Goal: Transaction & Acquisition: Purchase product/service

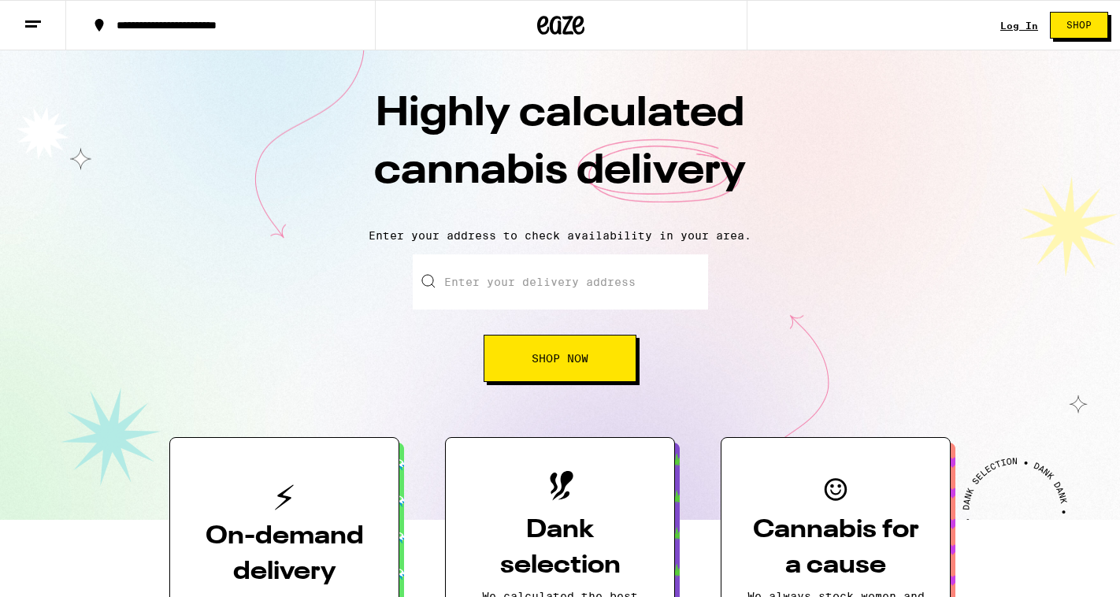
click at [1019, 25] on link "Log In" at bounding box center [1020, 25] width 38 height 10
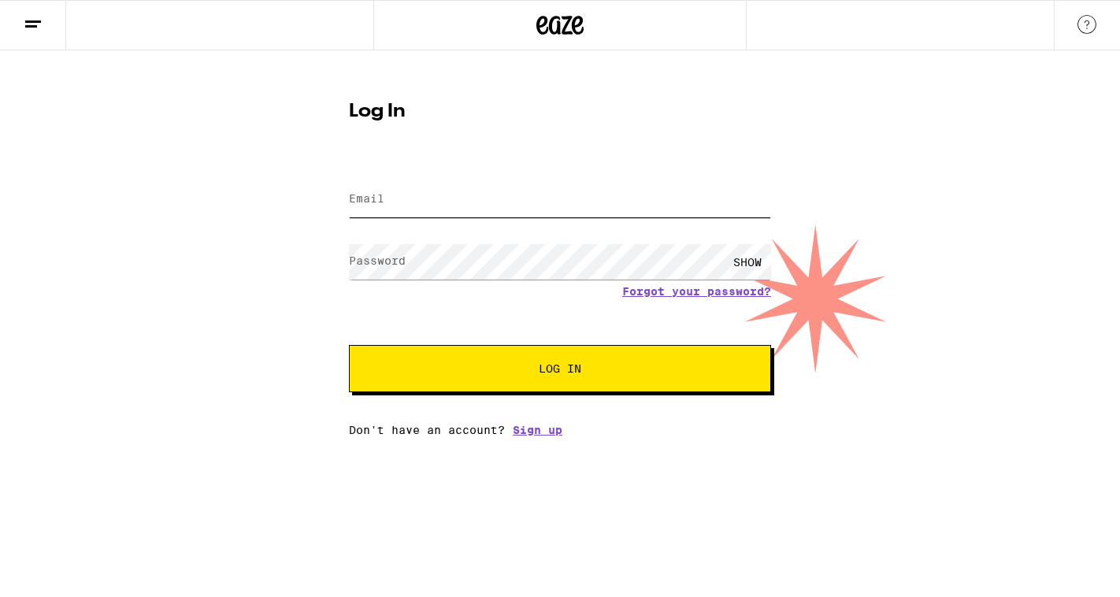
type input "[EMAIL_ADDRESS][DOMAIN_NAME]"
click at [452, 371] on span "Log In" at bounding box center [560, 368] width 295 height 11
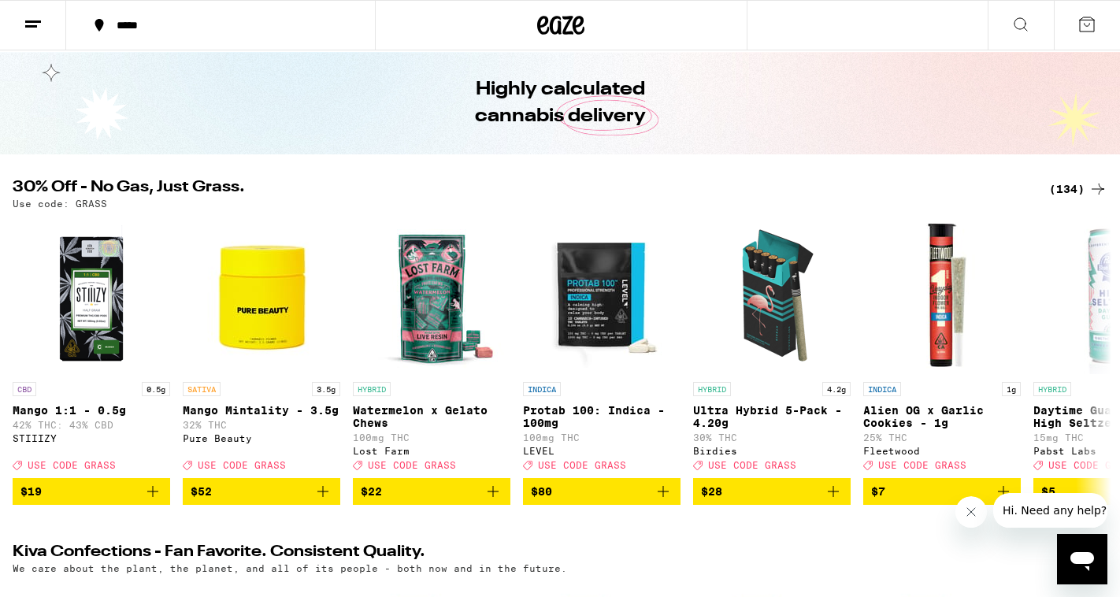
scroll to position [52, 0]
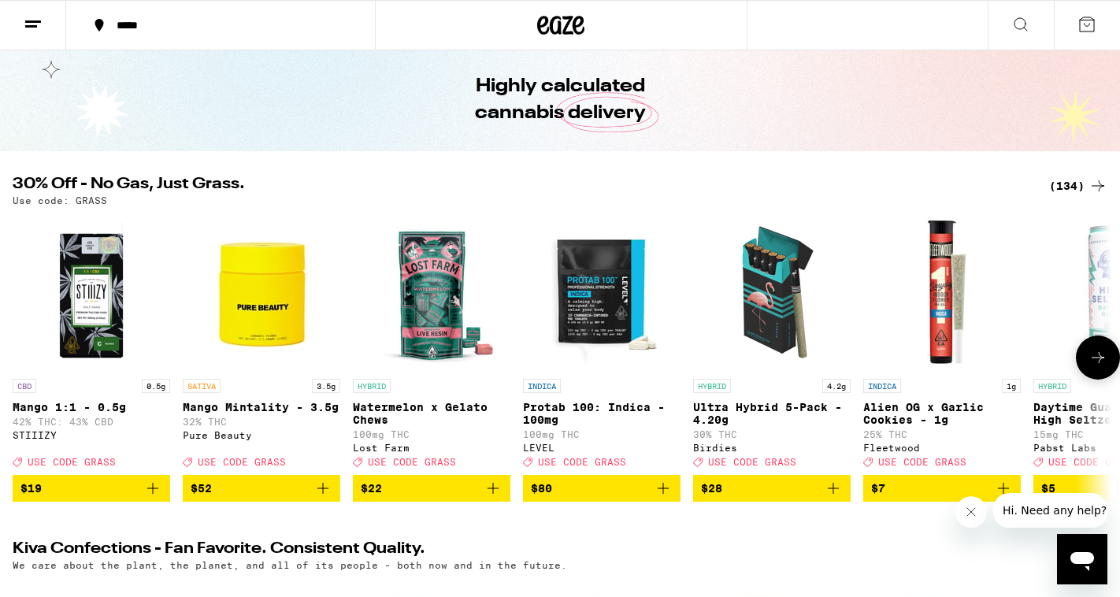
click at [1090, 367] on icon at bounding box center [1098, 357] width 19 height 19
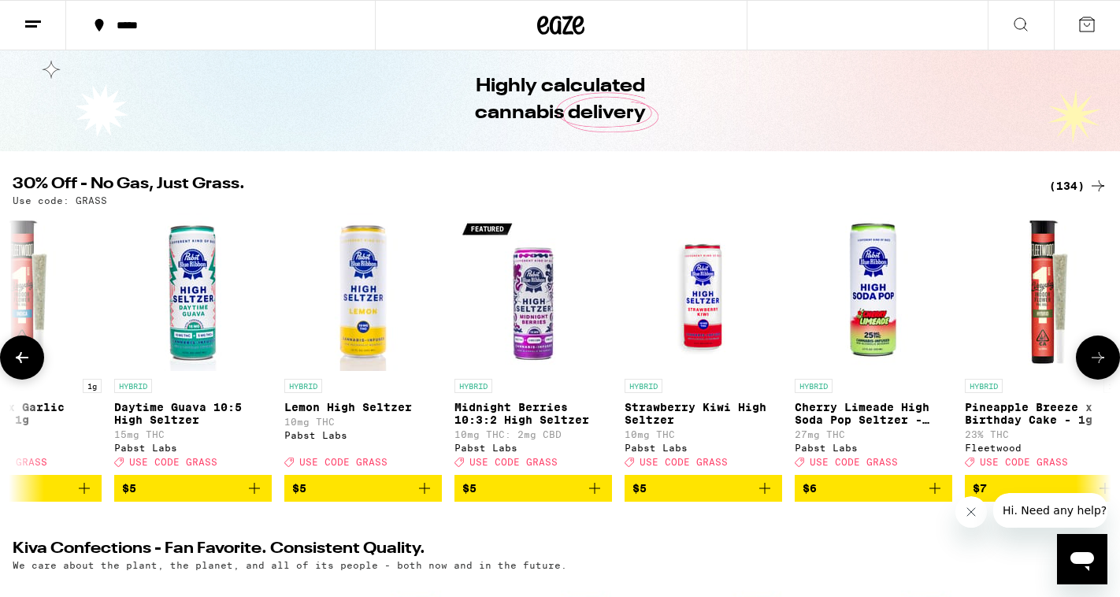
scroll to position [0, 923]
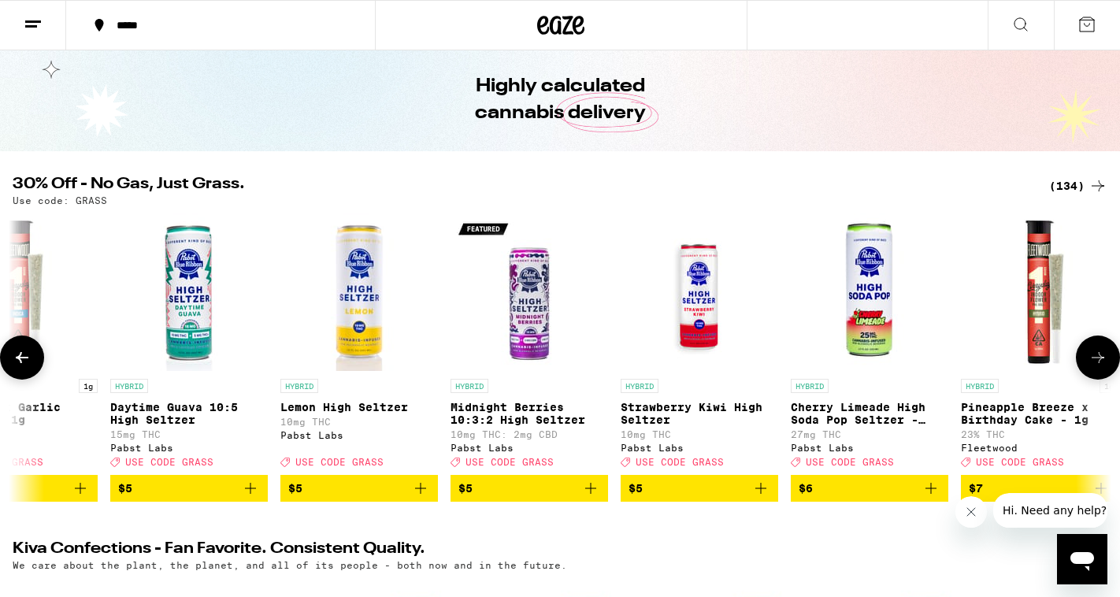
click at [1101, 366] on icon at bounding box center [1098, 357] width 19 height 19
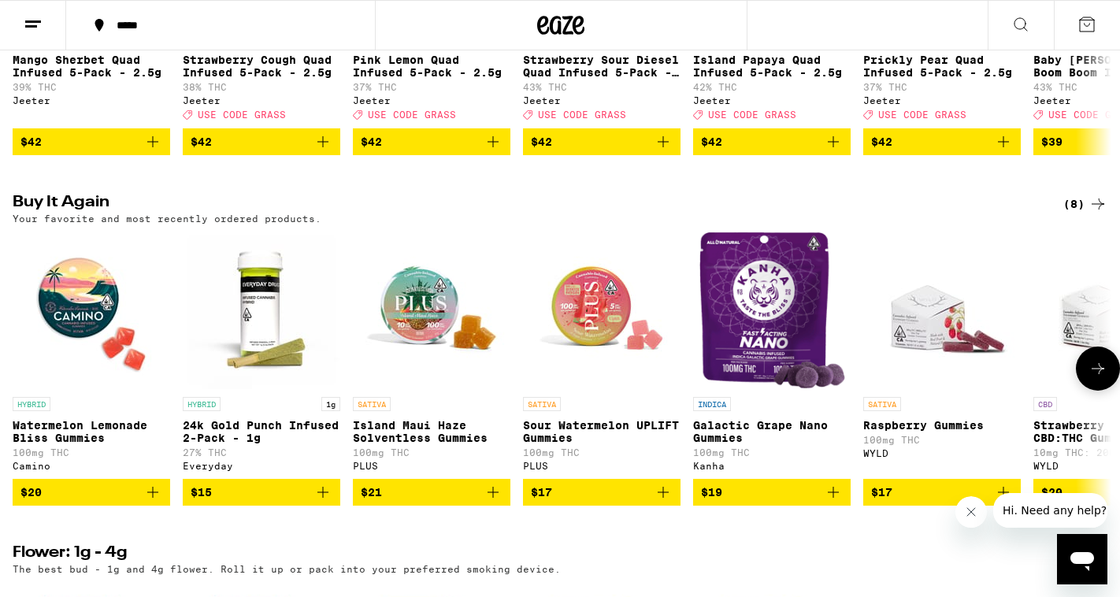
scroll to position [1116, 0]
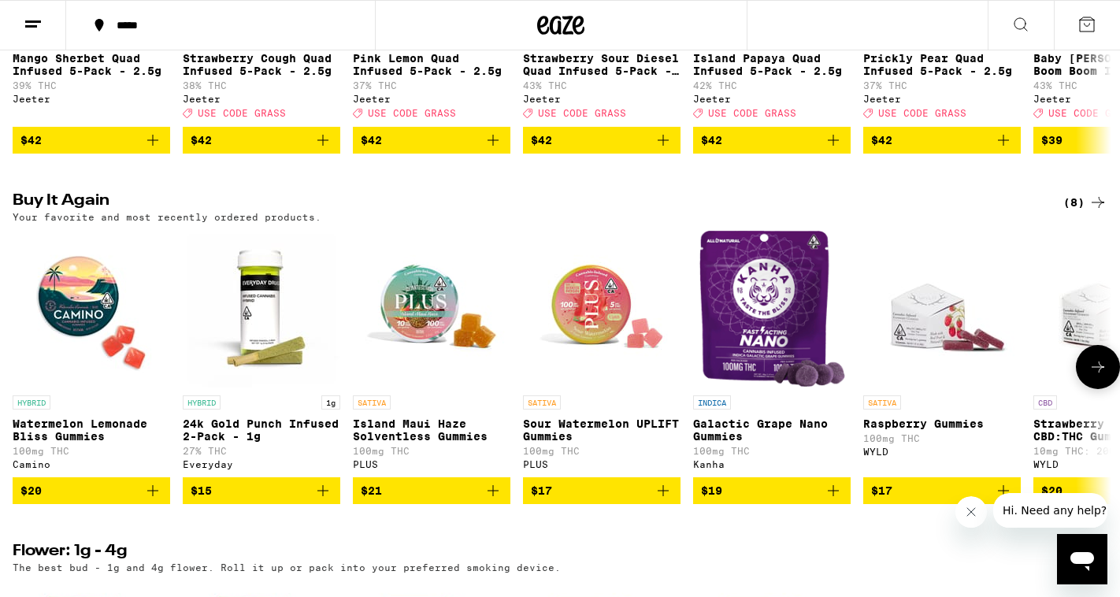
click at [1104, 377] on icon at bounding box center [1098, 367] width 19 height 19
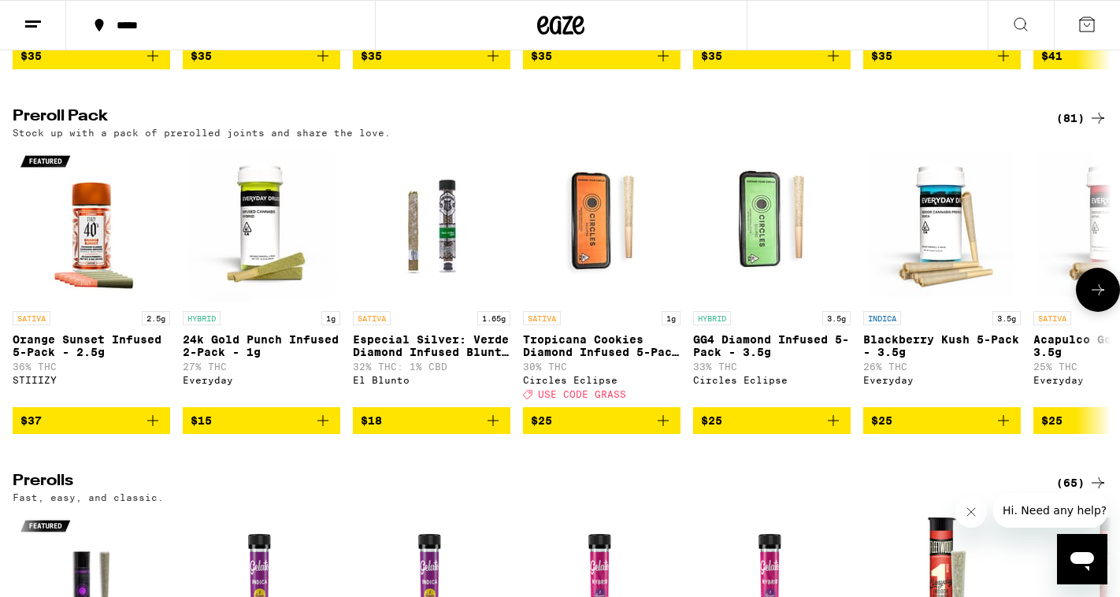
scroll to position [3666, 0]
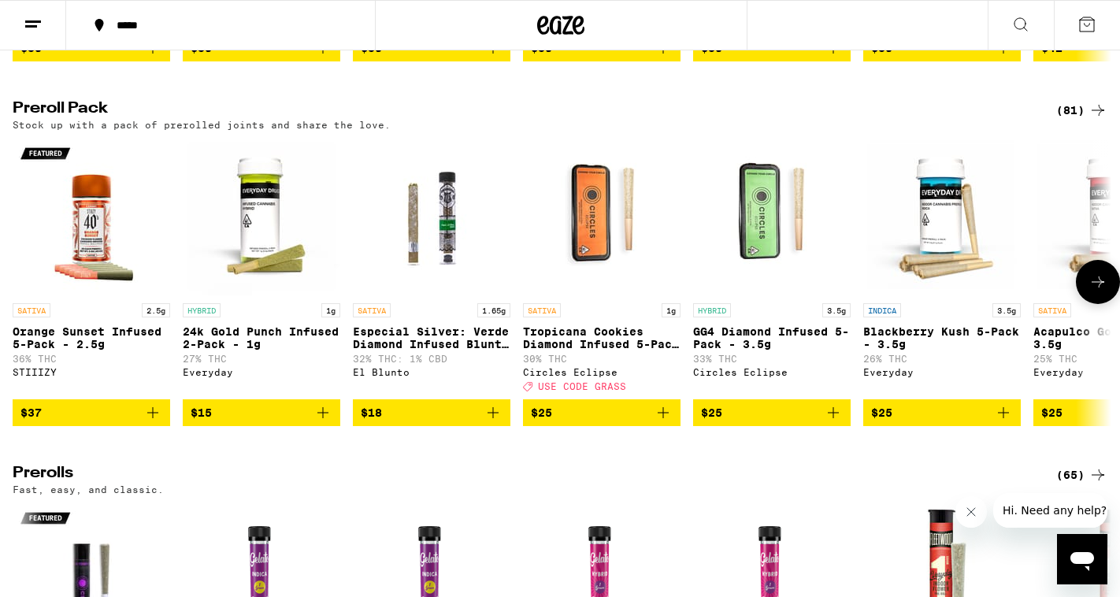
click at [1090, 292] on icon at bounding box center [1098, 282] width 19 height 19
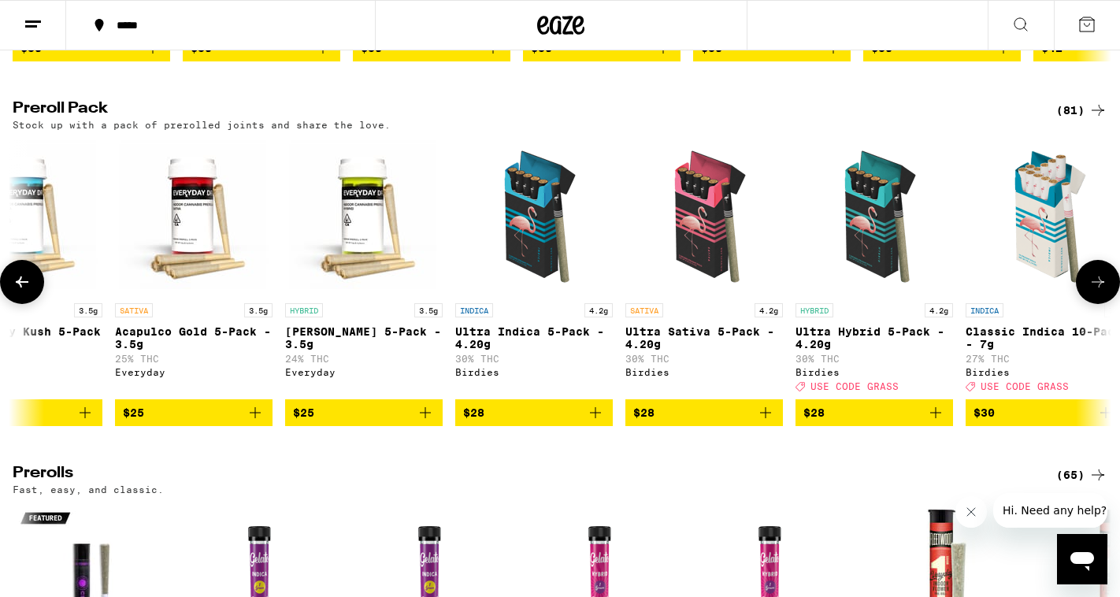
scroll to position [0, 923]
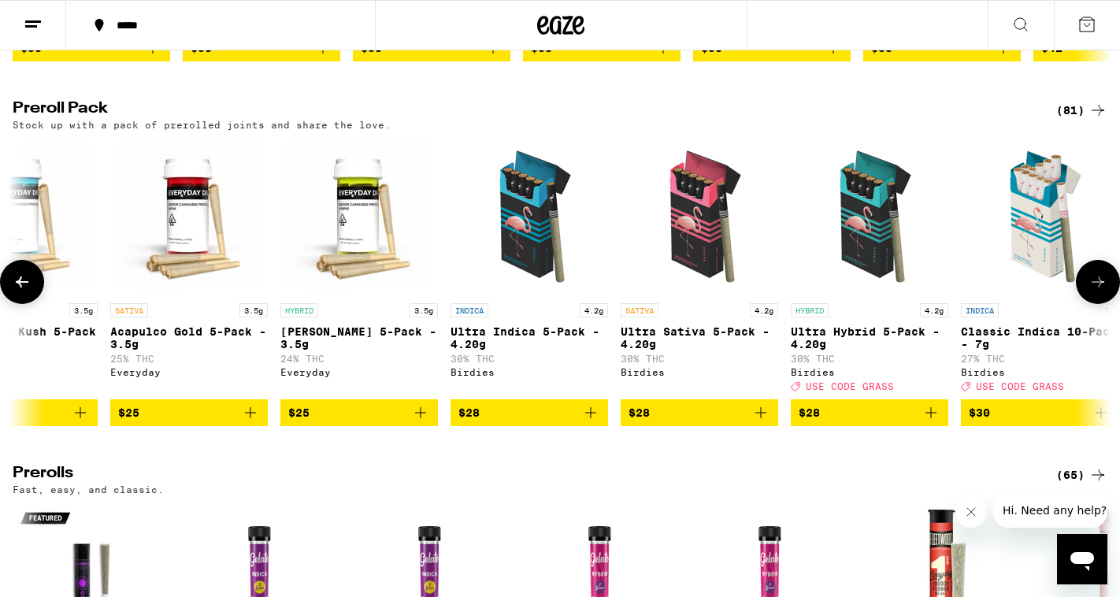
click at [1090, 292] on icon at bounding box center [1098, 282] width 19 height 19
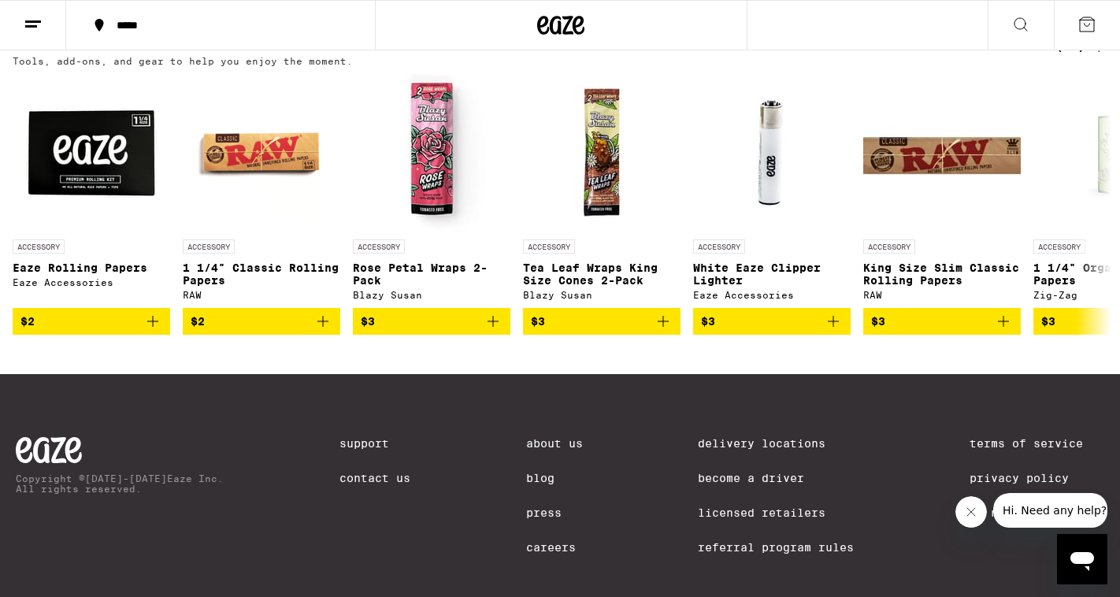
scroll to position [6642, 0]
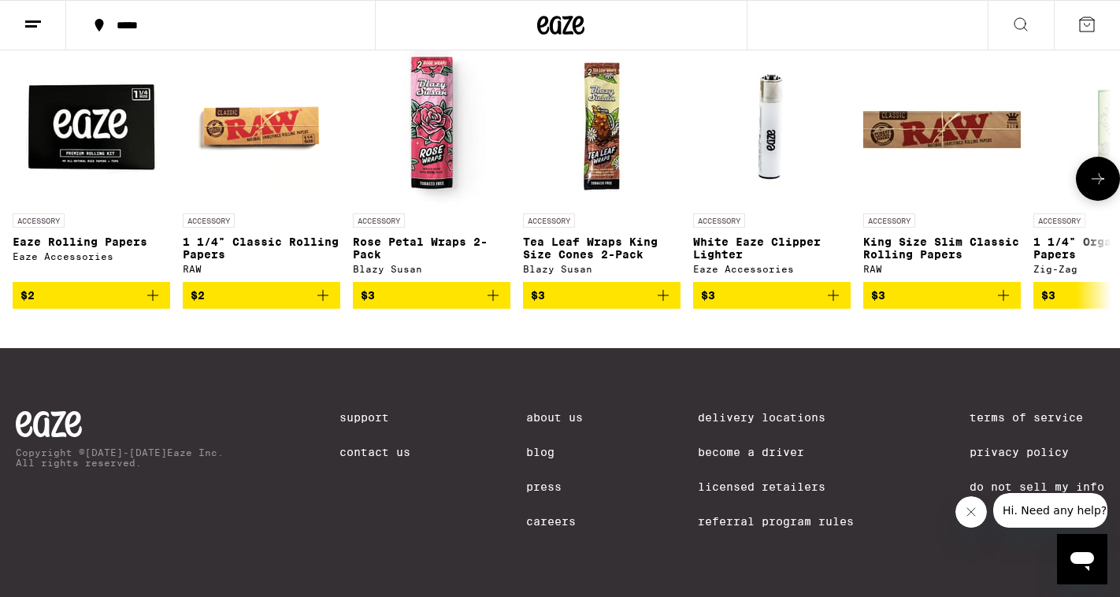
click at [1090, 188] on icon at bounding box center [1098, 178] width 19 height 19
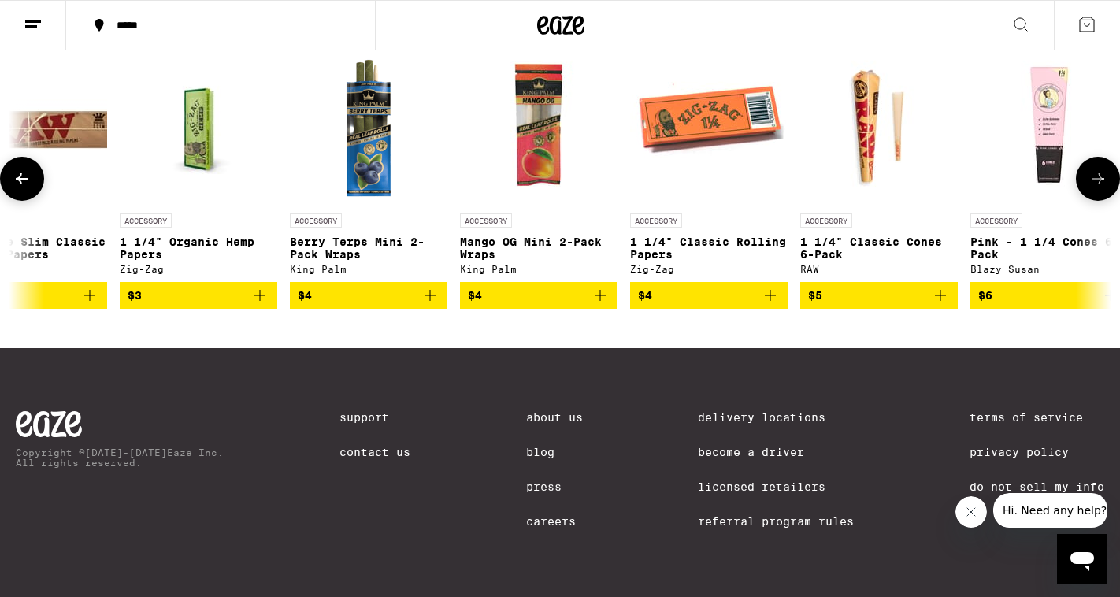
scroll to position [0, 923]
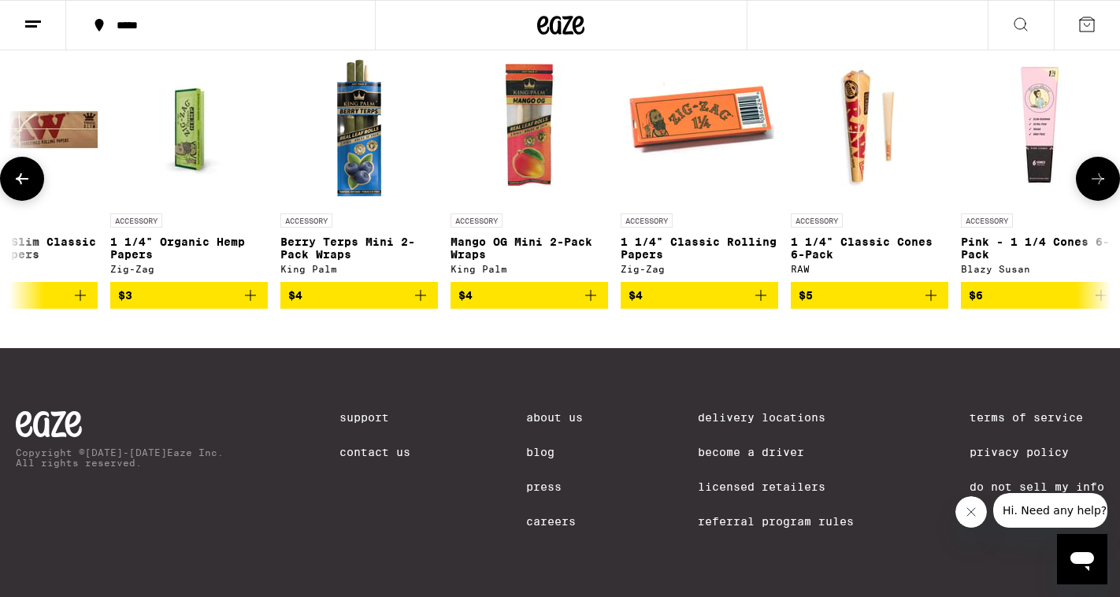
click at [1090, 188] on icon at bounding box center [1098, 178] width 19 height 19
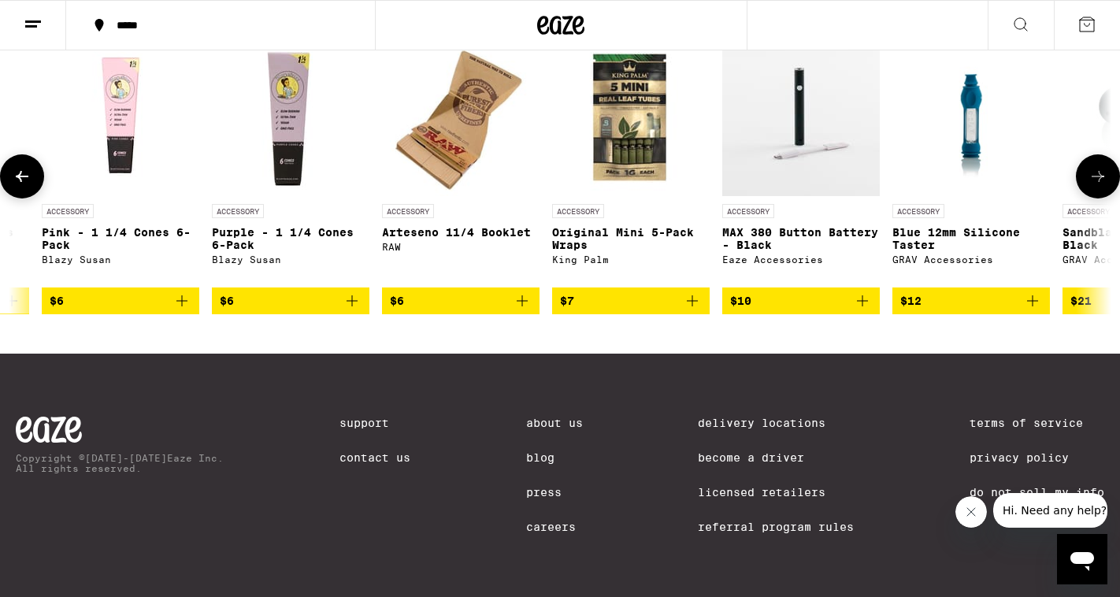
scroll to position [0, 1847]
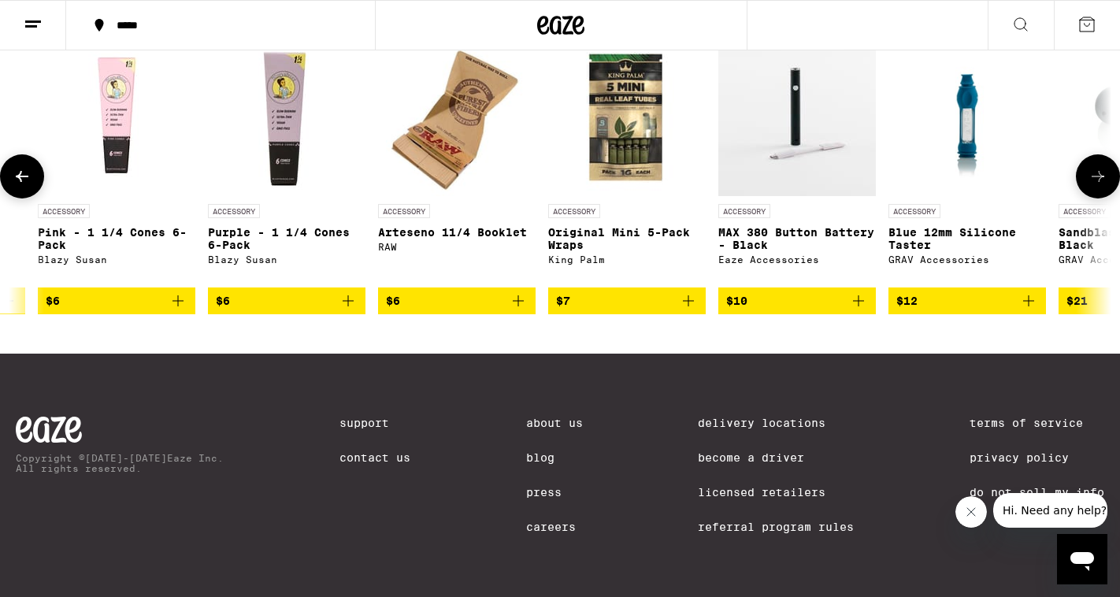
click at [790, 310] on span "$10" at bounding box center [797, 301] width 142 height 19
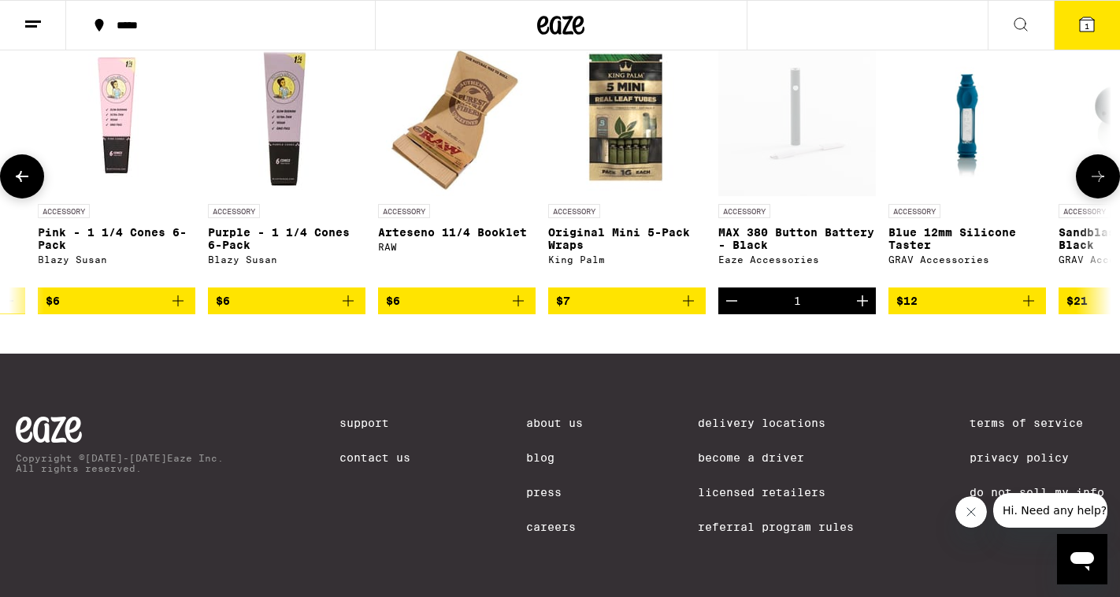
click at [1101, 186] on icon at bounding box center [1098, 176] width 19 height 19
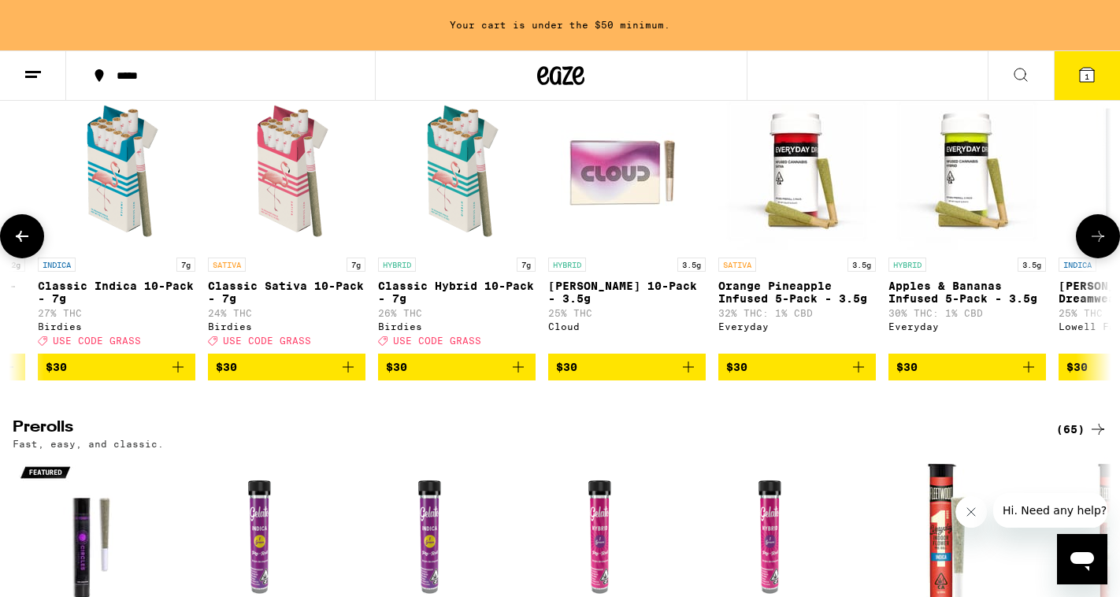
scroll to position [3763, 0]
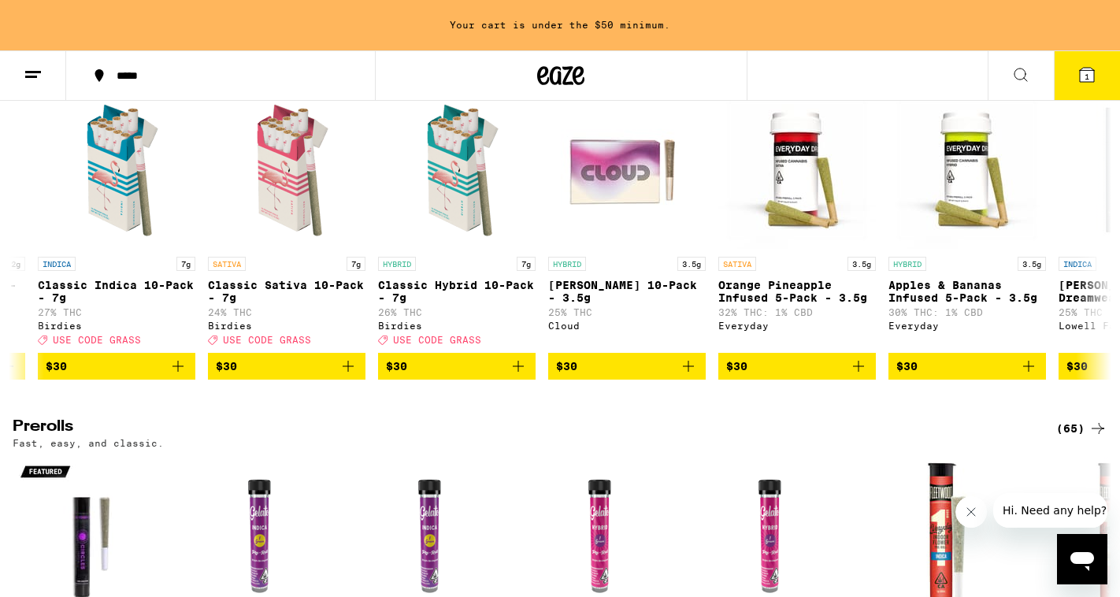
click at [1072, 73] on div "(81)" at bounding box center [1082, 63] width 51 height 19
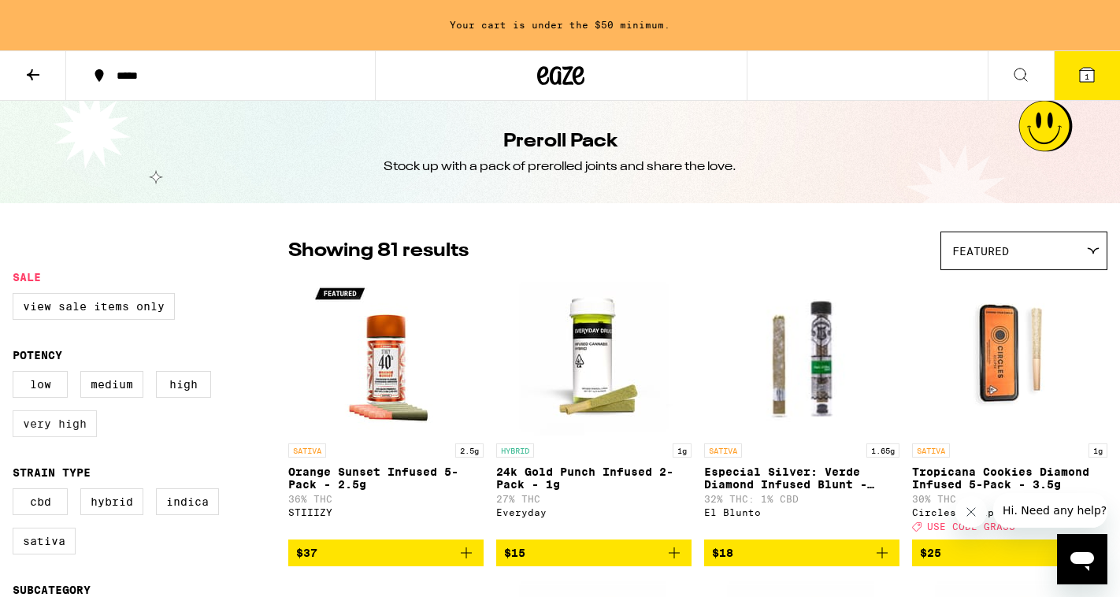
click at [84, 425] on label "Very High" at bounding box center [55, 423] width 84 height 27
click at [17, 374] on input "Very High" at bounding box center [16, 373] width 1 height 1
checkbox input "true"
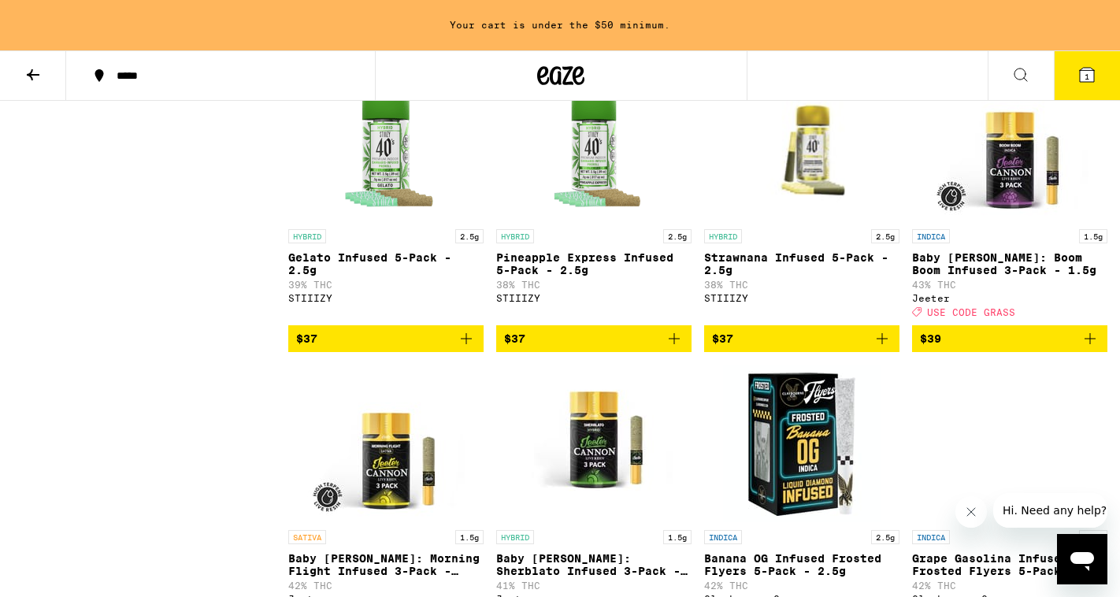
scroll to position [1673, 0]
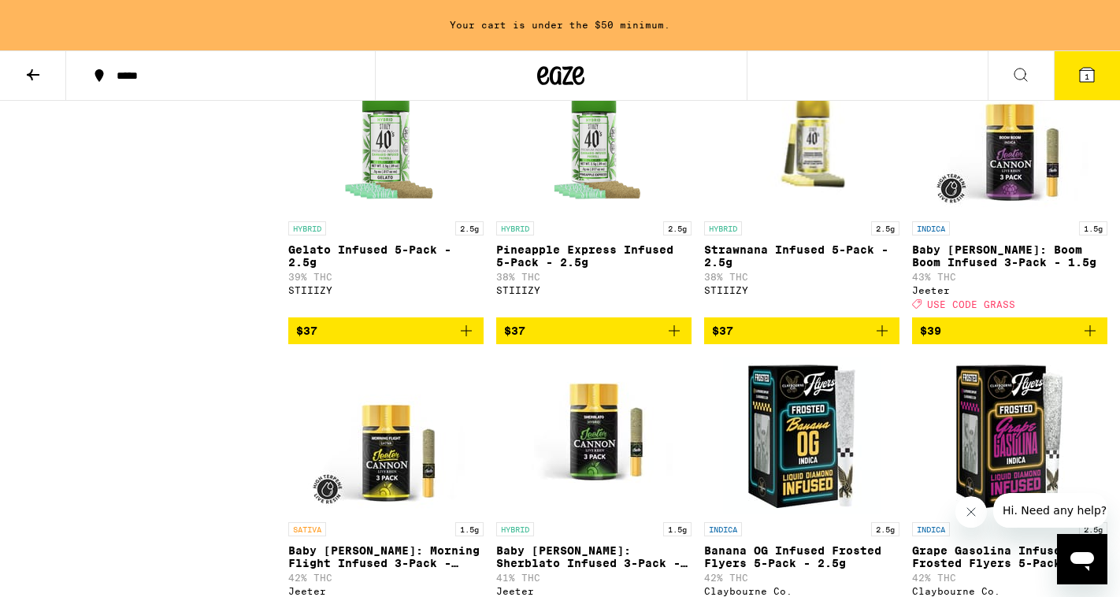
click at [581, 340] on span "$37" at bounding box center [594, 330] width 180 height 19
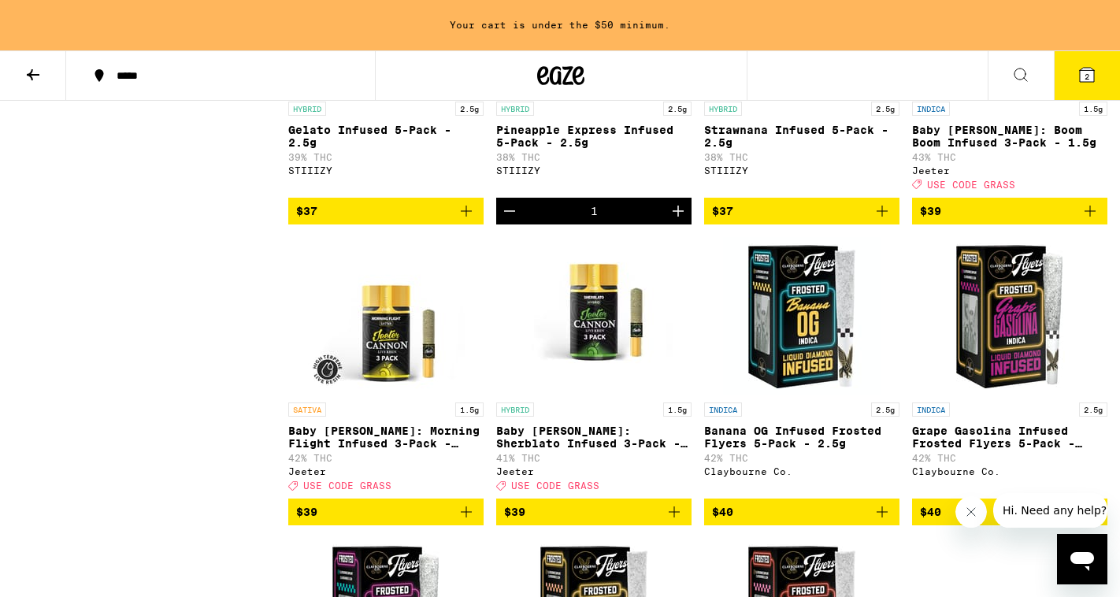
scroll to position [1794, 0]
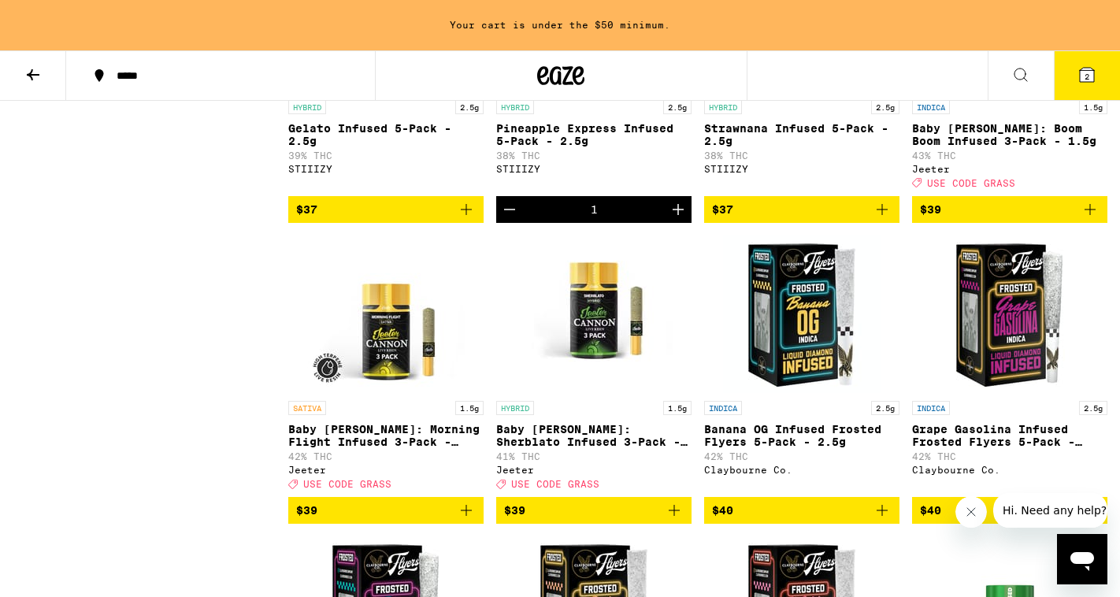
click at [502, 219] on icon "Decrement" at bounding box center [509, 209] width 19 height 19
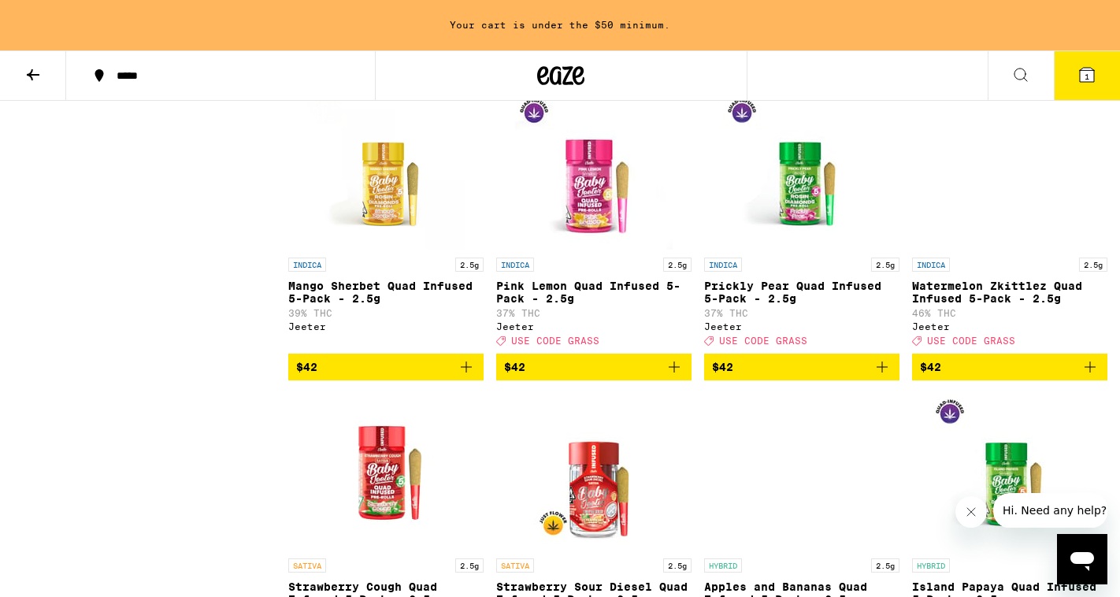
scroll to position [2811, 0]
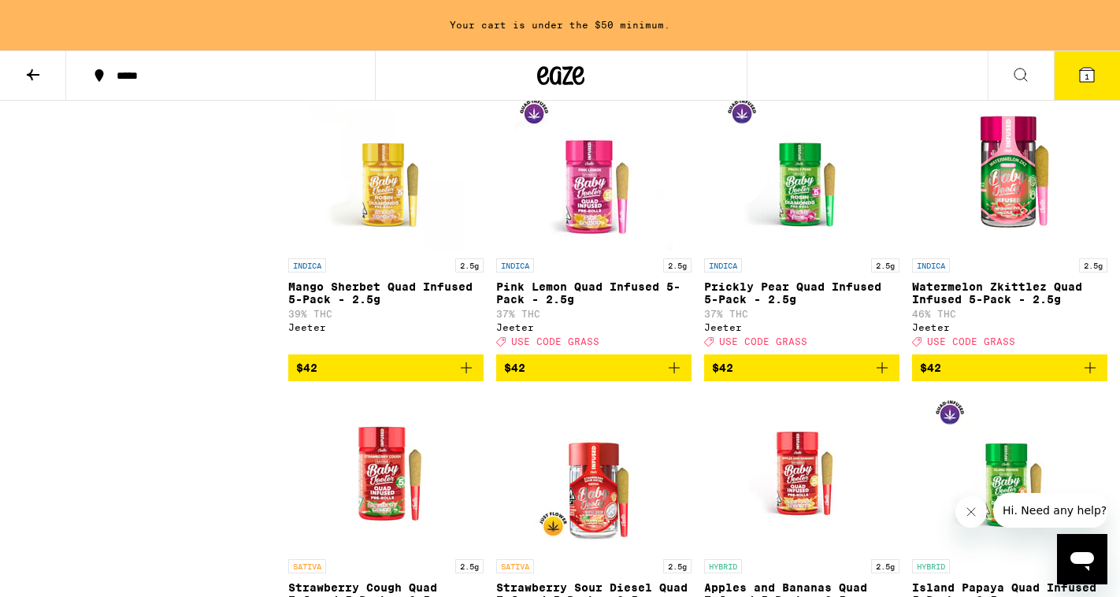
click at [971, 377] on span "$42" at bounding box center [1010, 367] width 180 height 19
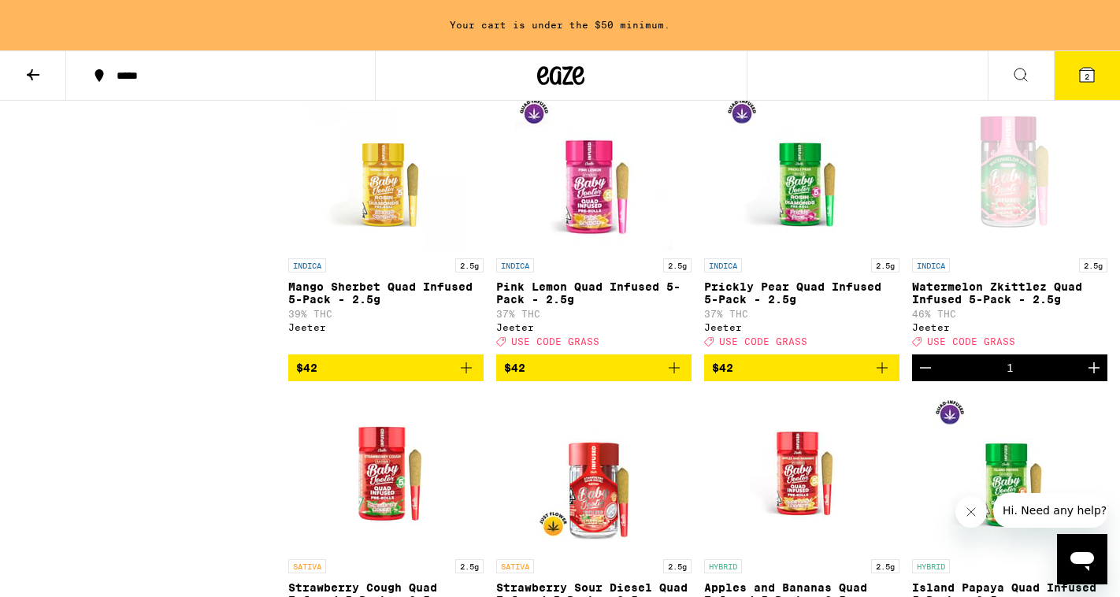
scroll to position [2761, 0]
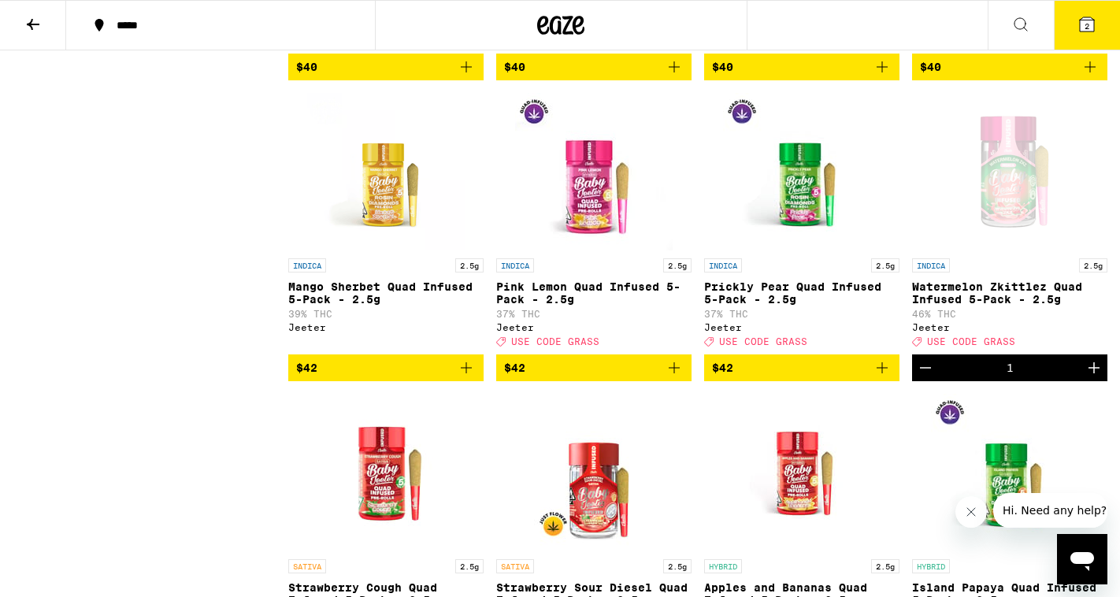
click at [1099, 26] on button "2" at bounding box center [1087, 25] width 66 height 49
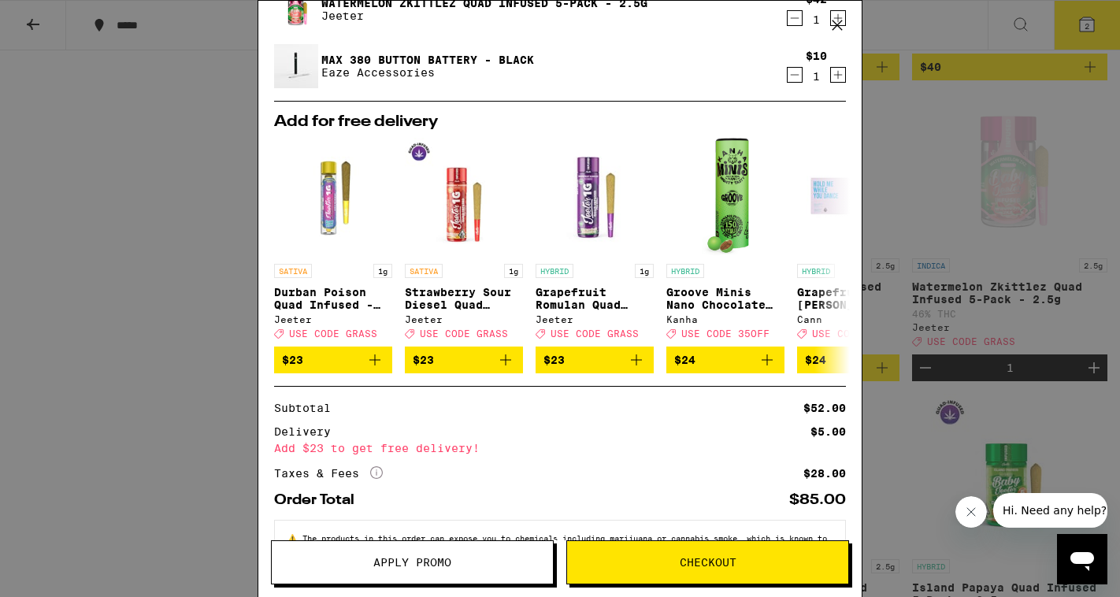
scroll to position [129, 0]
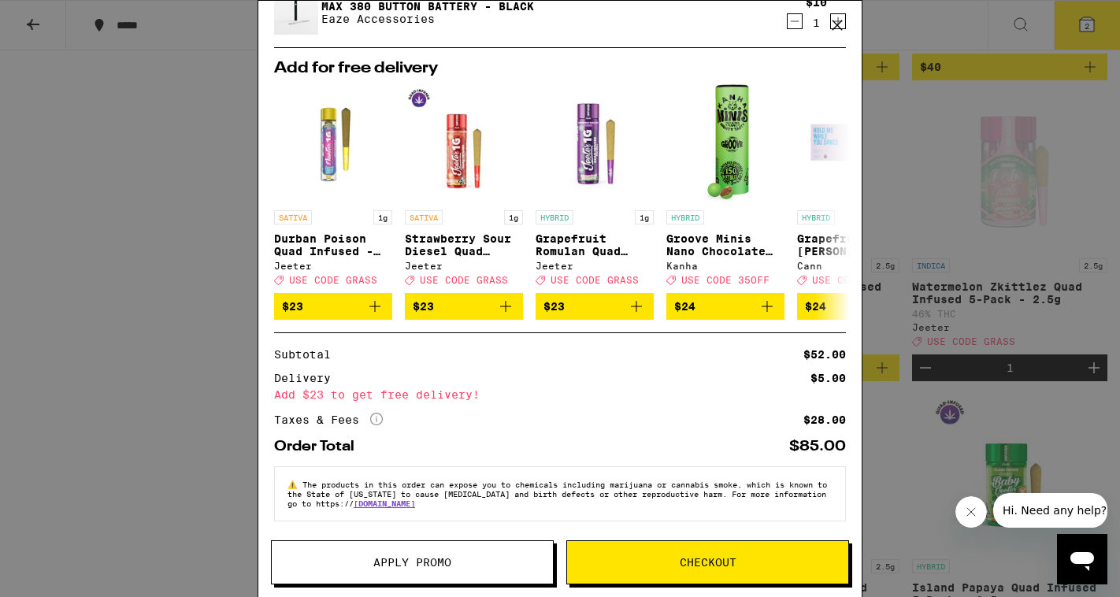
click at [629, 551] on button "Checkout" at bounding box center [707, 562] width 283 height 44
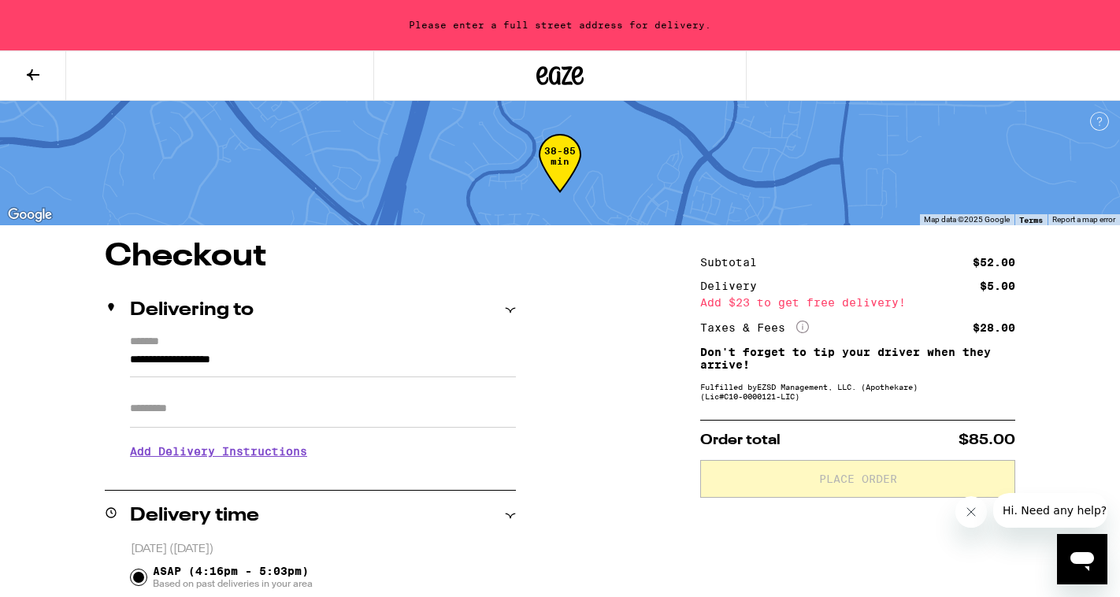
click at [39, 81] on icon at bounding box center [33, 74] width 19 height 19
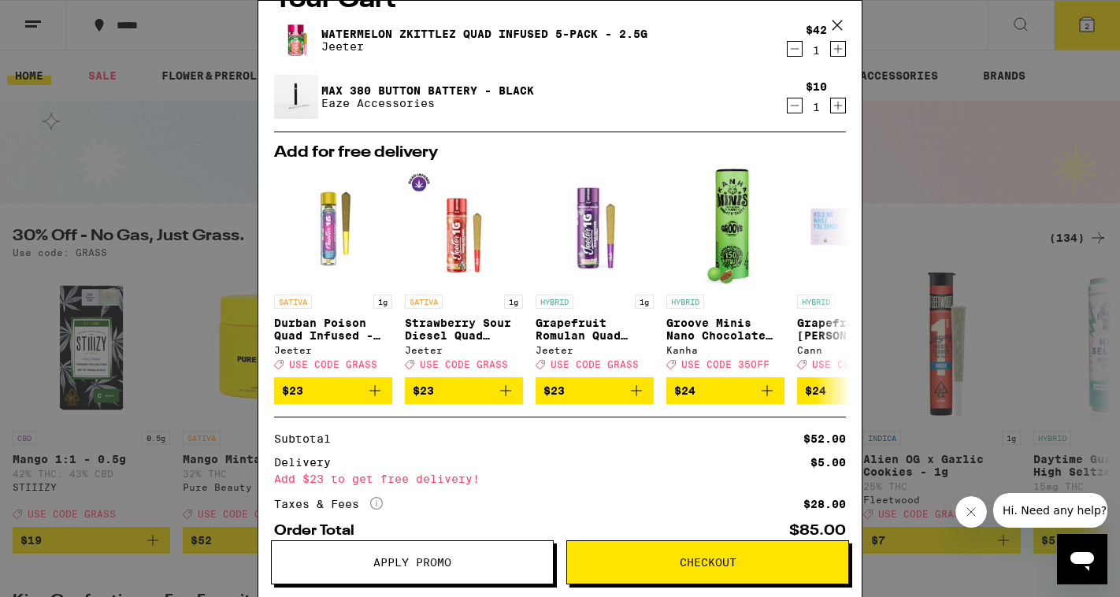
scroll to position [129, 0]
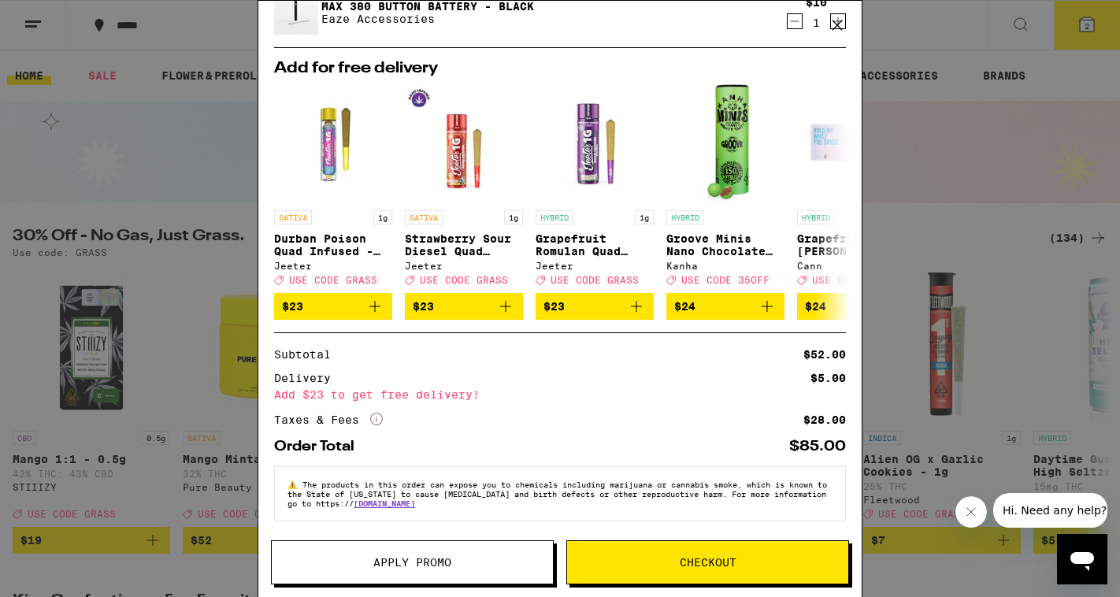
click at [436, 563] on span "Apply Promo" at bounding box center [412, 562] width 78 height 11
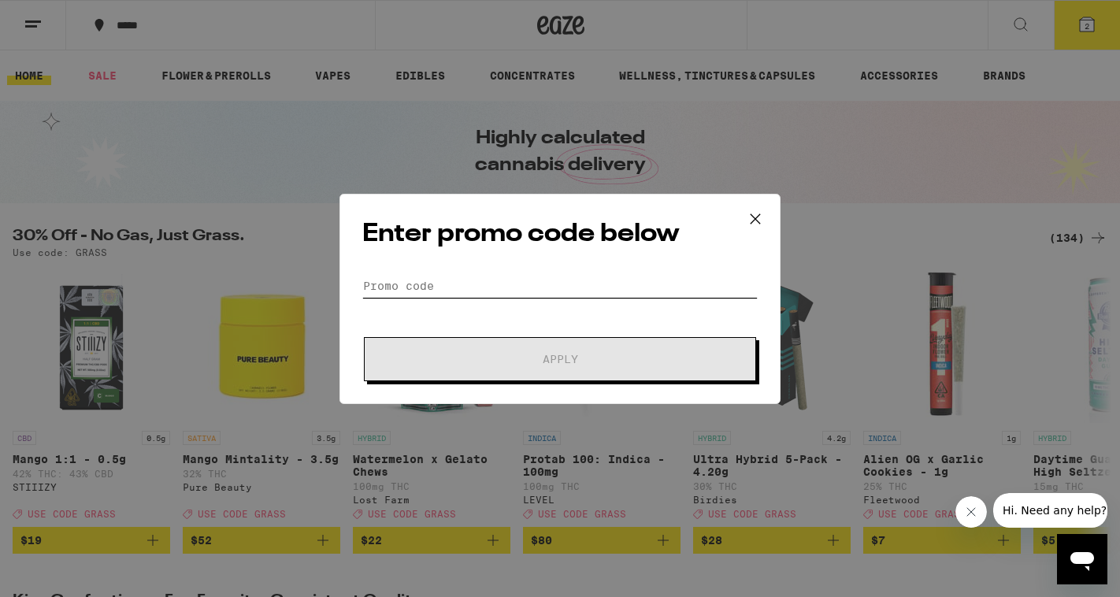
click at [384, 285] on input "Promo Code" at bounding box center [559, 286] width 395 height 24
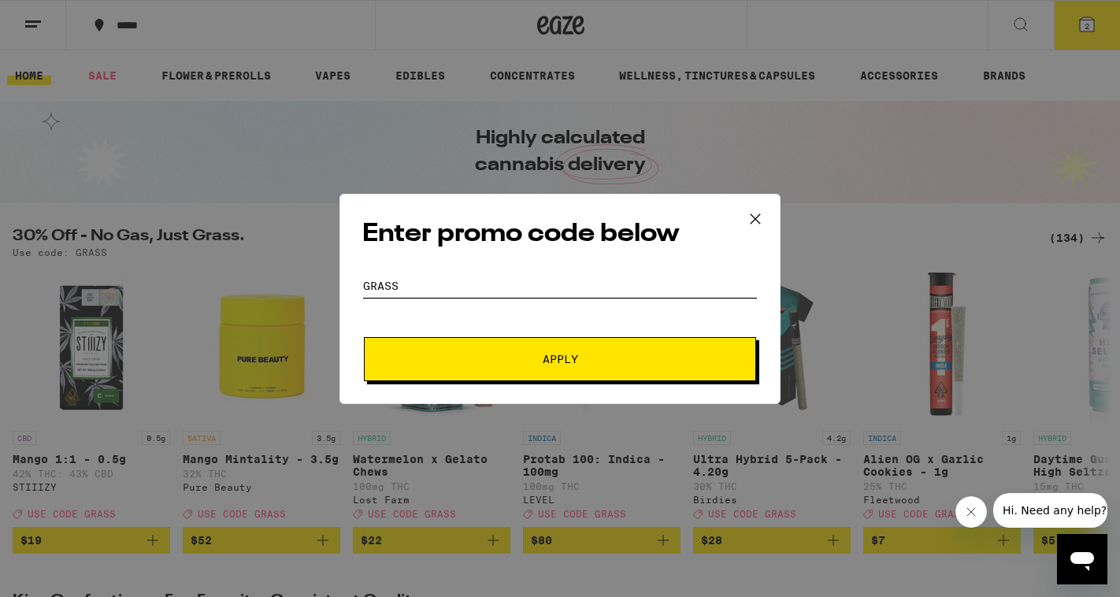
type input "grass"
click at [466, 367] on button "Apply" at bounding box center [560, 359] width 392 height 44
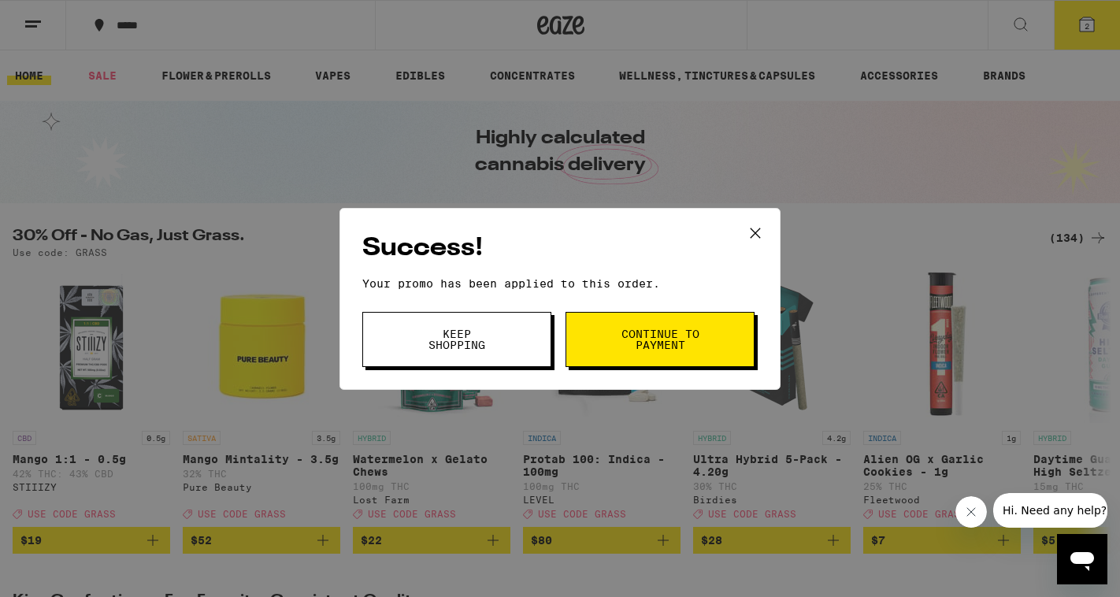
click at [610, 341] on button "Continue to payment" at bounding box center [660, 339] width 189 height 55
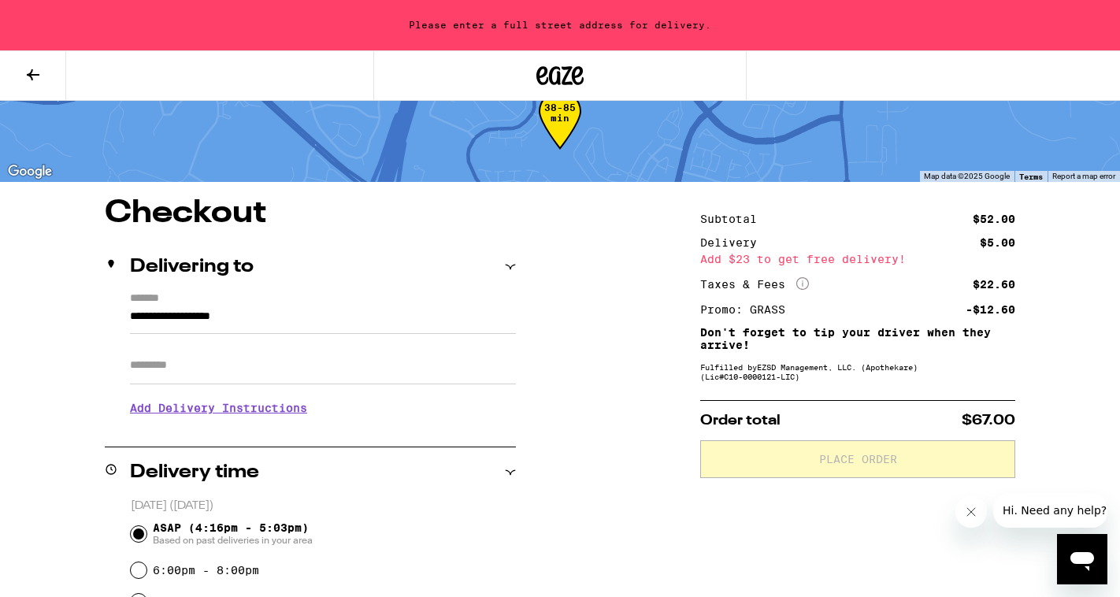
scroll to position [62, 0]
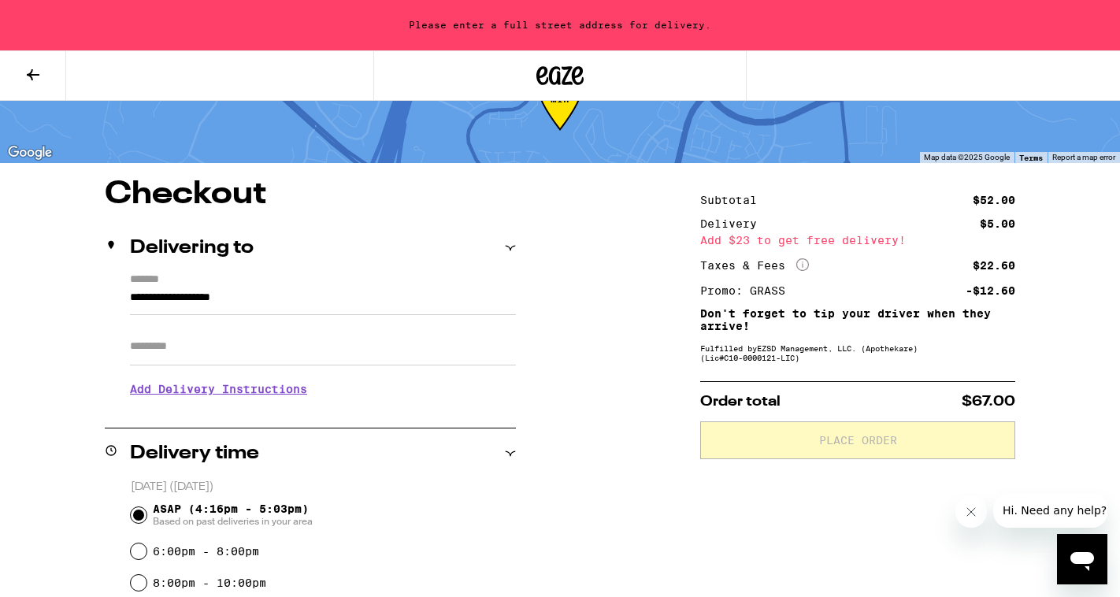
click at [291, 303] on input "**********" at bounding box center [323, 301] width 386 height 27
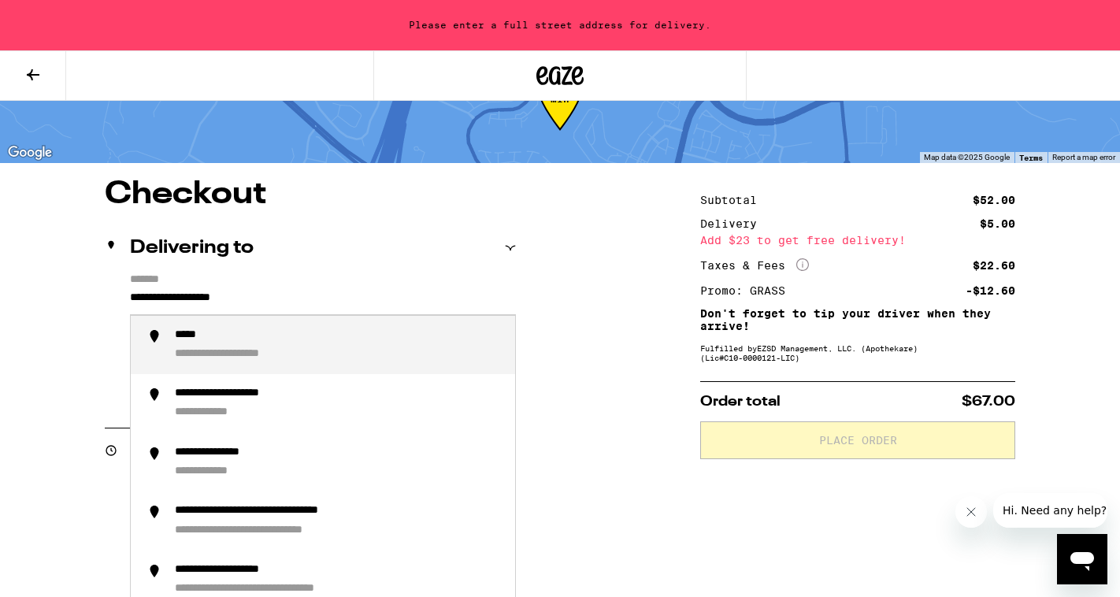
click at [291, 303] on input "**********" at bounding box center [323, 301] width 386 height 27
click at [238, 343] on div "**********" at bounding box center [243, 336] width 136 height 15
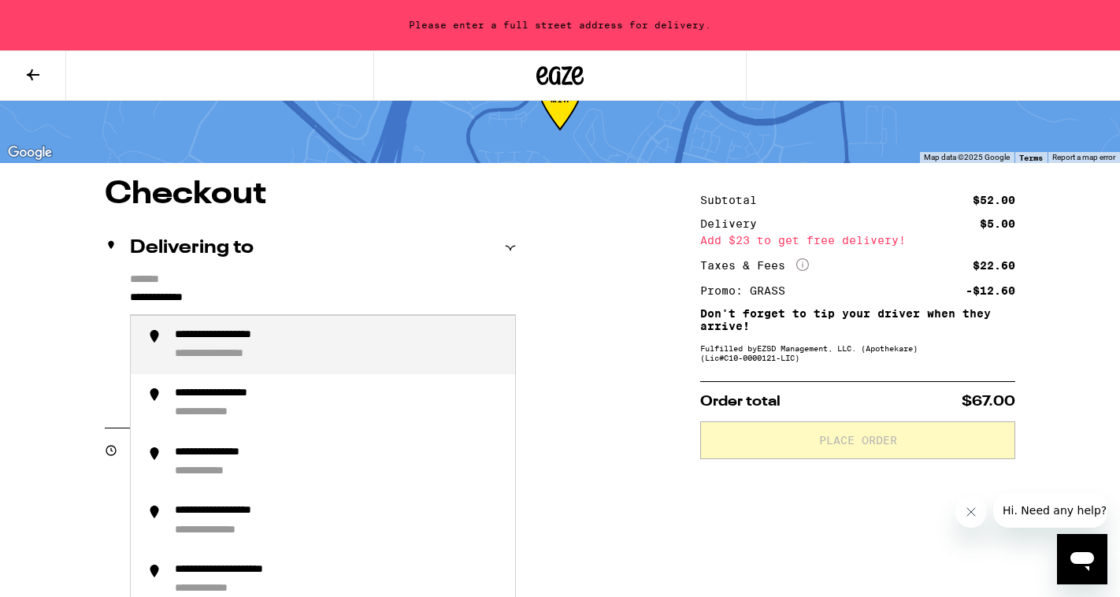
type input "**********"
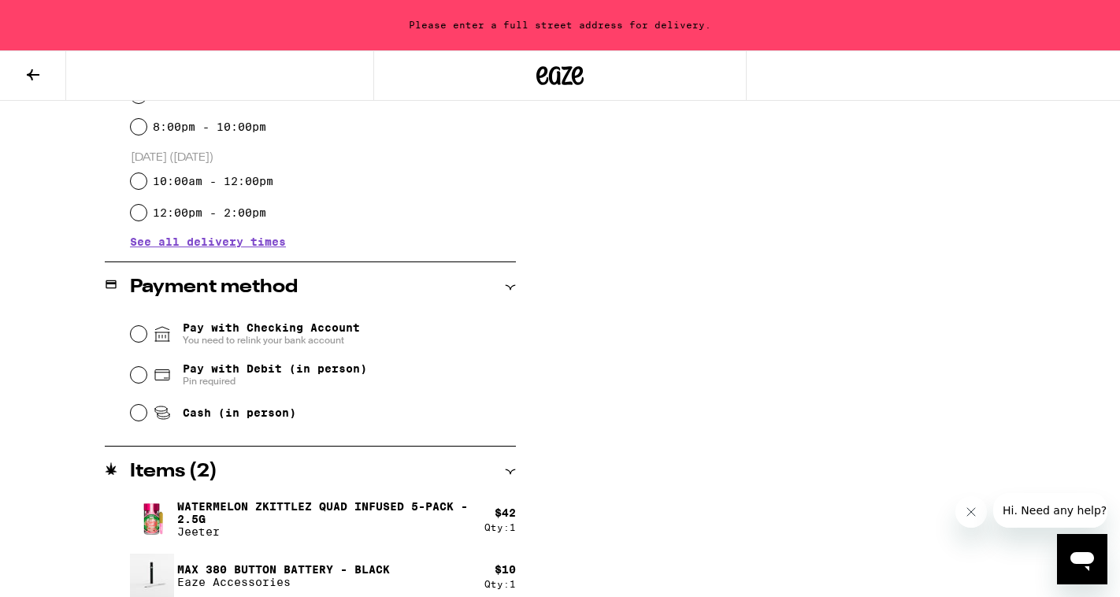
scroll to position [533, 0]
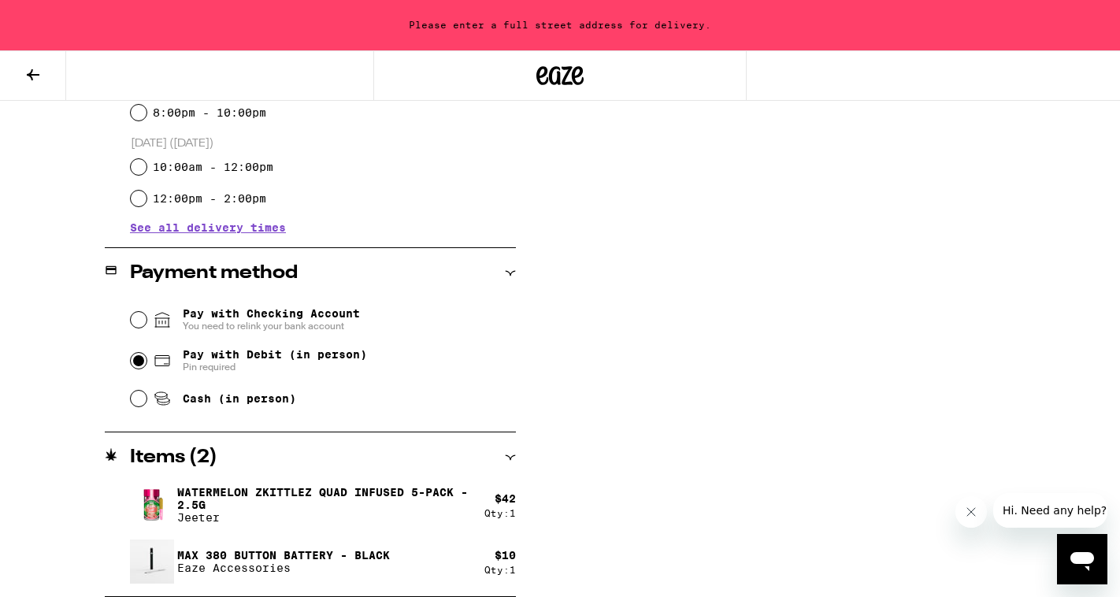
click at [138, 364] on input "Pay with Debit (in person) Pin required" at bounding box center [139, 361] width 16 height 16
radio input "true"
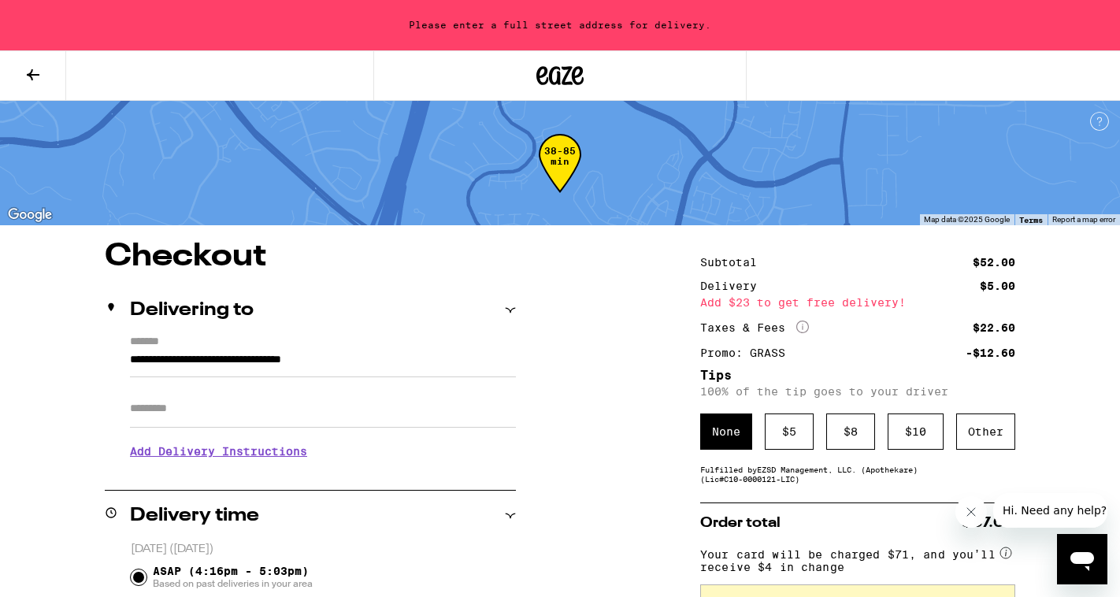
scroll to position [40, 0]
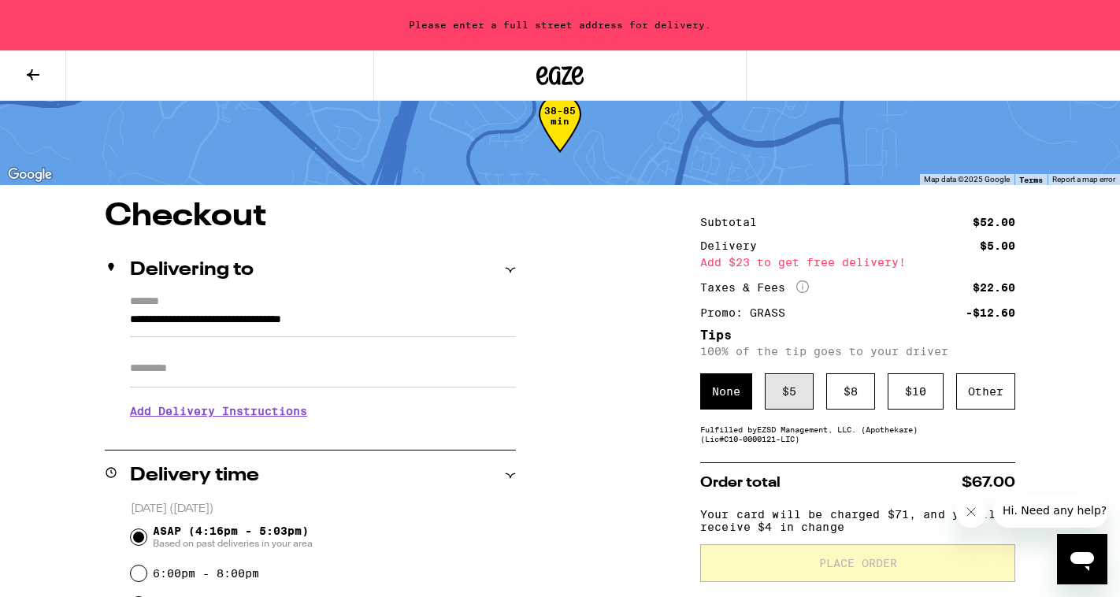
click at [782, 392] on div "$ 5" at bounding box center [789, 391] width 49 height 36
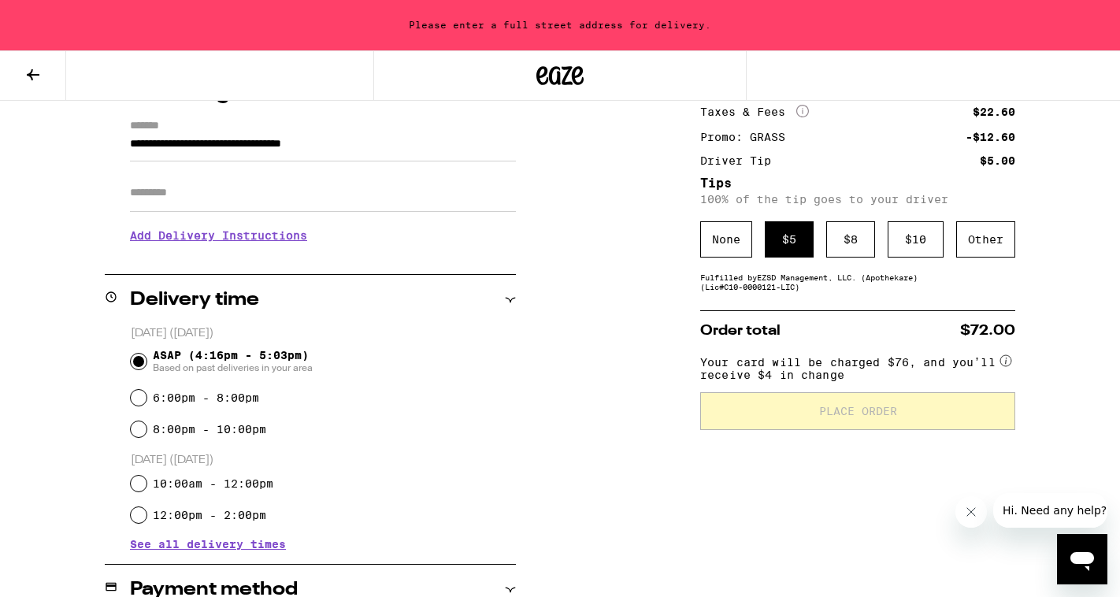
scroll to position [217, 0]
click at [674, 522] on div "**********" at bounding box center [560, 468] width 1120 height 889
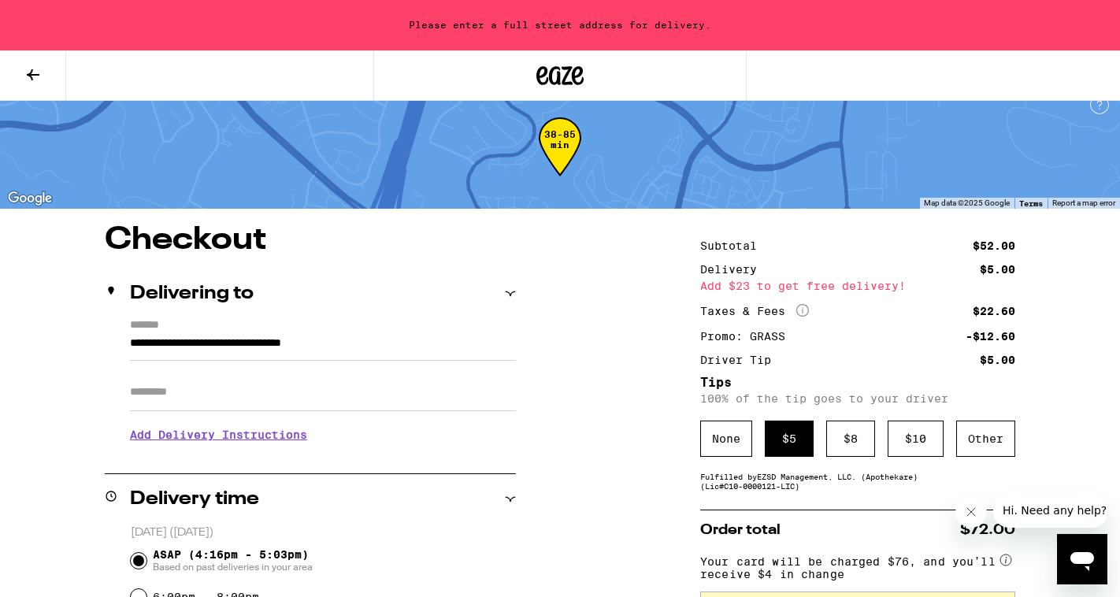
scroll to position [0, 0]
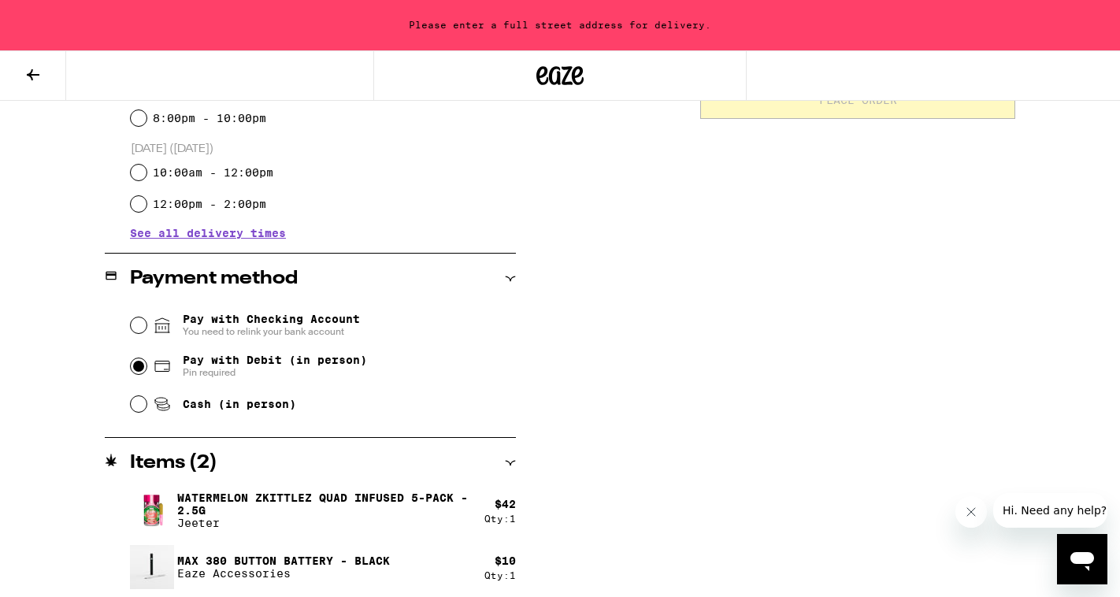
scroll to position [533, 0]
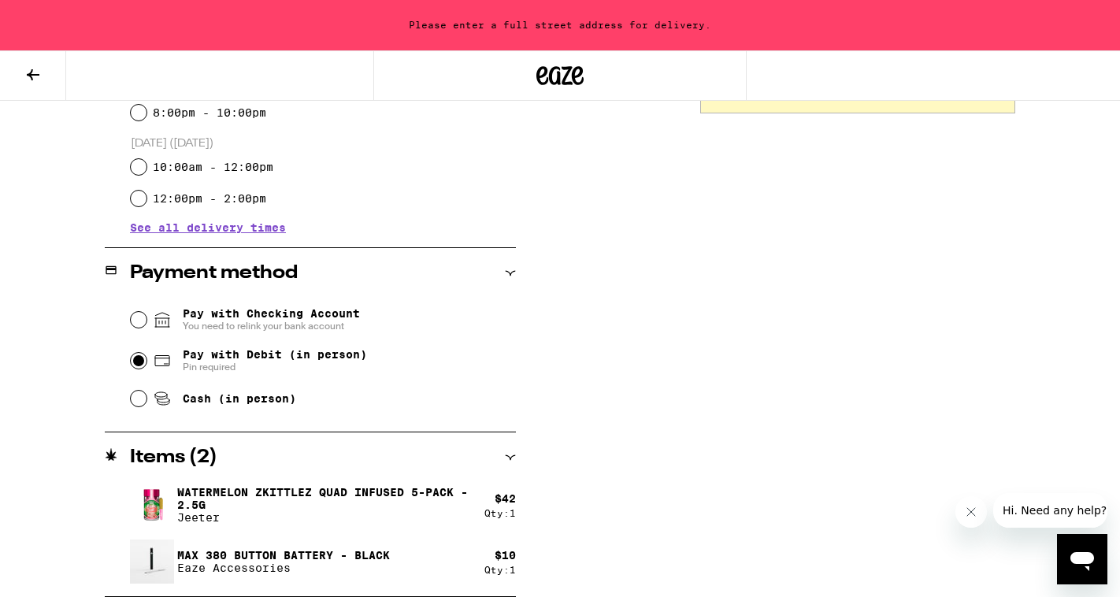
click at [526, 511] on div "**********" at bounding box center [560, 152] width 1120 height 889
click at [503, 458] on div "Items ( 2 )" at bounding box center [310, 457] width 411 height 19
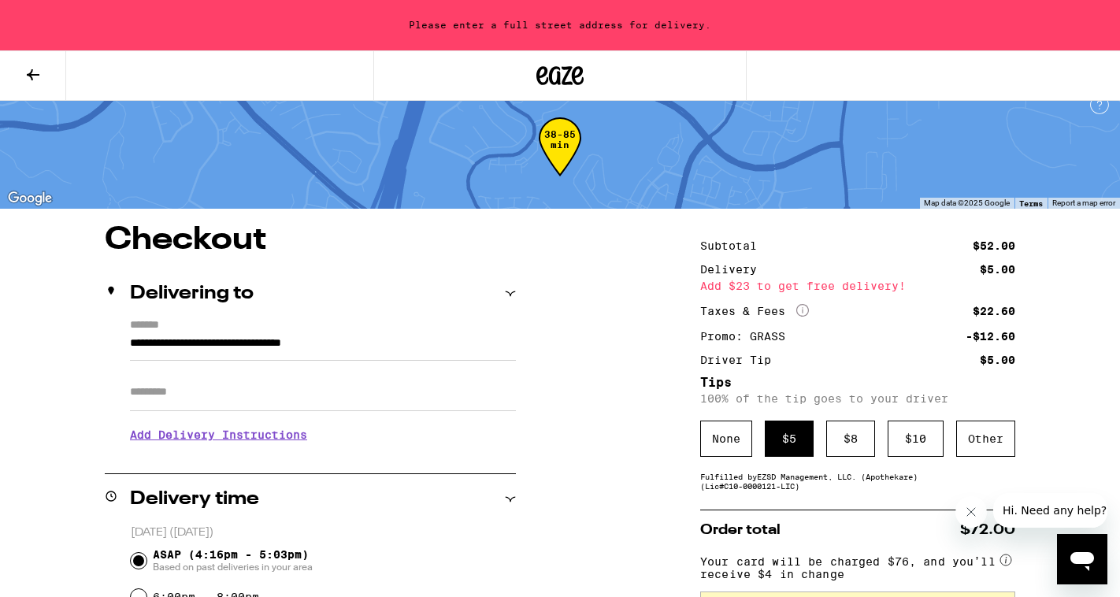
scroll to position [2, 0]
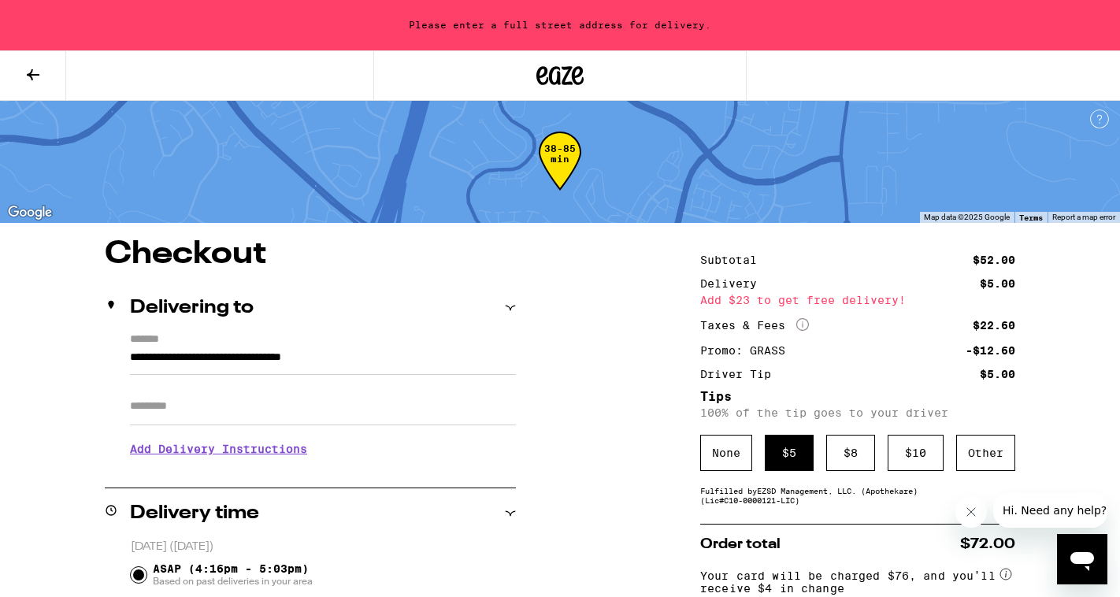
click at [360, 444] on h3 "Add Delivery Instructions" at bounding box center [323, 449] width 386 height 36
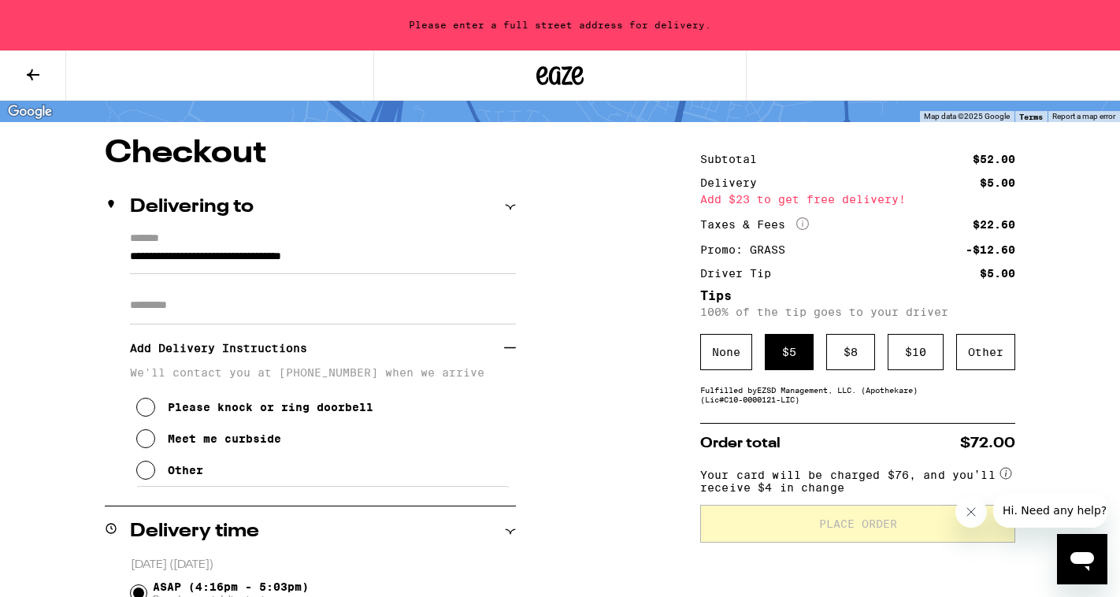
scroll to position [108, 0]
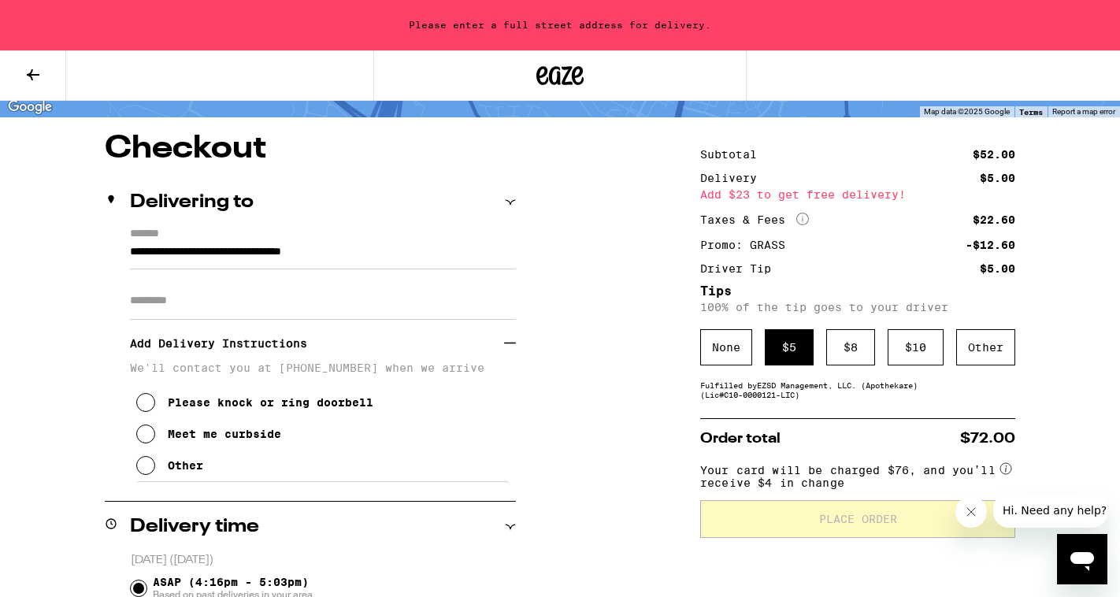
click at [142, 412] on icon at bounding box center [145, 402] width 19 height 19
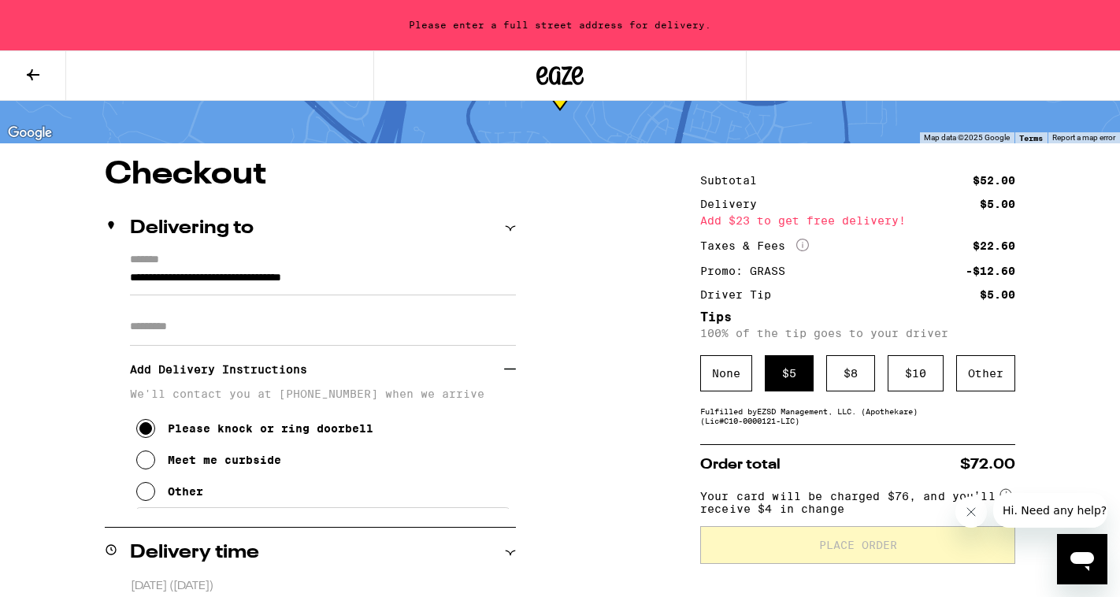
scroll to position [81, 0]
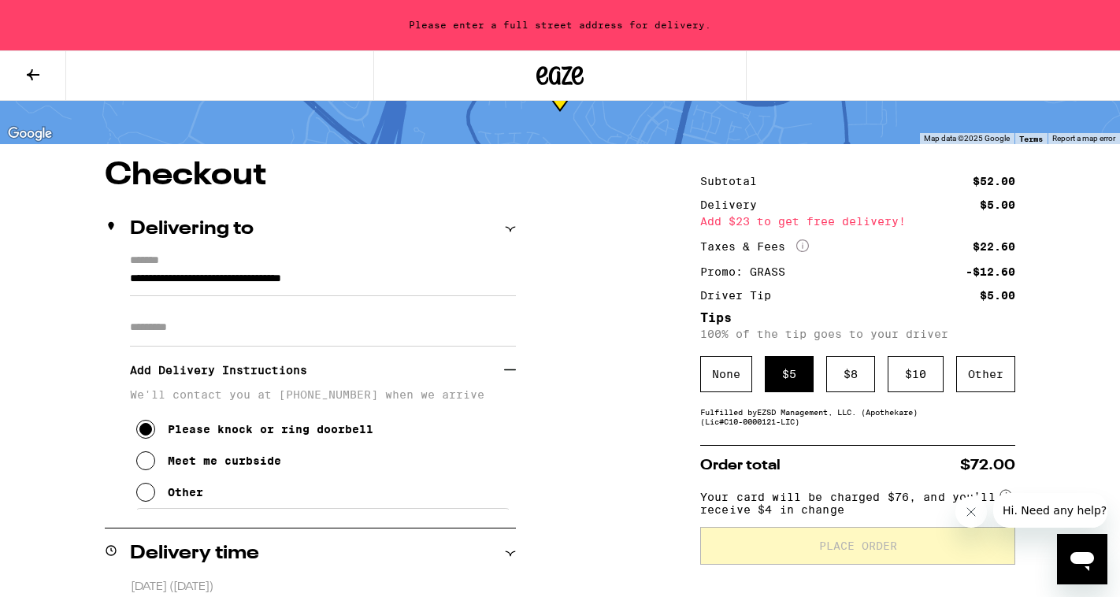
click at [785, 376] on div "$ 5" at bounding box center [789, 374] width 49 height 36
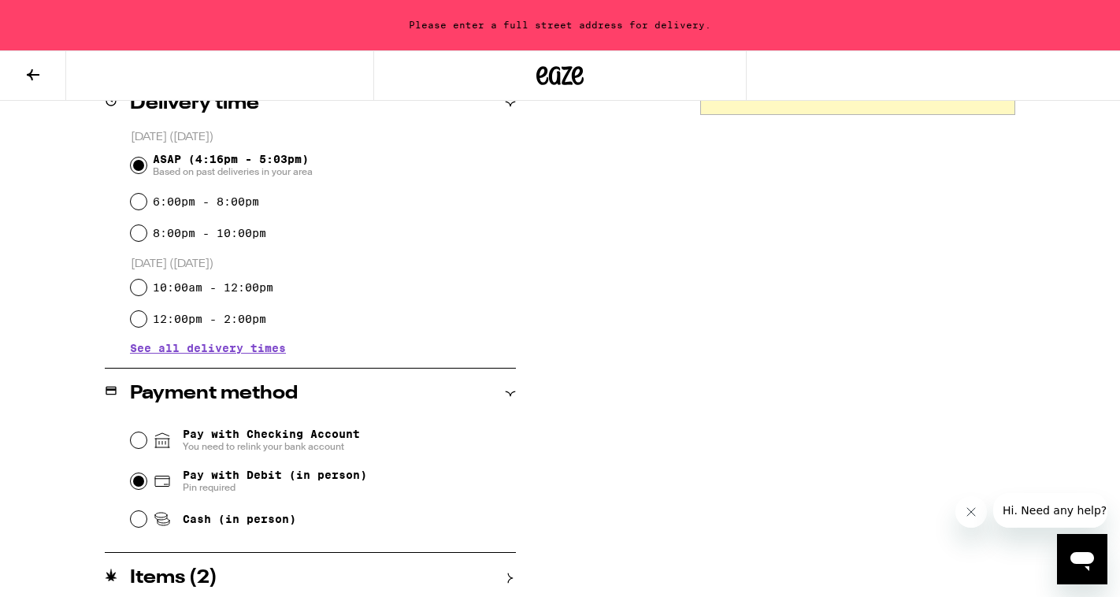
scroll to position [538, 0]
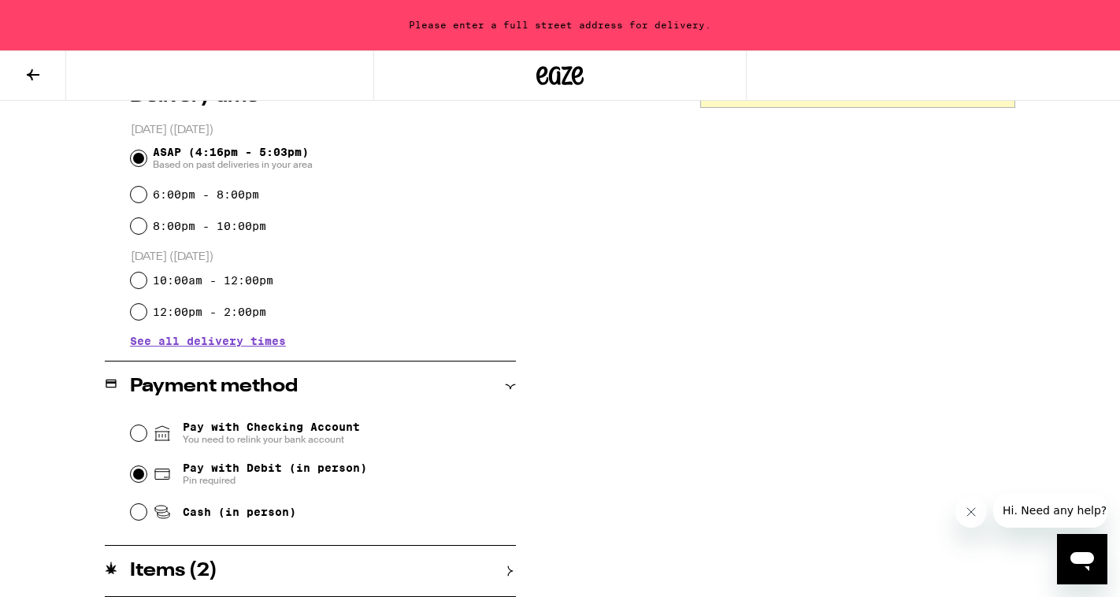
click at [508, 570] on icon at bounding box center [510, 571] width 11 height 11
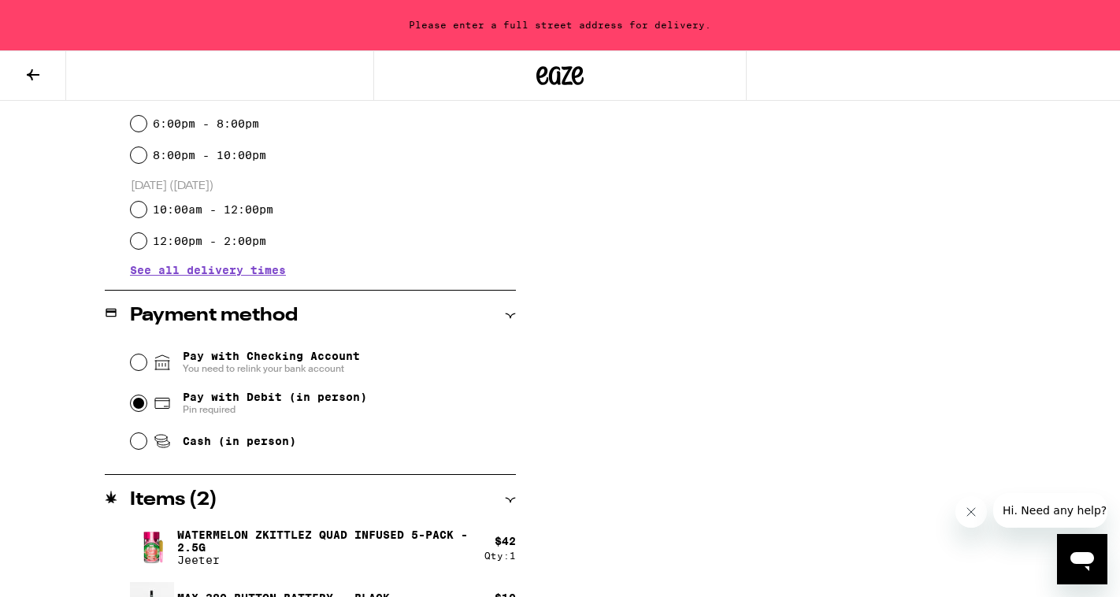
scroll to position [652, 0]
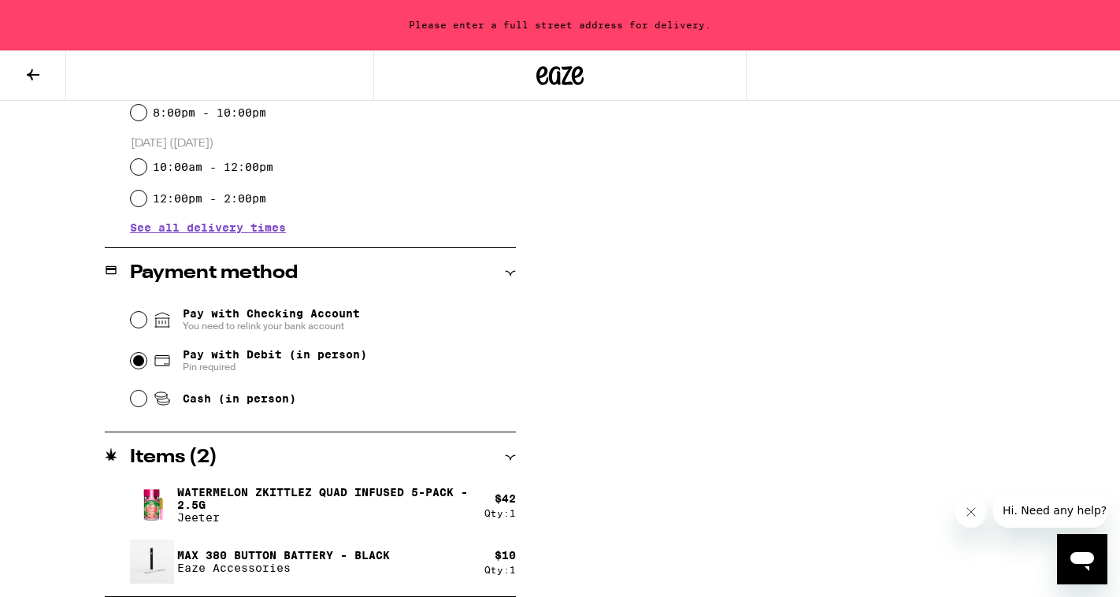
click at [316, 590] on div "Watermelon Zkittlez Quad Infused 5-Pack - 2.5g [PERSON_NAME] $ 42 Qty: 1 MAX 38…" at bounding box center [310, 539] width 411 height 113
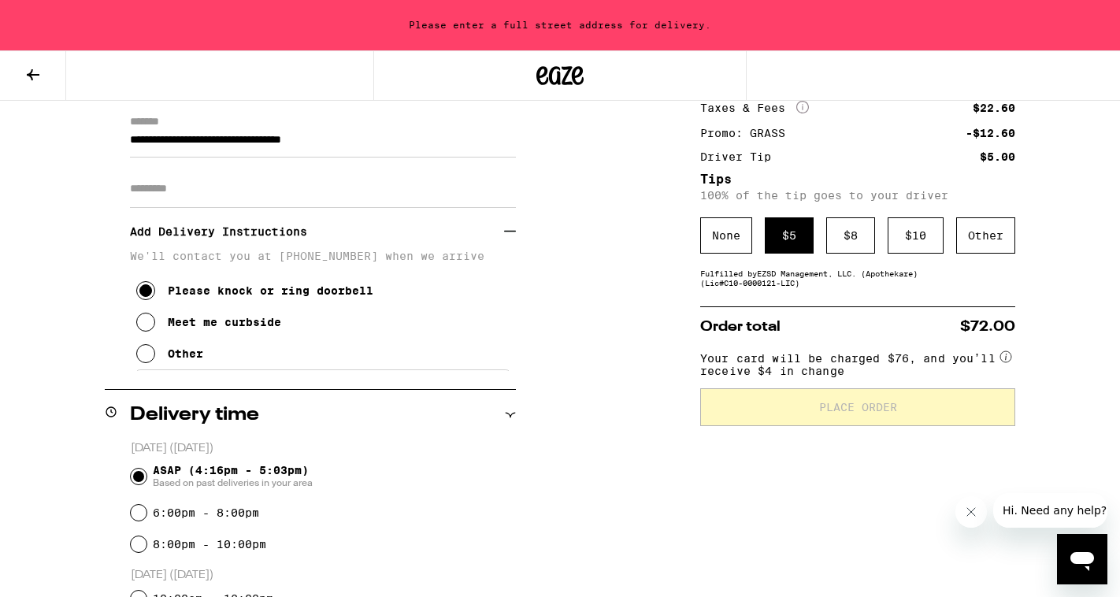
scroll to position [0, 0]
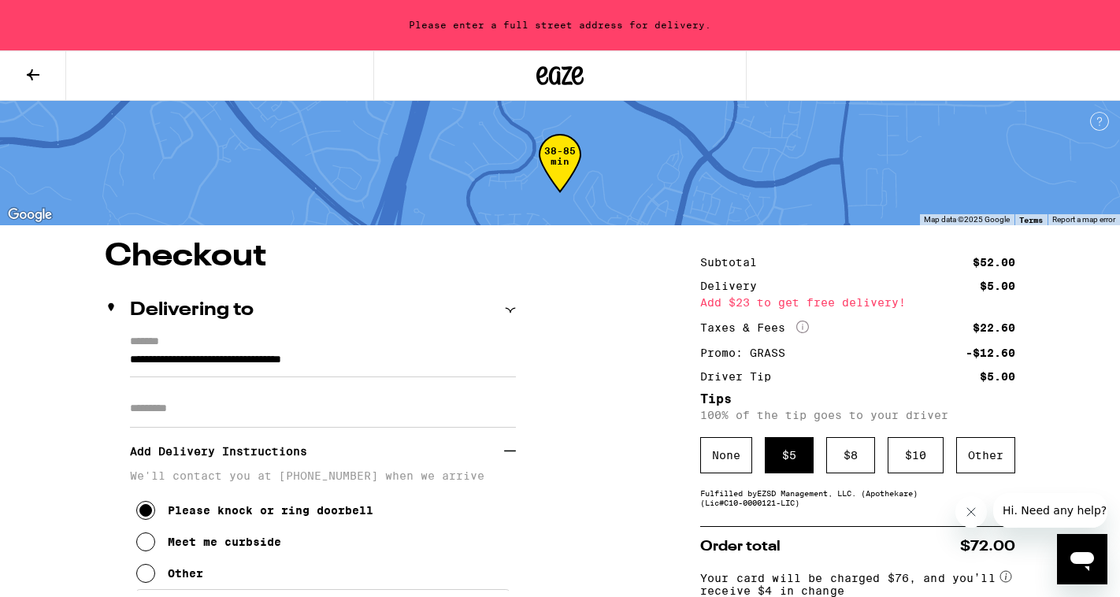
click at [468, 413] on input "Apt/Suite" at bounding box center [323, 409] width 386 height 38
click at [515, 310] on icon at bounding box center [510, 310] width 11 height 11
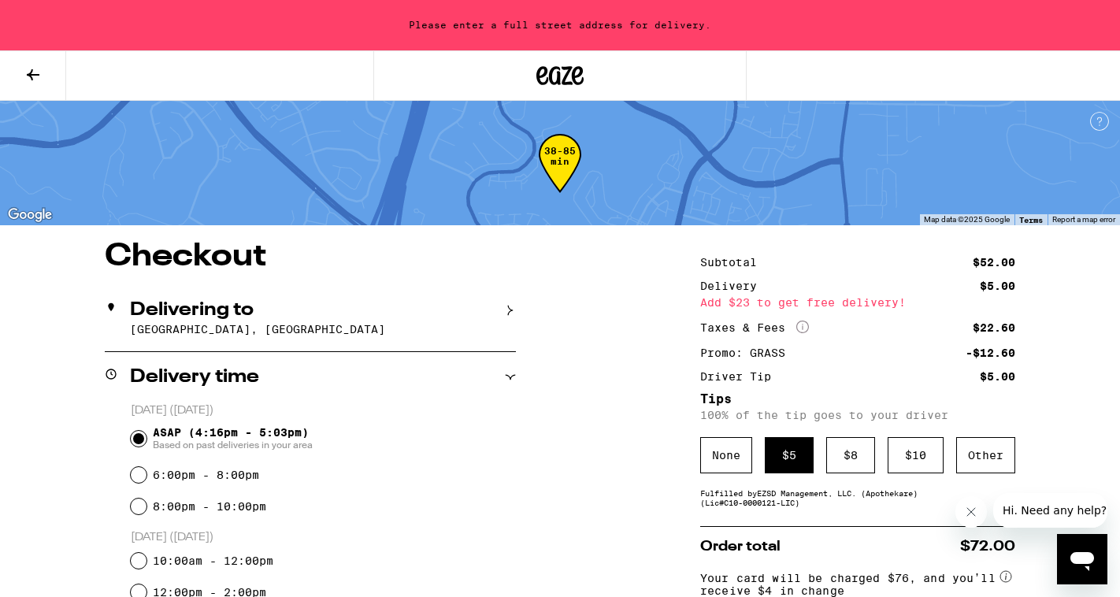
click at [139, 441] on input "ASAP (4:16pm - 5:03pm) Based on past deliveries in your area" at bounding box center [139, 439] width 16 height 16
click at [139, 481] on input "6:00pm - 8:00pm" at bounding box center [139, 475] width 16 height 16
radio input "true"
click at [139, 441] on input "ASAP (4:16pm - 5:03pm) Based on past deliveries in your area" at bounding box center [139, 439] width 16 height 16
radio input "true"
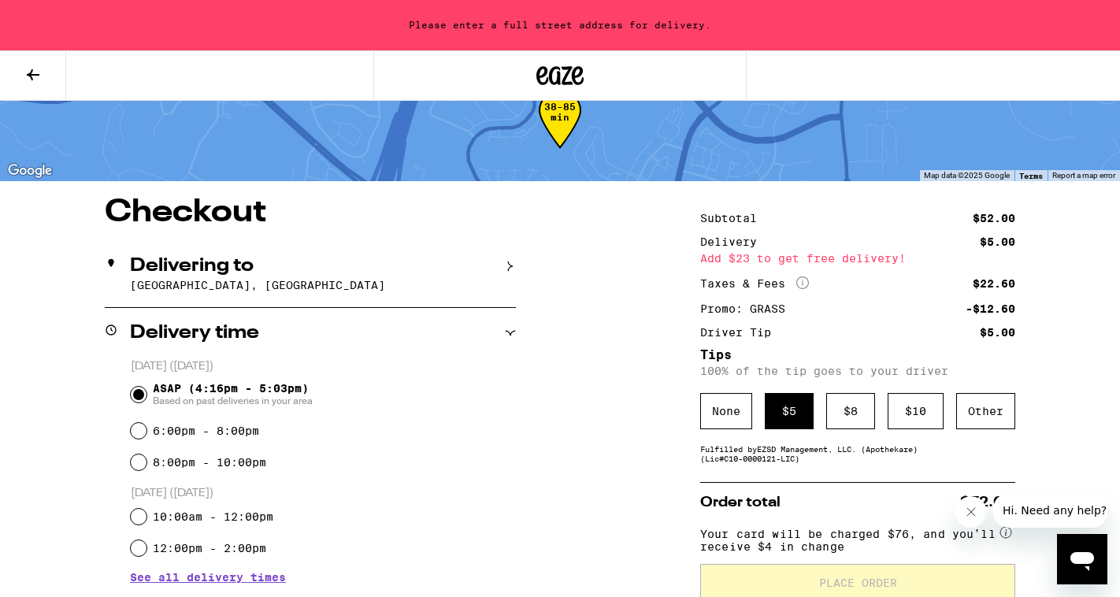
scroll to position [45, 0]
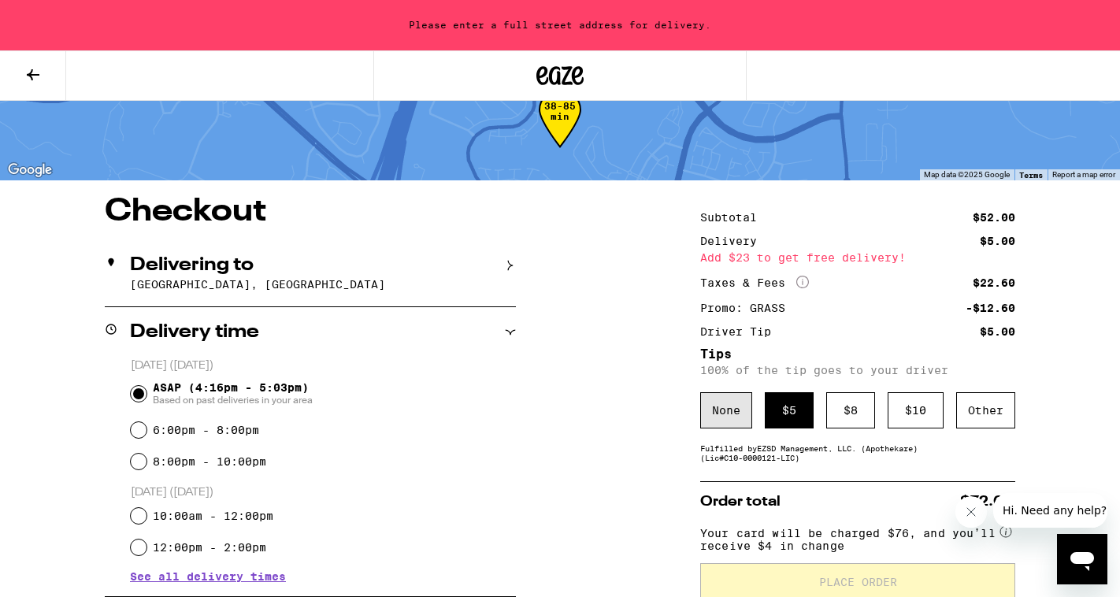
click at [739, 414] on div "None" at bounding box center [726, 410] width 52 height 36
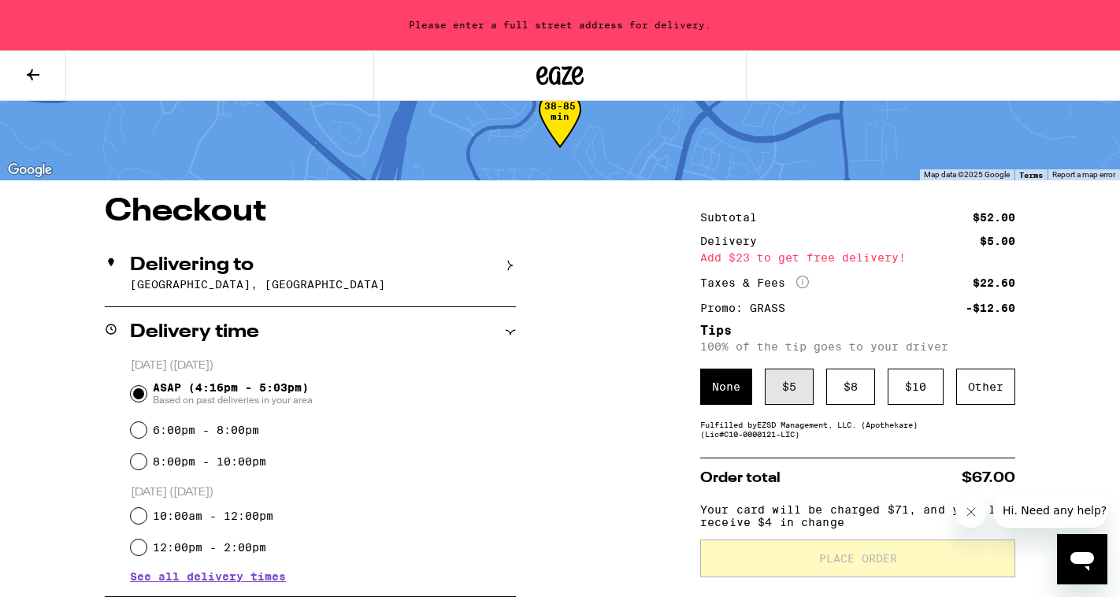
click at [774, 405] on div "$ 5" at bounding box center [789, 387] width 49 height 36
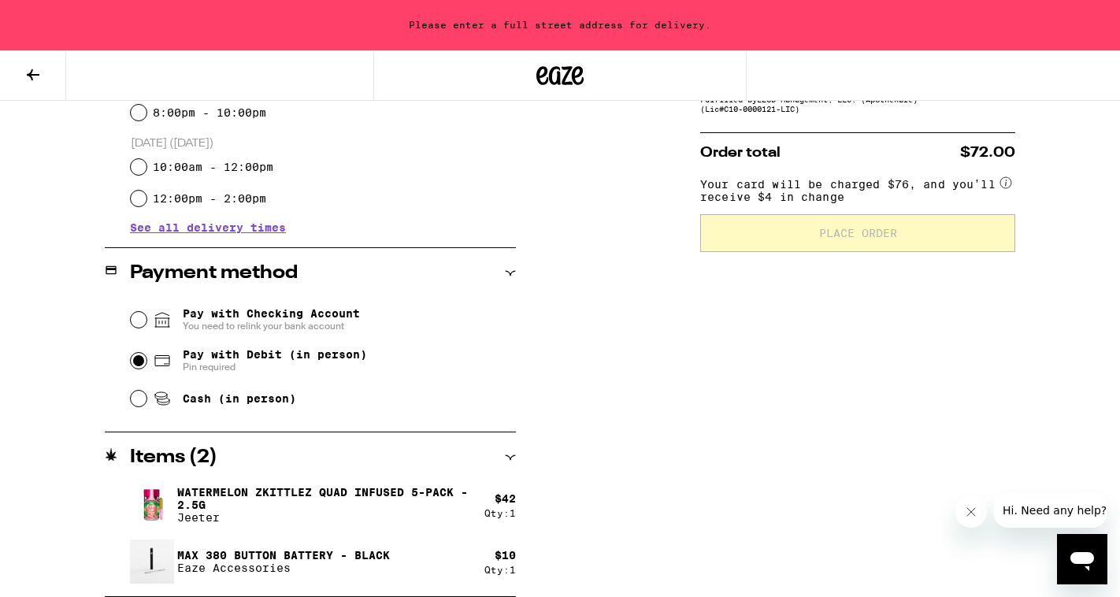
scroll to position [0, 0]
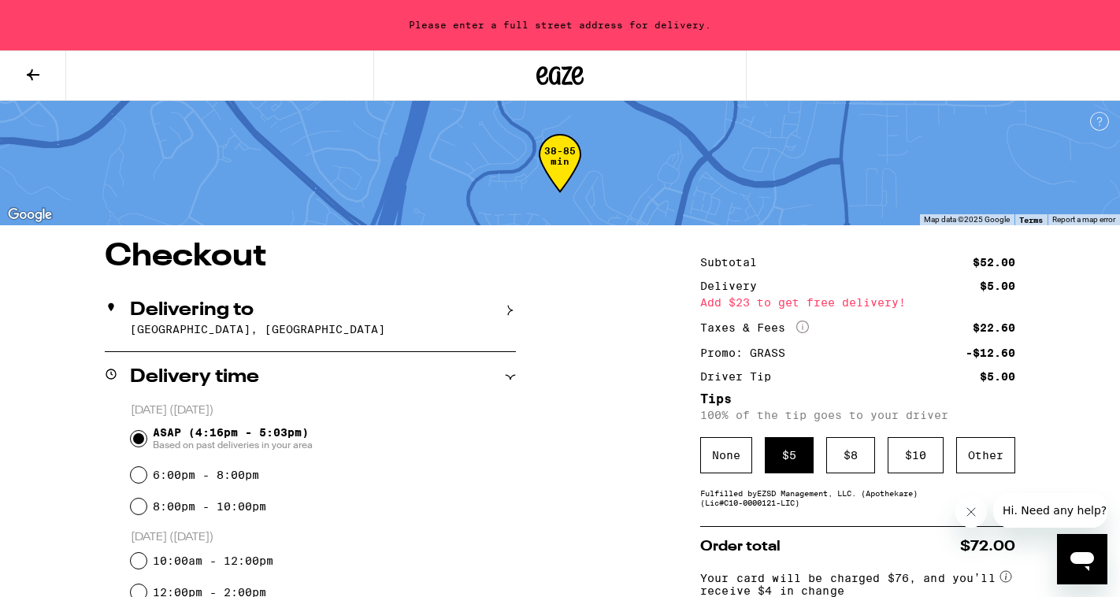
click at [26, 80] on icon at bounding box center [33, 74] width 19 height 19
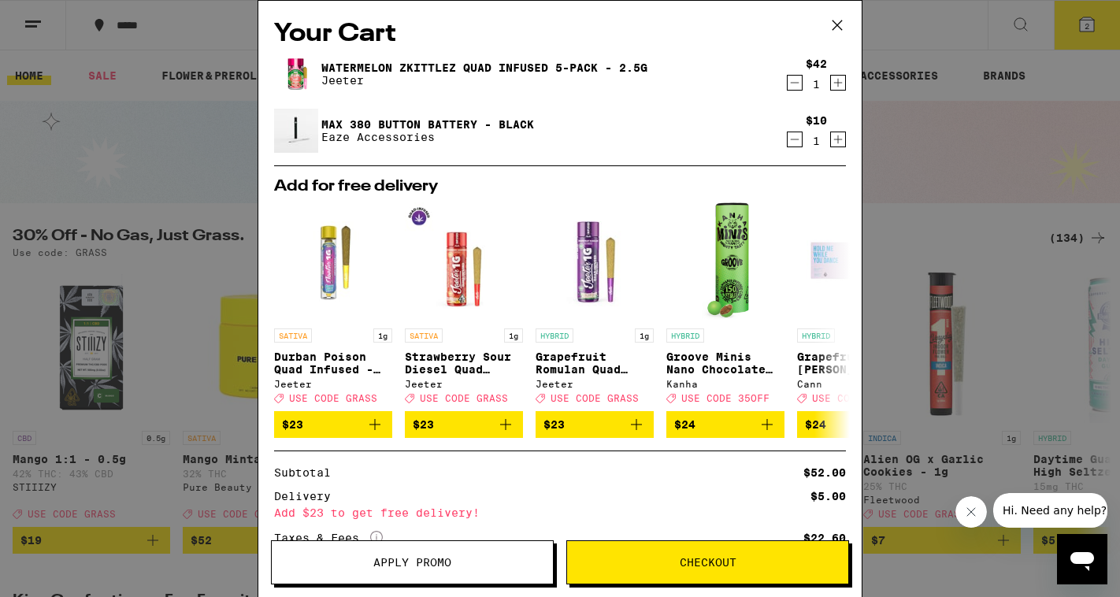
click at [837, 30] on icon at bounding box center [838, 25] width 24 height 24
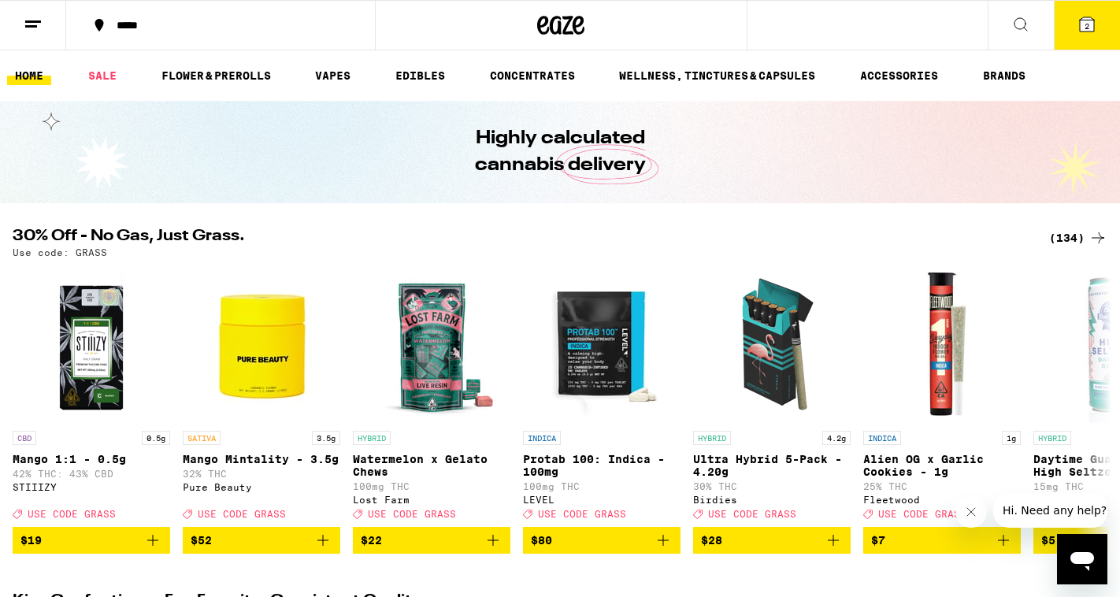
click at [180, 26] on div "*****" at bounding box center [230, 25] width 243 height 11
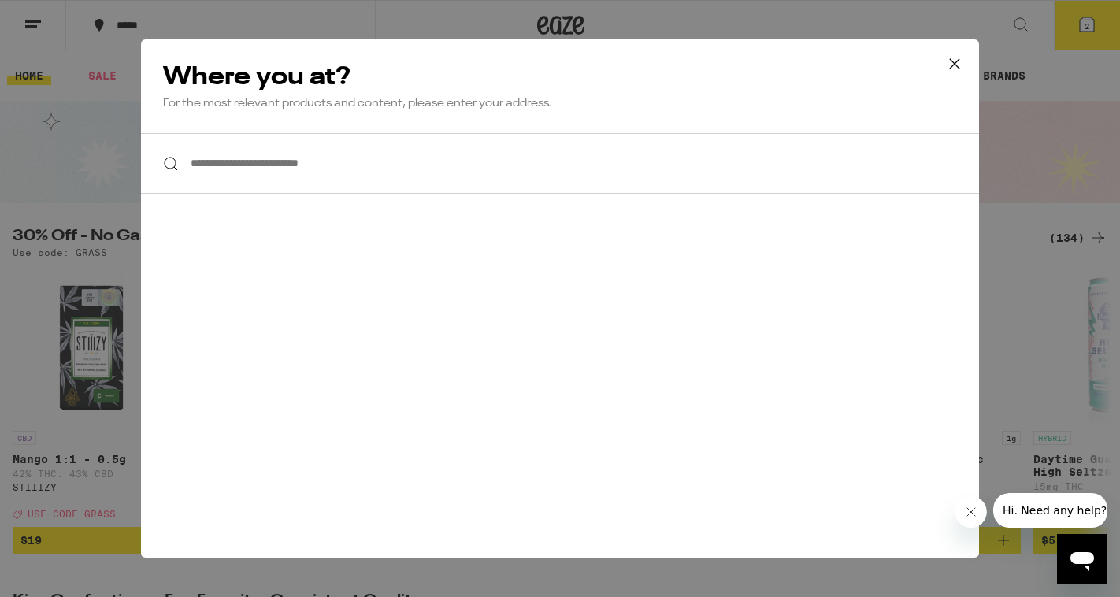
click at [271, 174] on input "**********" at bounding box center [560, 163] width 838 height 61
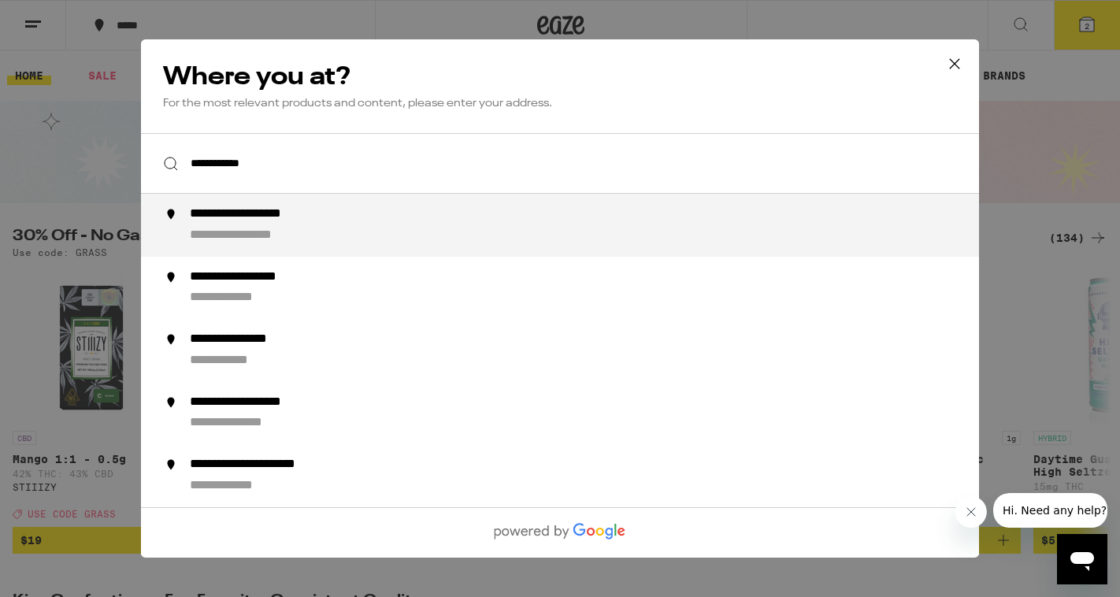
click at [439, 232] on div "**********" at bounding box center [592, 225] width 804 height 38
type input "**********"
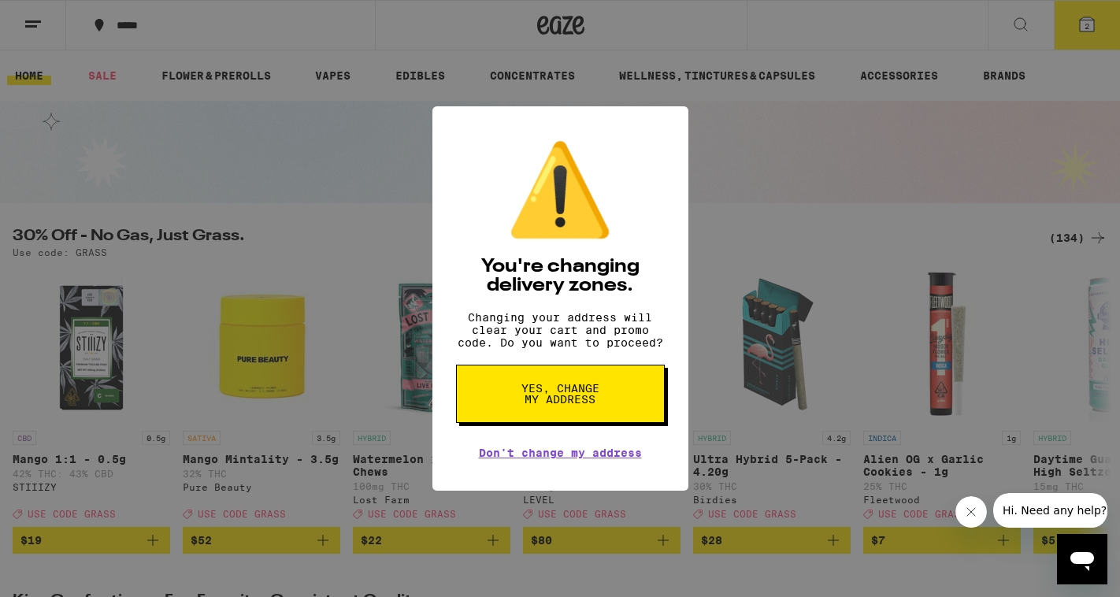
click at [592, 392] on span "Yes, change my address" at bounding box center [560, 394] width 81 height 22
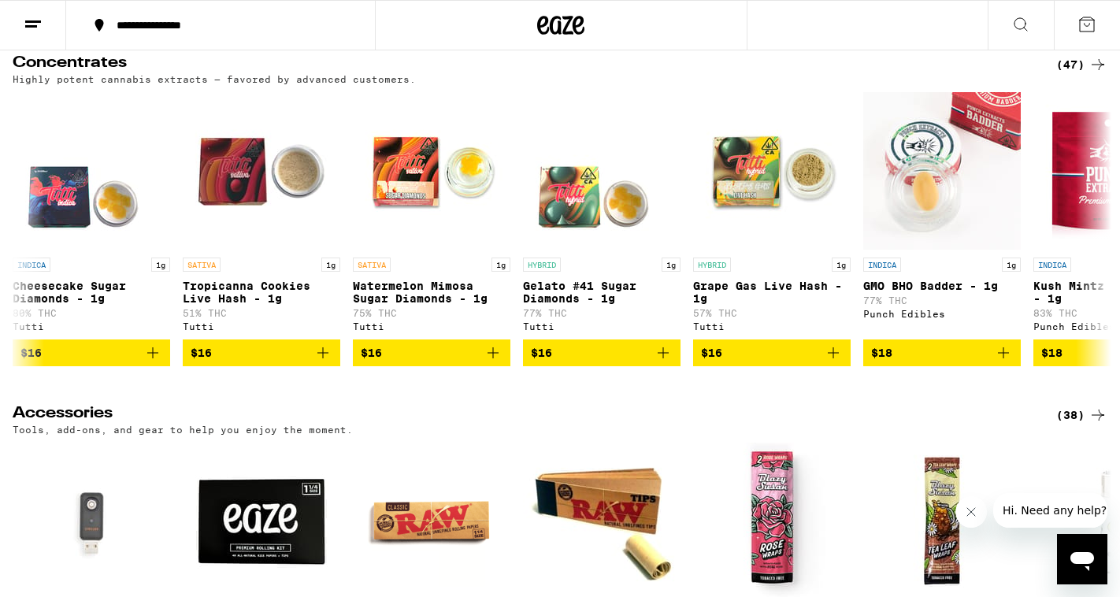
scroll to position [6838, 0]
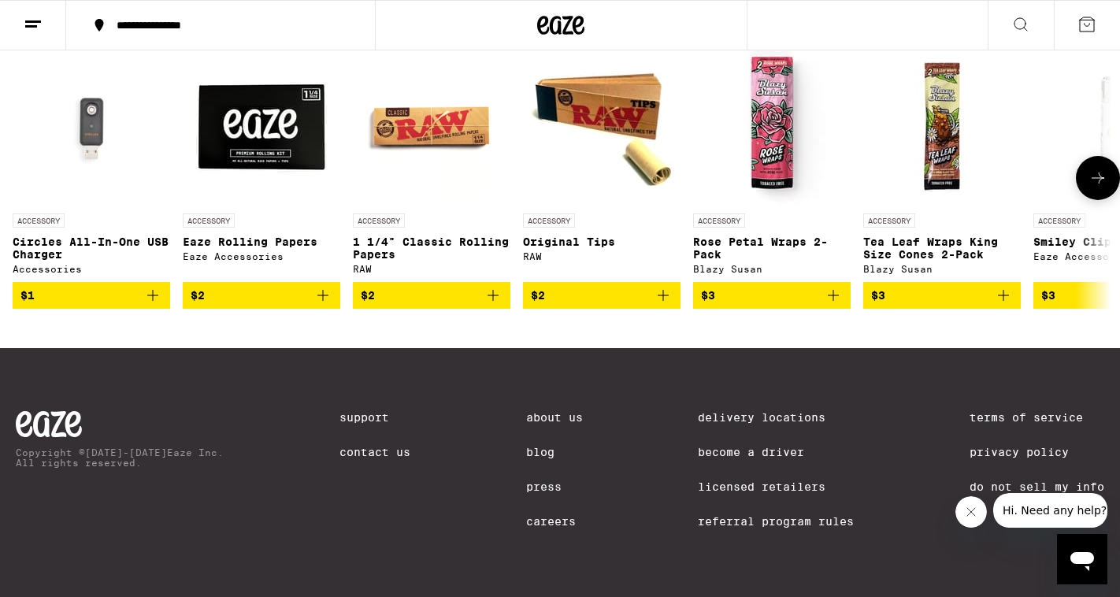
click at [1104, 170] on icon at bounding box center [1098, 178] width 19 height 19
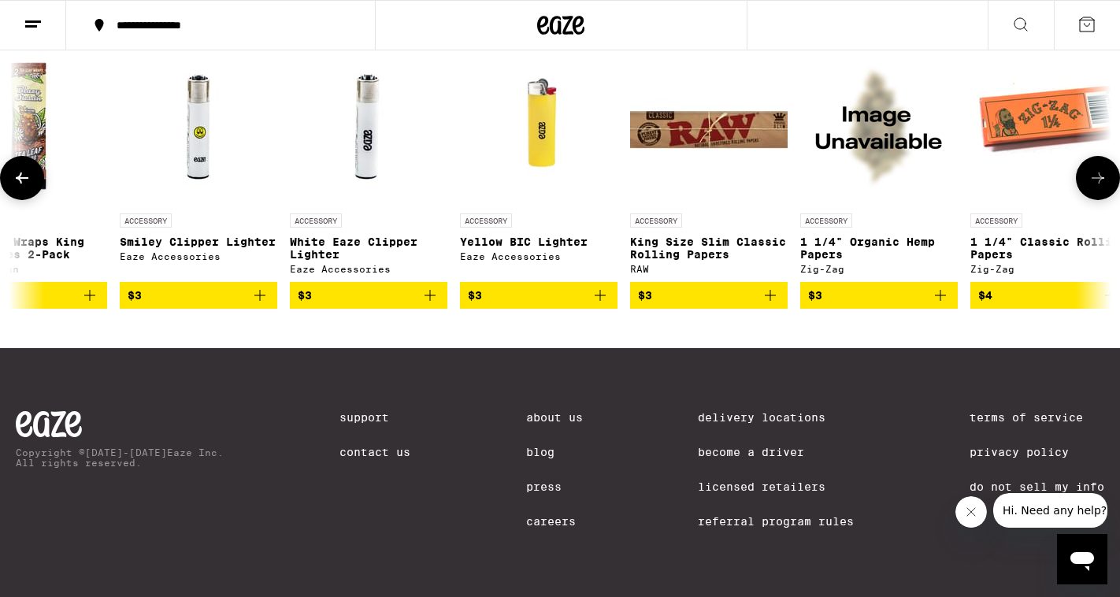
scroll to position [0, 923]
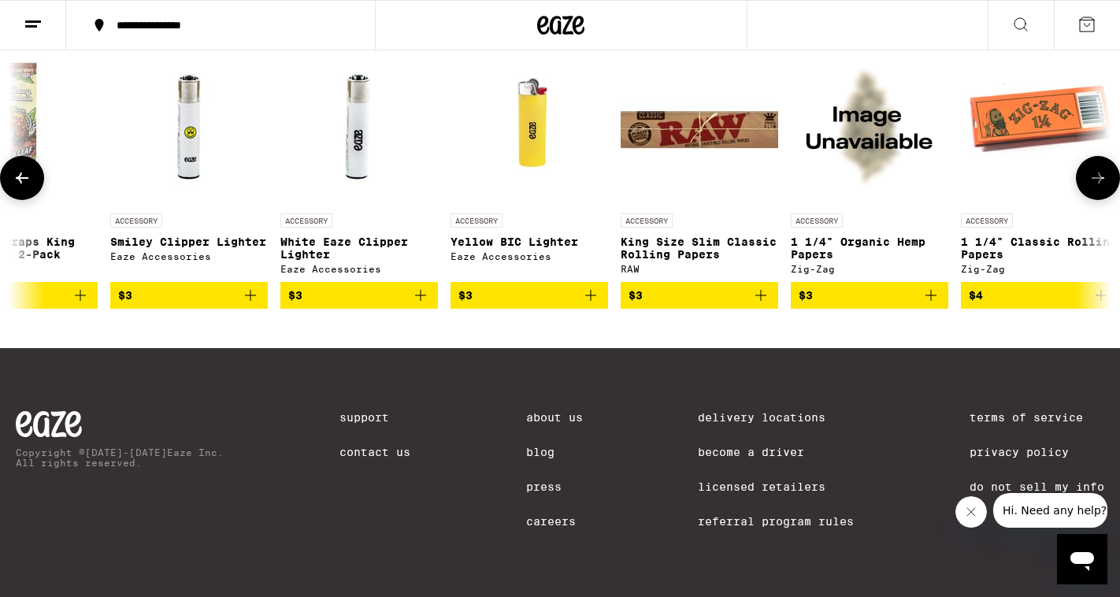
click at [1104, 170] on icon at bounding box center [1098, 178] width 19 height 19
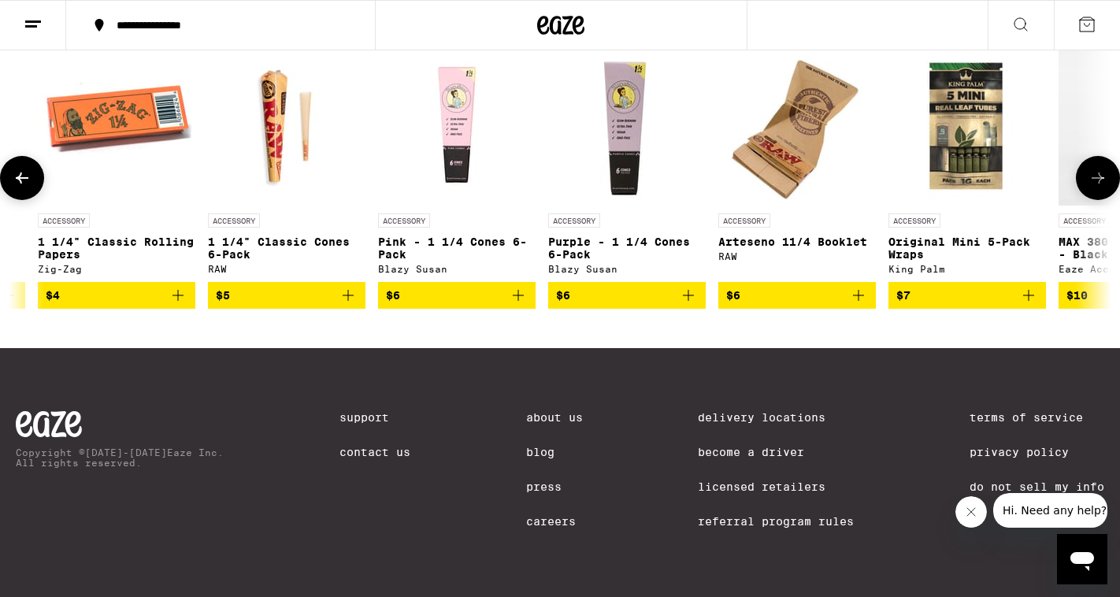
click at [1104, 170] on icon at bounding box center [1098, 178] width 19 height 19
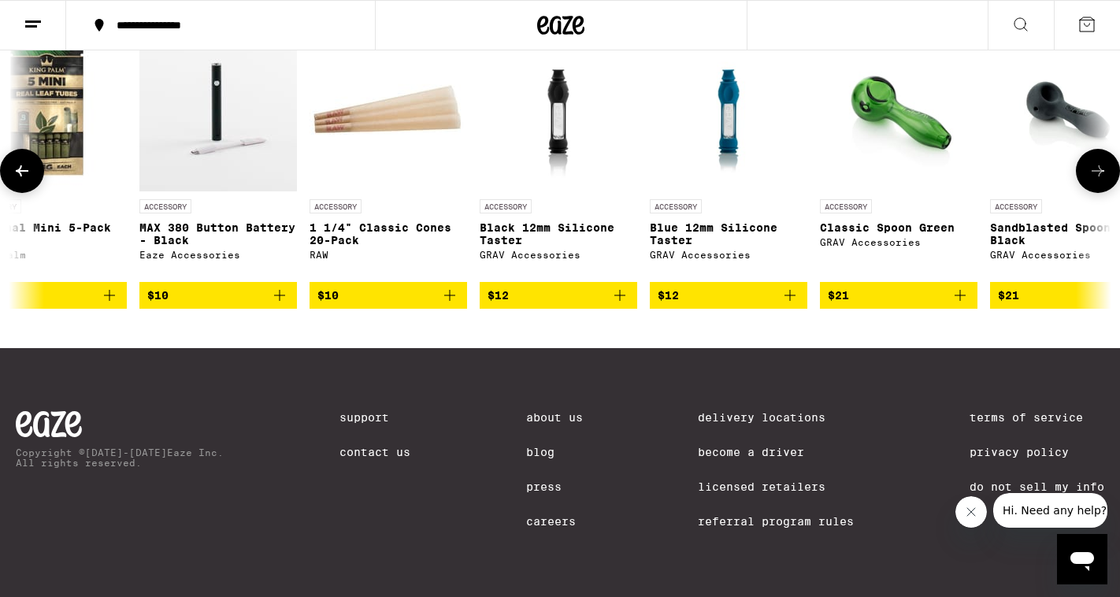
scroll to position [0, 2770]
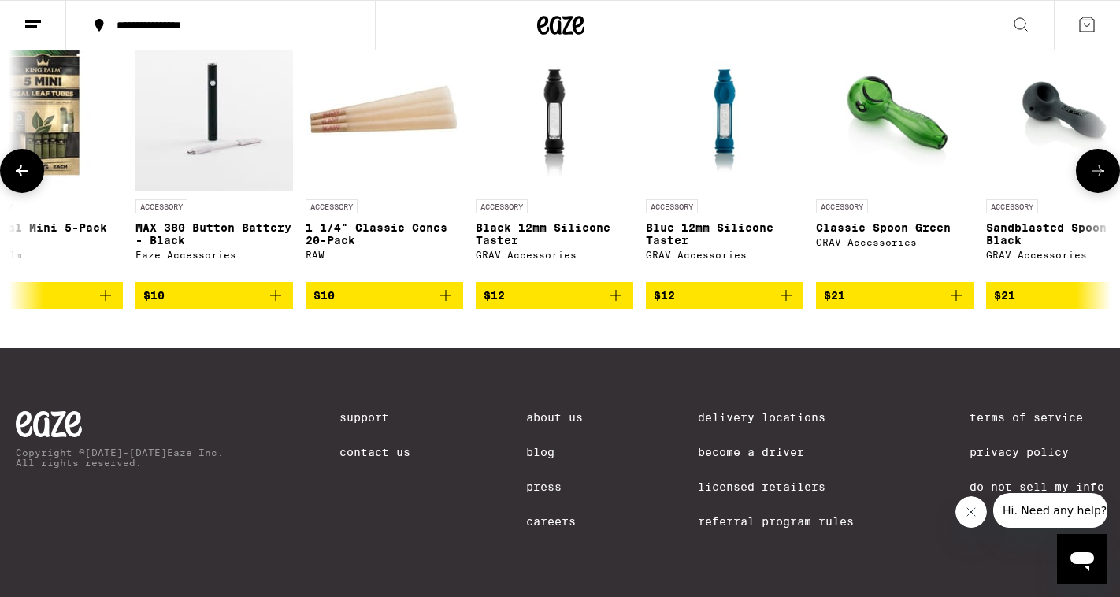
click at [184, 305] on span "$10" at bounding box center [214, 295] width 142 height 19
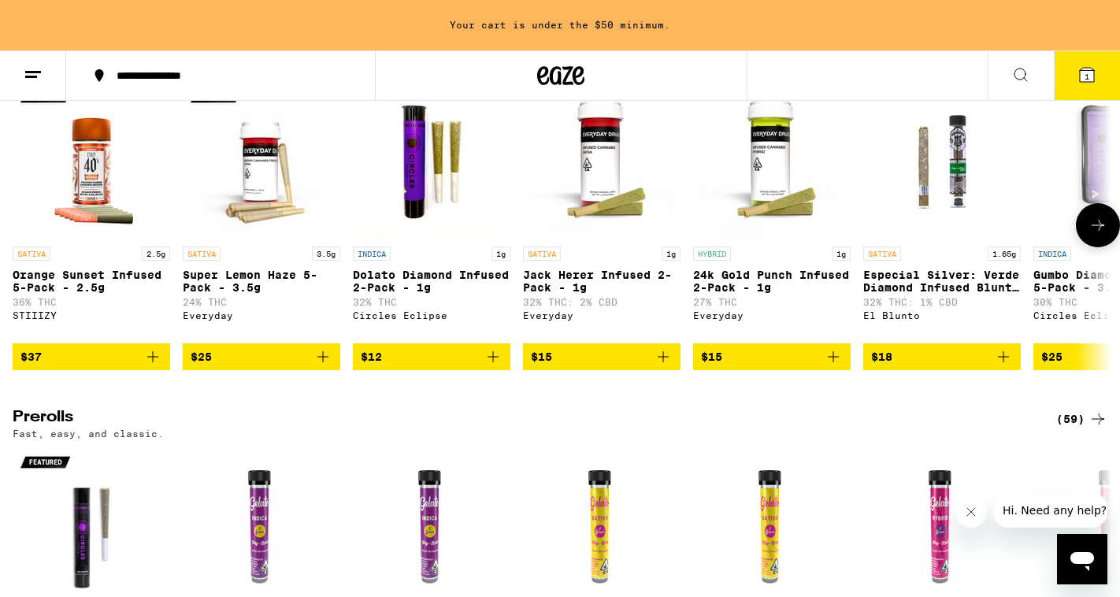
scroll to position [3764, 0]
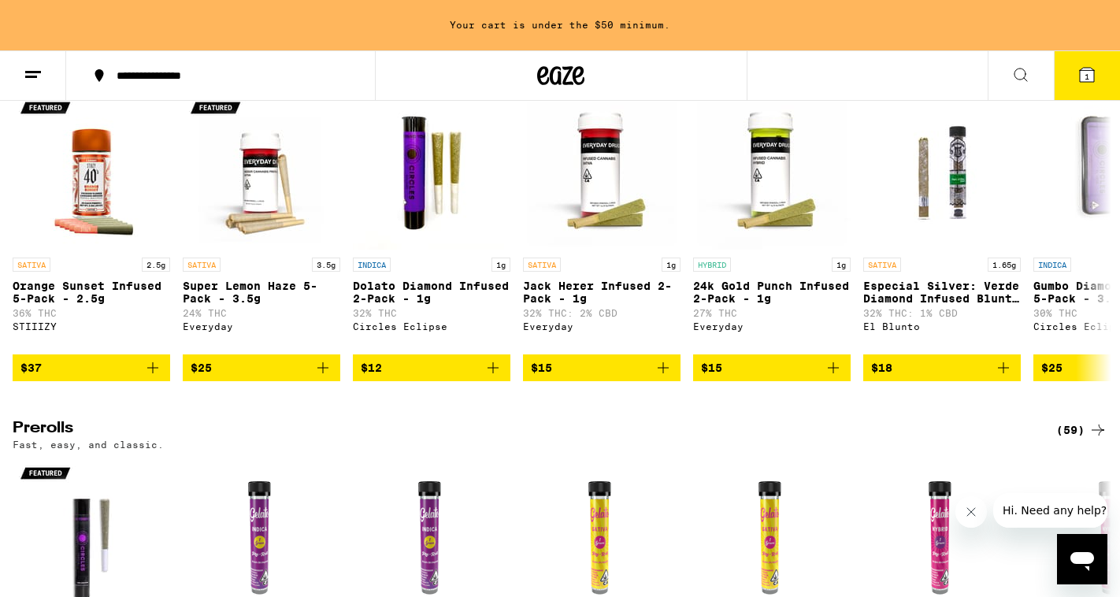
click at [1075, 74] on div "(88)" at bounding box center [1082, 64] width 51 height 19
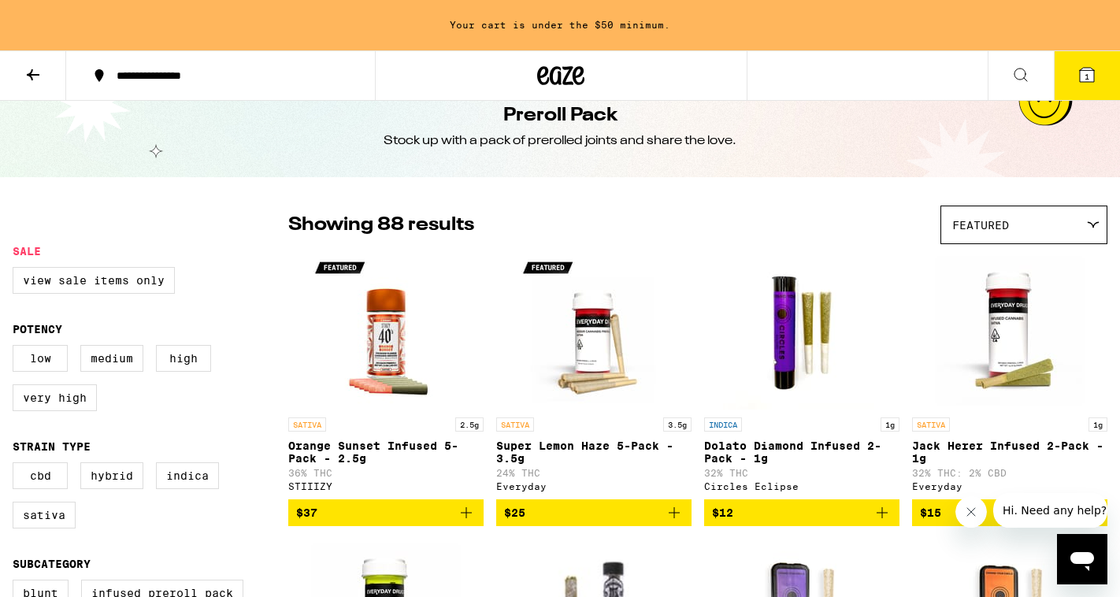
scroll to position [29, 0]
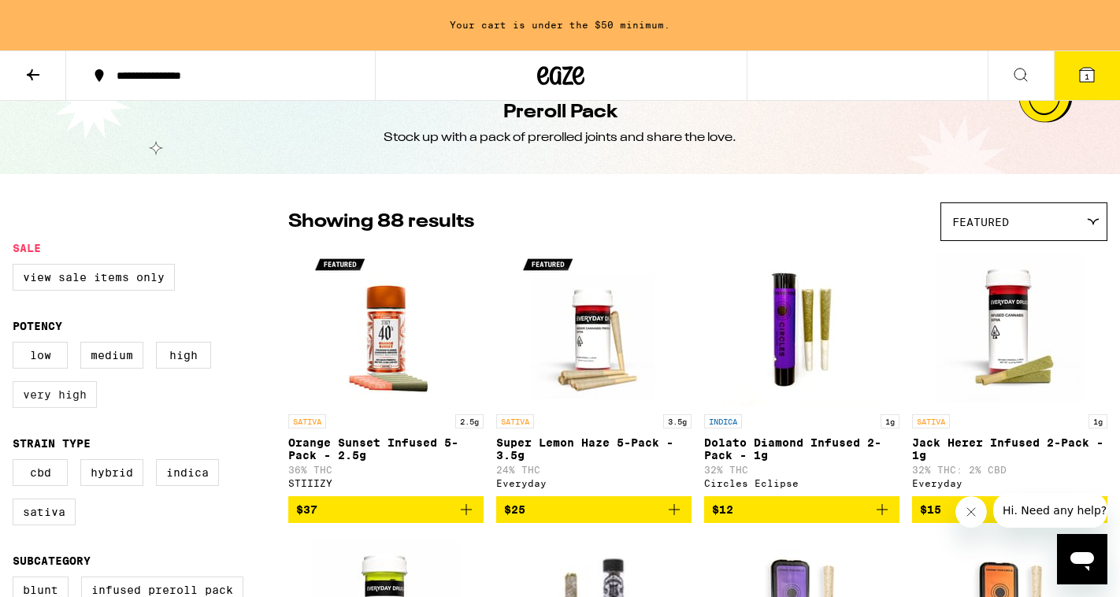
click at [43, 408] on label "Very High" at bounding box center [55, 394] width 84 height 27
click at [17, 345] on input "Very High" at bounding box center [16, 344] width 1 height 1
checkbox input "true"
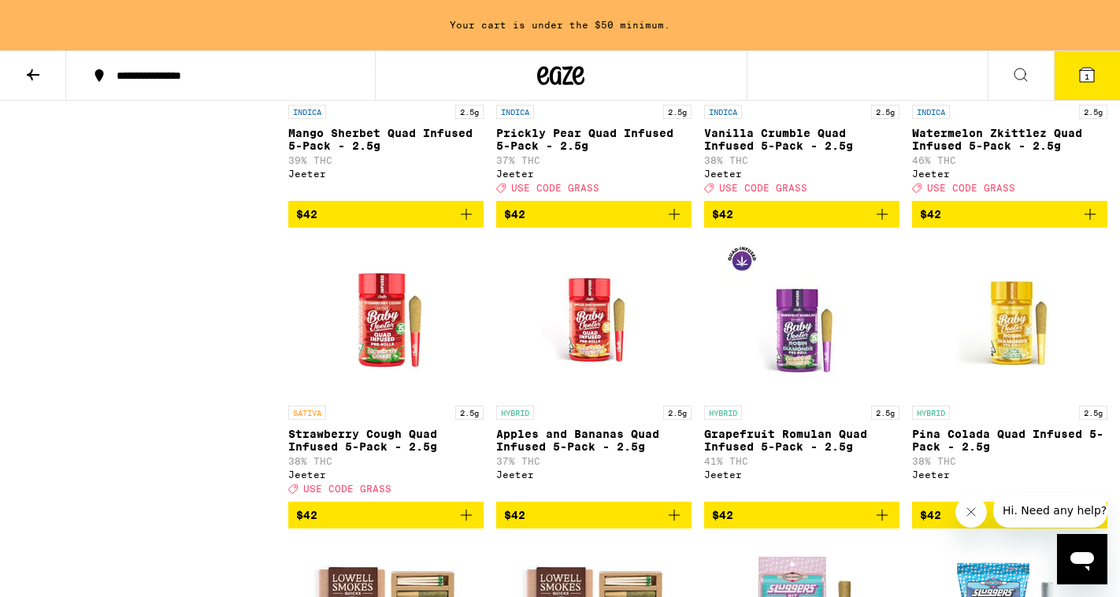
scroll to position [2949, 0]
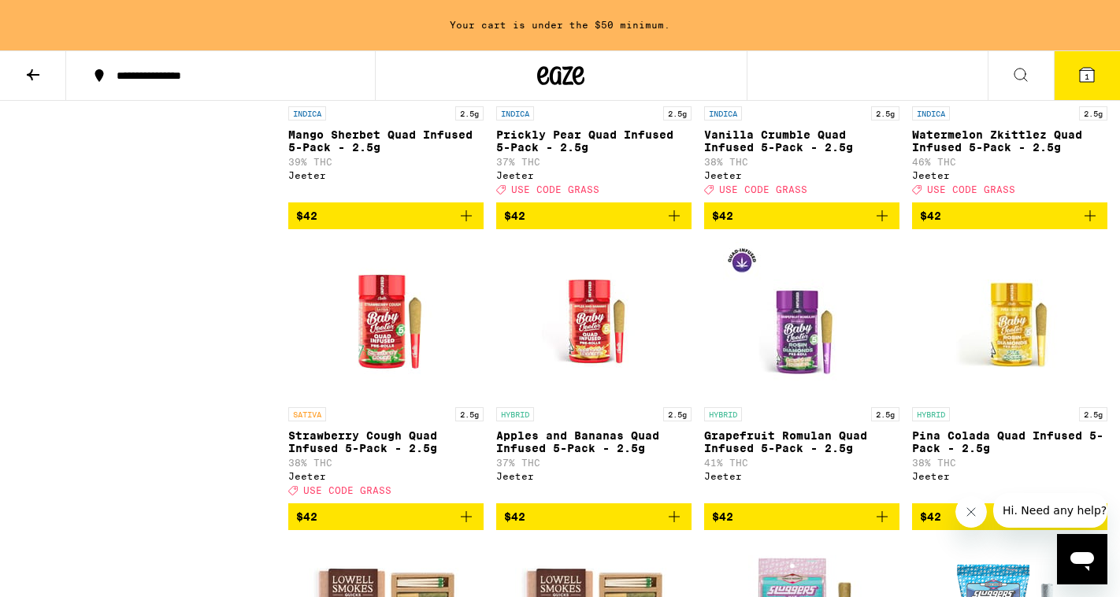
click at [956, 225] on span "$42" at bounding box center [1010, 215] width 180 height 19
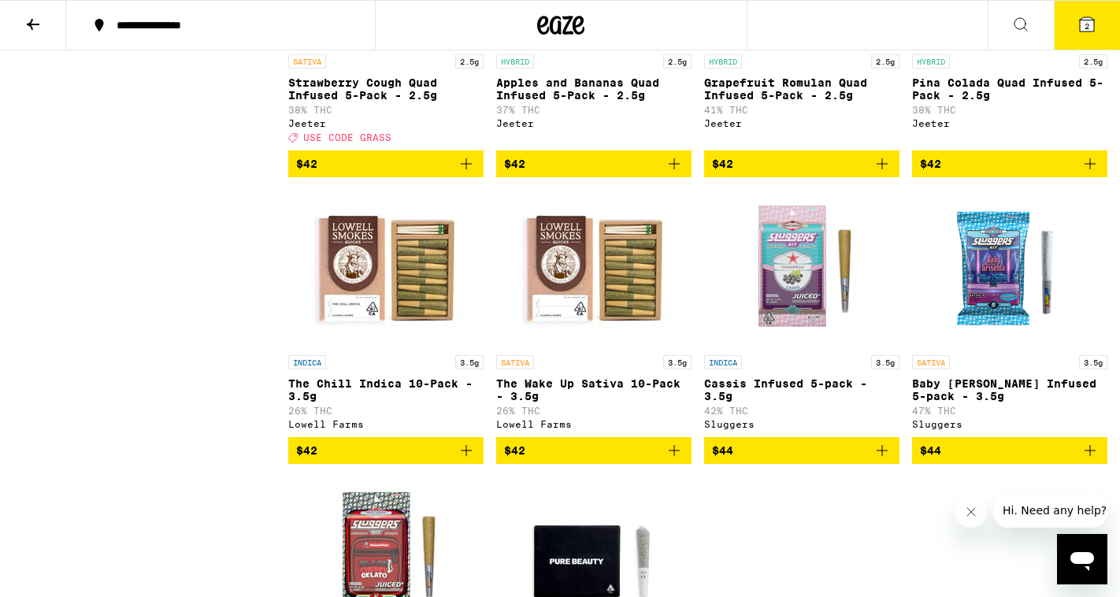
scroll to position [3253, 0]
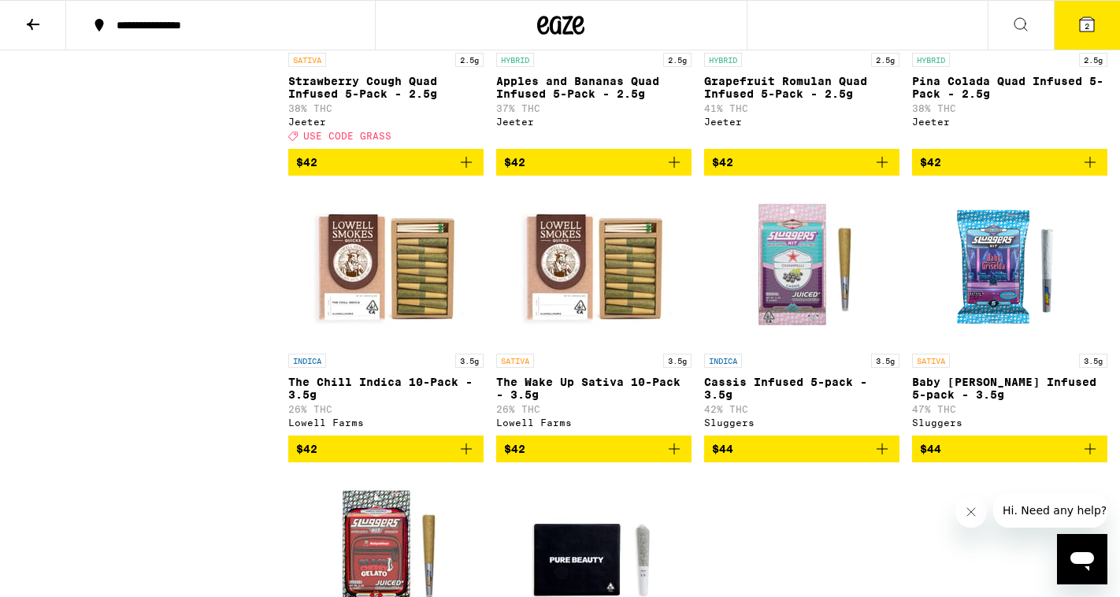
click at [946, 172] on span "$42" at bounding box center [1010, 162] width 180 height 19
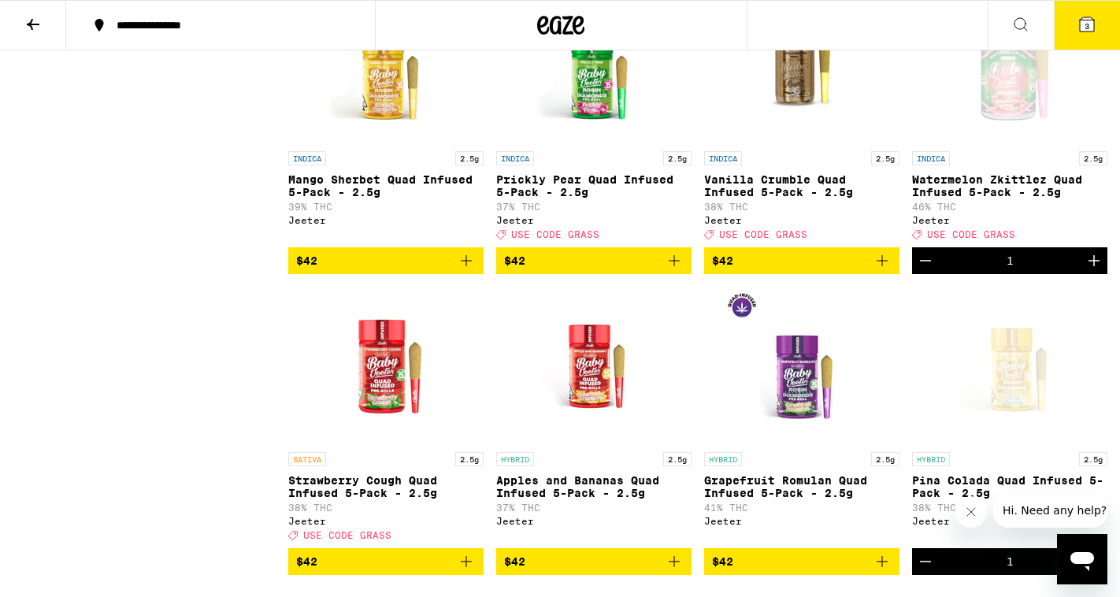
scroll to position [2850, 0]
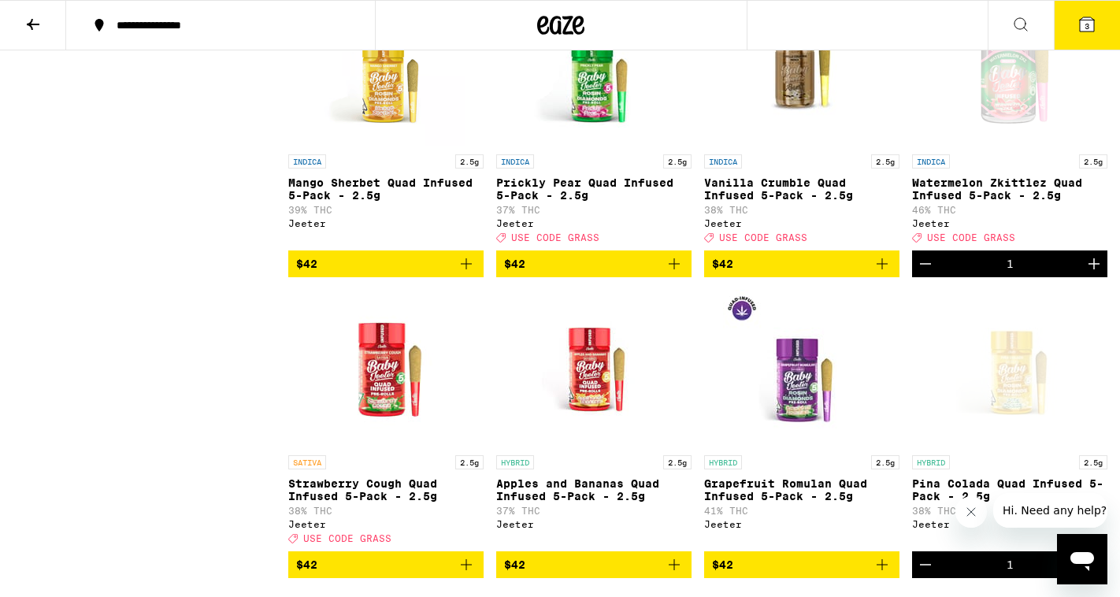
click at [1087, 19] on icon at bounding box center [1087, 24] width 14 height 14
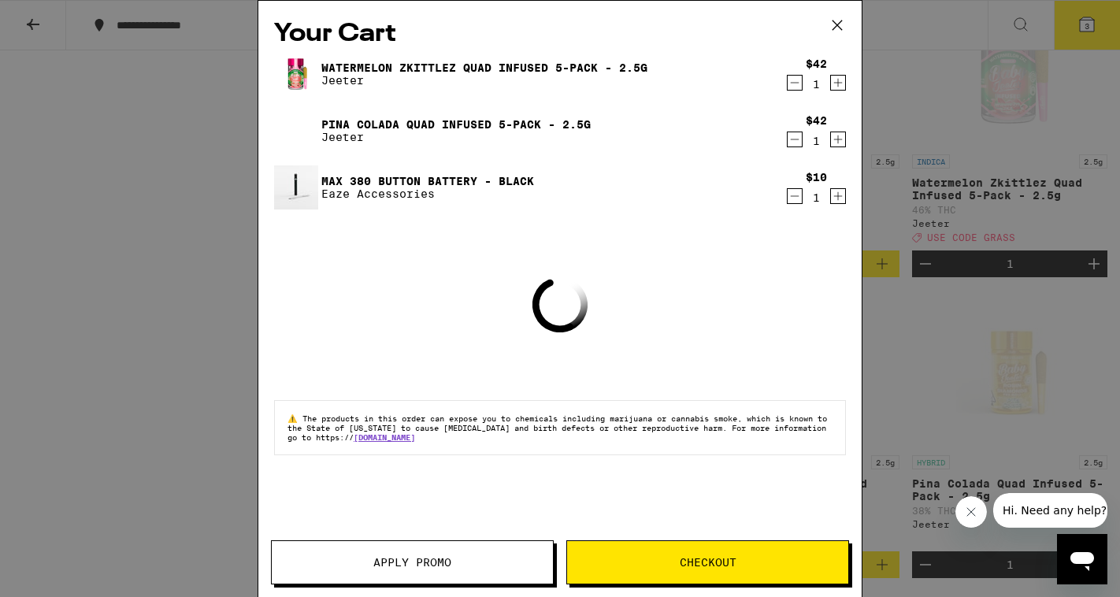
click at [626, 550] on button "Checkout" at bounding box center [707, 562] width 283 height 44
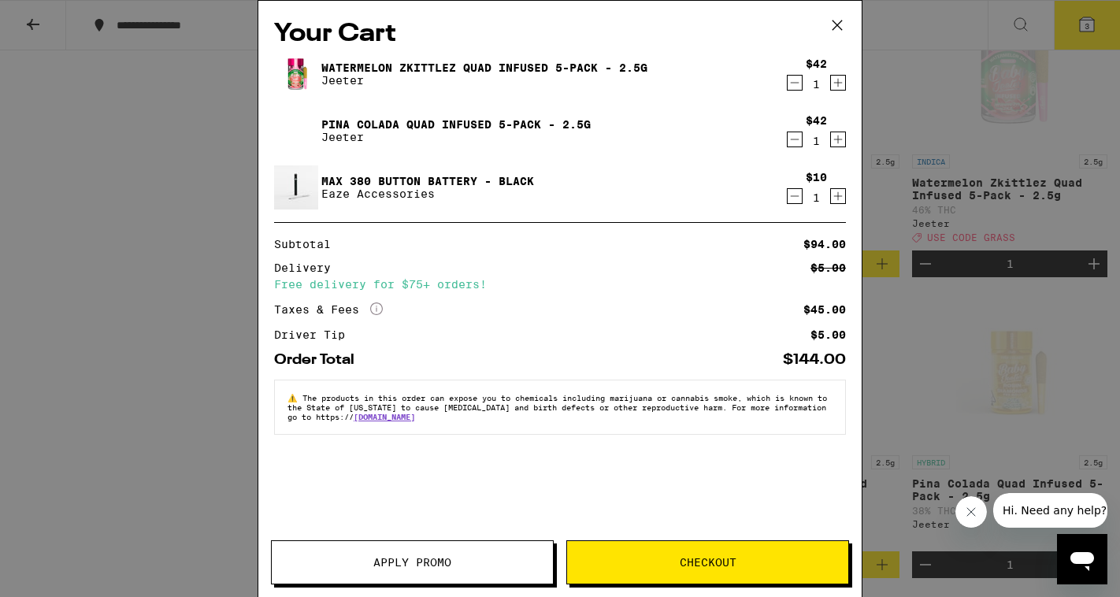
click at [484, 564] on span "Apply Promo" at bounding box center [412, 562] width 281 height 11
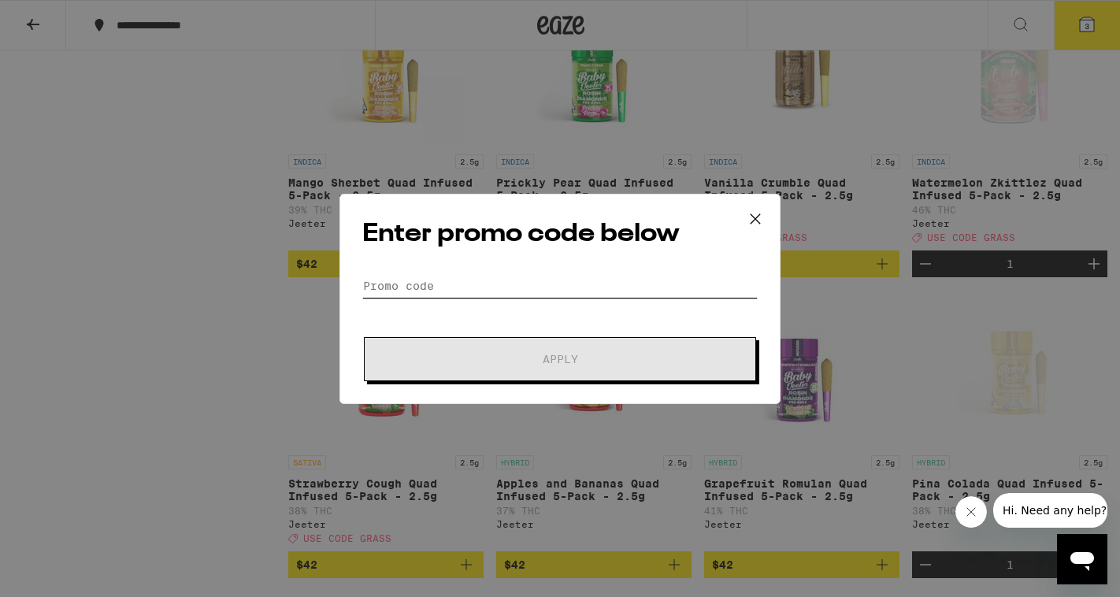
click at [418, 274] on input "Promo Code" at bounding box center [559, 286] width 395 height 24
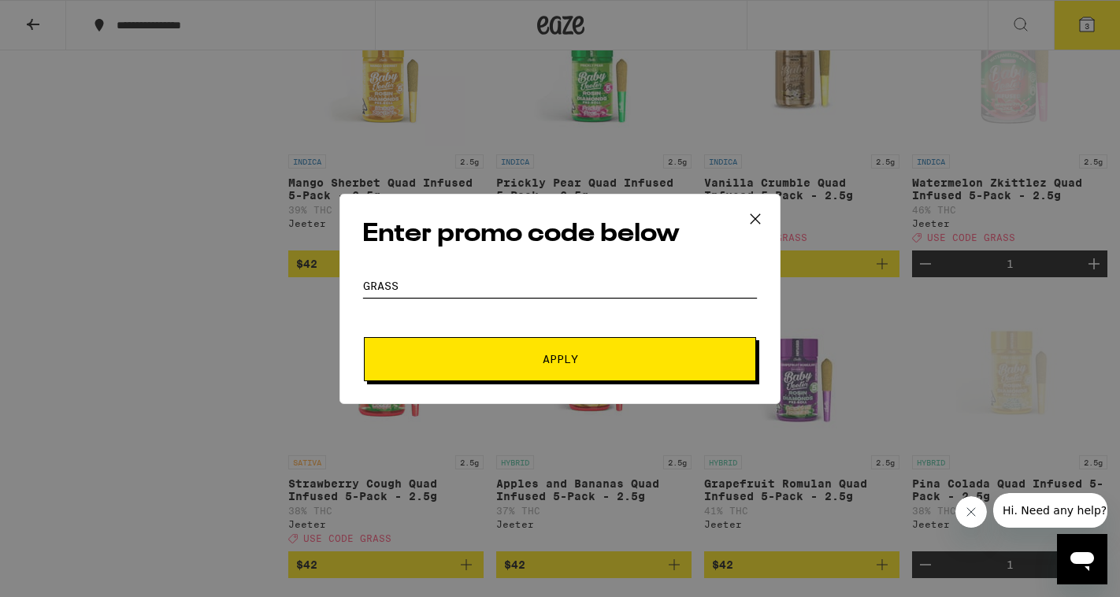
type input "grass"
click at [470, 344] on button "Apply" at bounding box center [560, 359] width 392 height 44
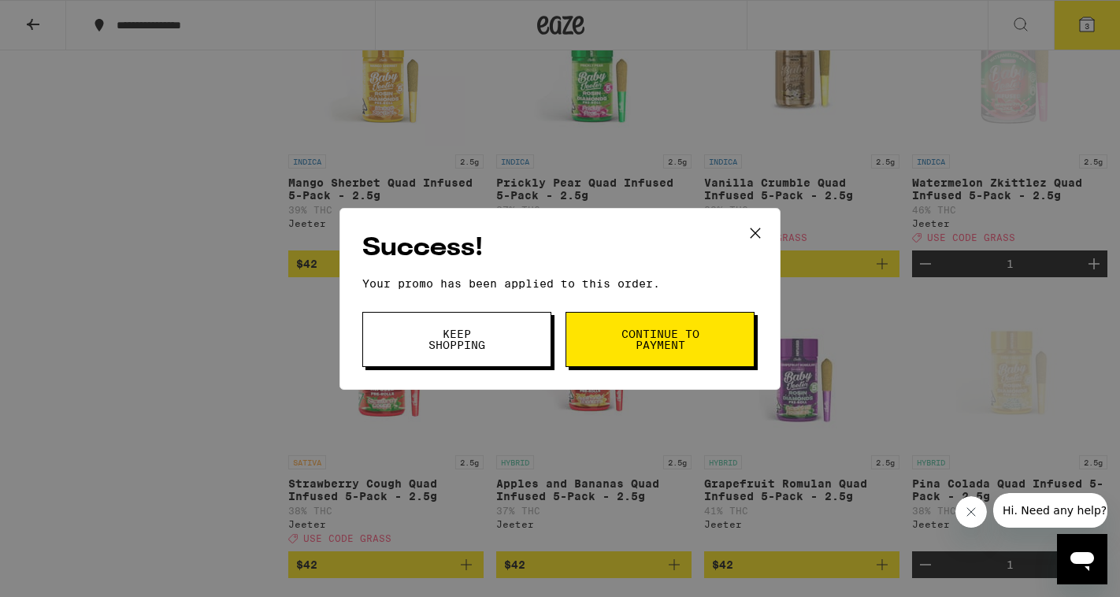
click at [615, 354] on button "Continue to payment" at bounding box center [660, 339] width 189 height 55
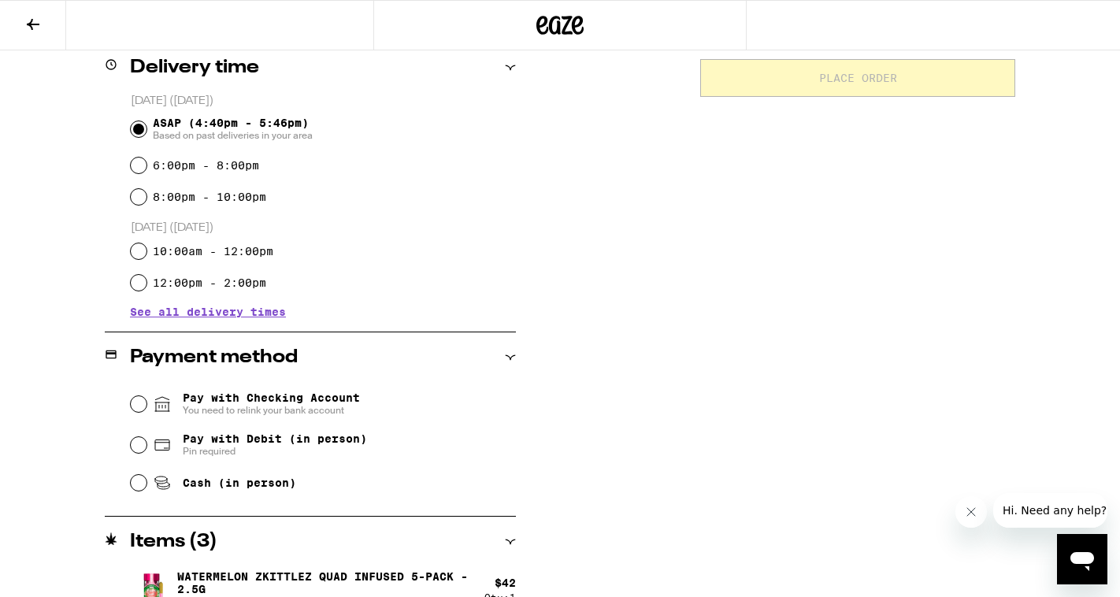
scroll to position [399, 0]
click at [141, 444] on input "Pay with Debit (in person) Pin required" at bounding box center [139, 444] width 16 height 16
radio input "true"
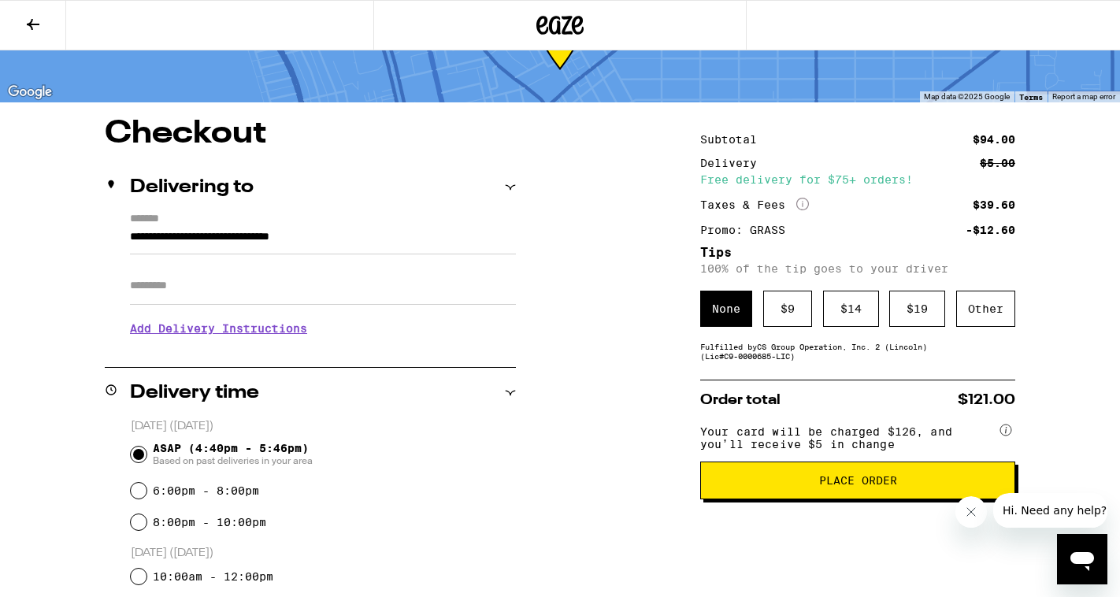
scroll to position [0, 0]
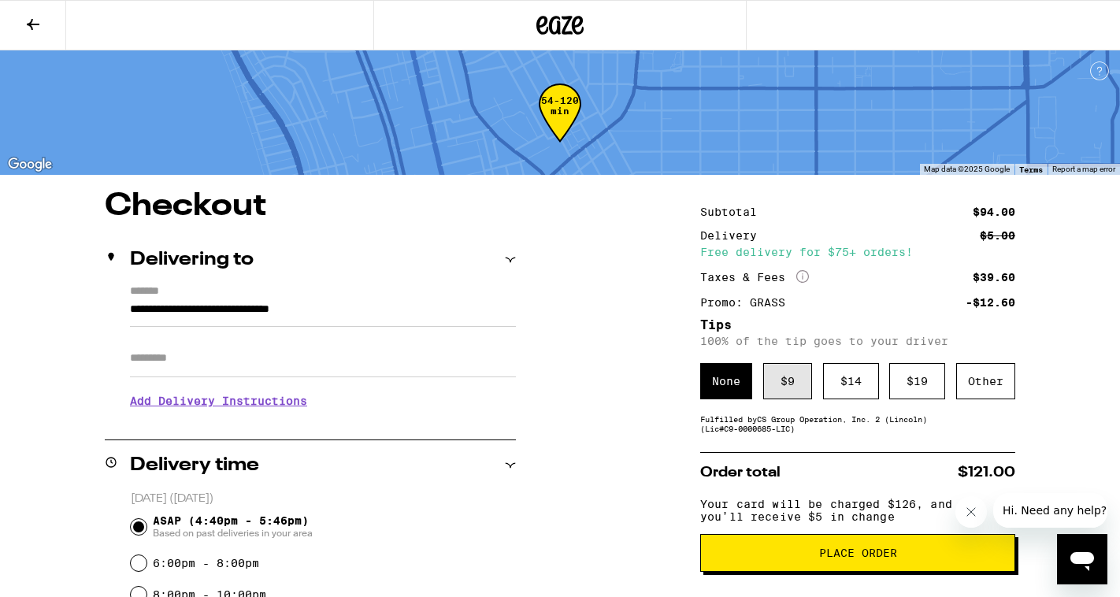
click at [770, 384] on div "$ 9" at bounding box center [787, 381] width 49 height 36
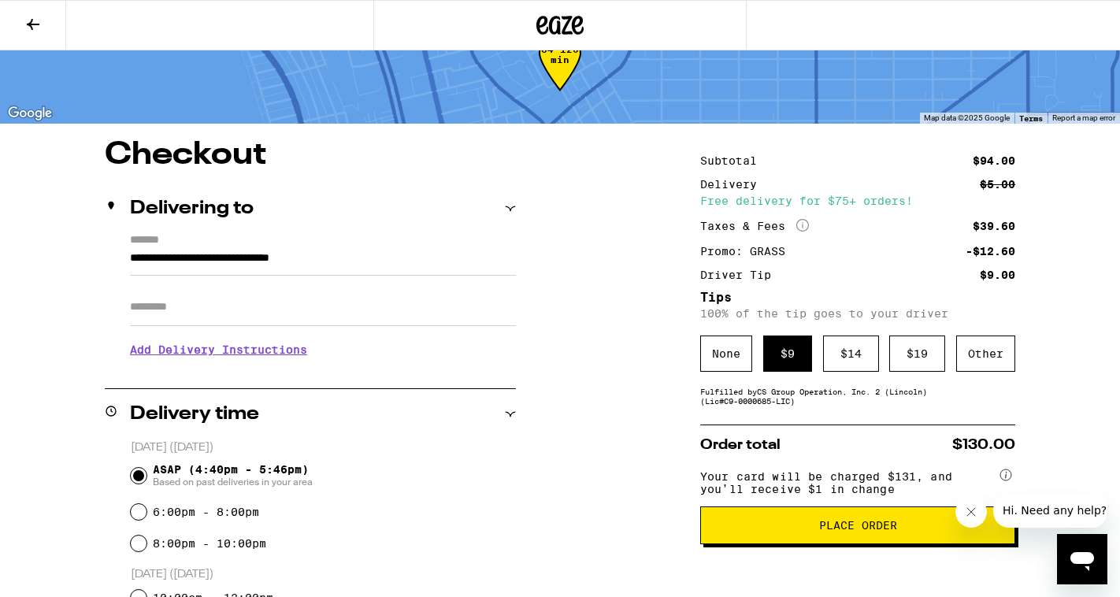
scroll to position [55, 0]
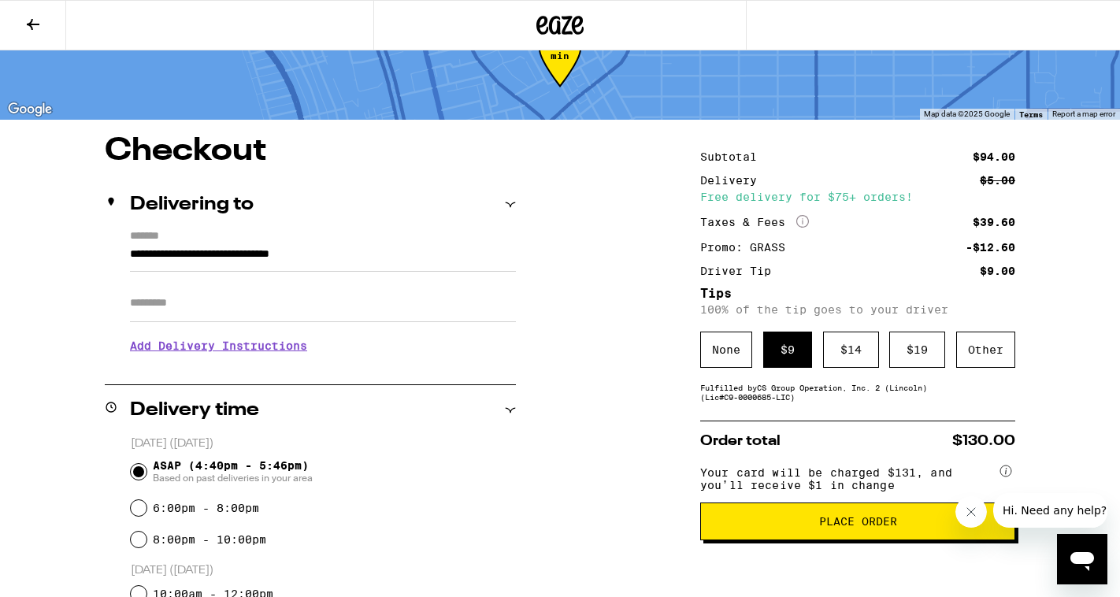
click at [823, 527] on span "Place Order" at bounding box center [858, 521] width 78 height 11
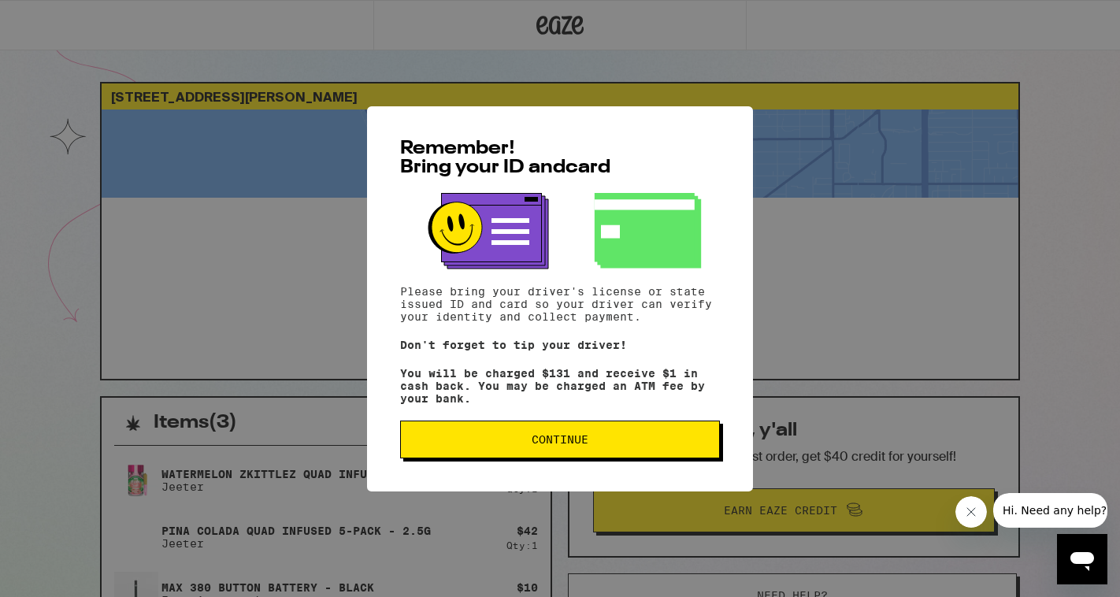
click at [485, 442] on span "Continue" at bounding box center [560, 439] width 293 height 11
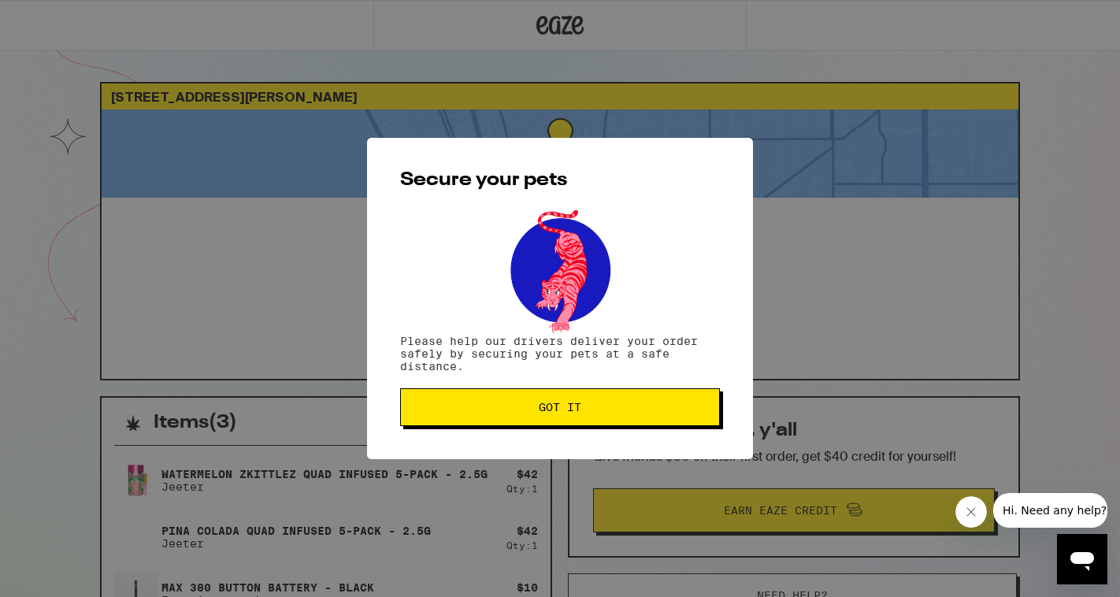
click at [488, 421] on button "Got it" at bounding box center [560, 407] width 320 height 38
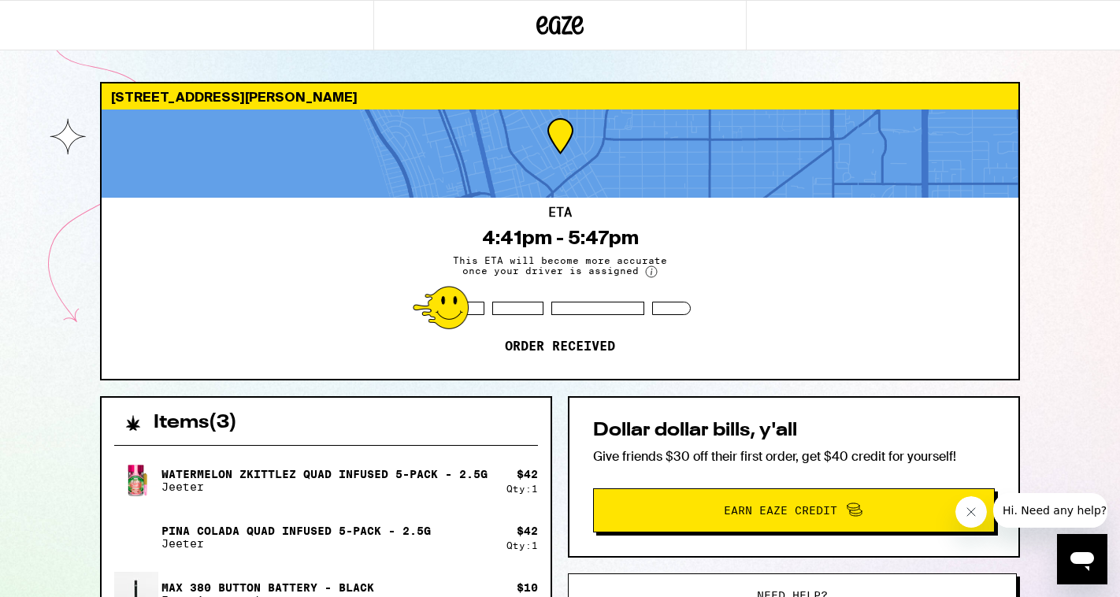
scroll to position [17, 0]
